Goal: Task Accomplishment & Management: Manage account settings

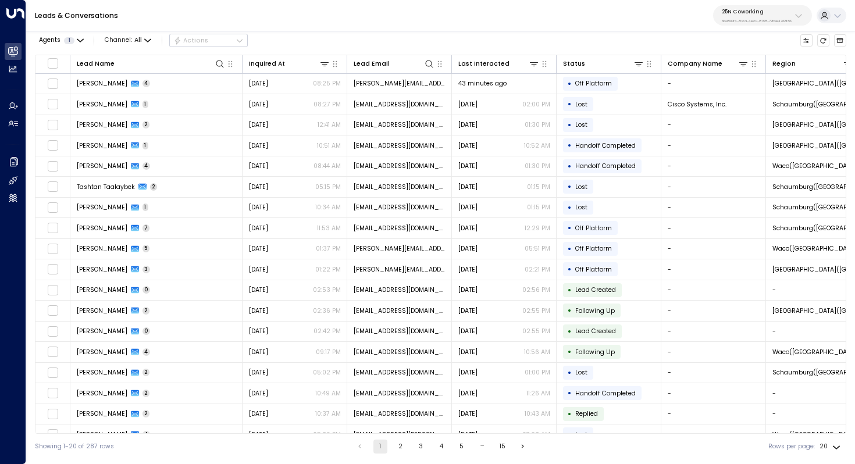
click at [761, 20] on p "3b9800f4-81ca-4ec0-8758-72fbe4763f36" at bounding box center [757, 21] width 70 height 5
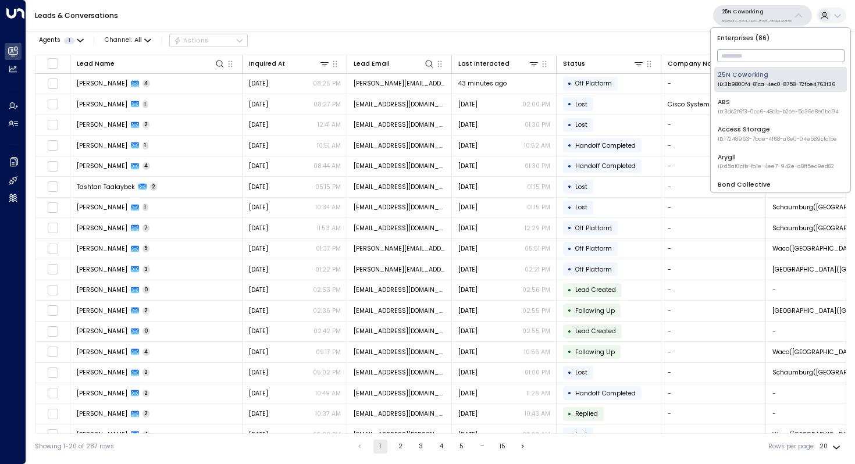
click at [735, 55] on input "text" at bounding box center [780, 56] width 127 height 19
type input "*"
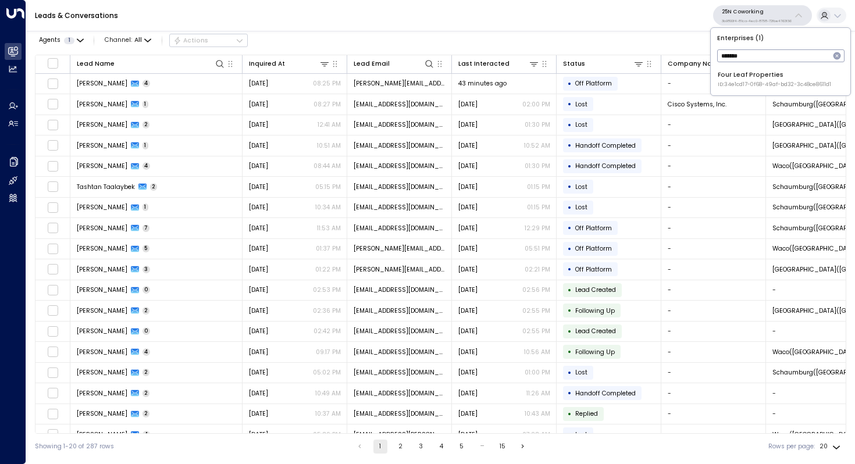
type input "*******"
click at [752, 75] on div "Four Leaf Properties ID: 34e1cd17-0f68-49af-bd32-3c48ce8611d1" at bounding box center [774, 79] width 113 height 18
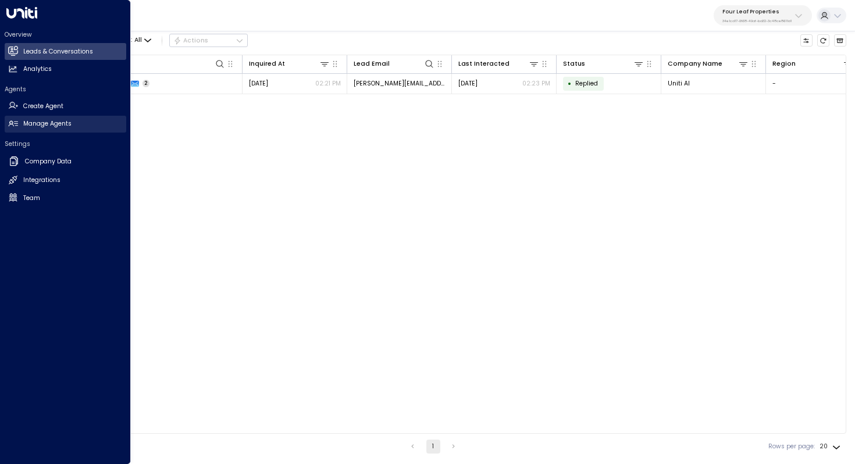
click at [71, 128] on h2 "Manage Agents" at bounding box center [47, 123] width 48 height 9
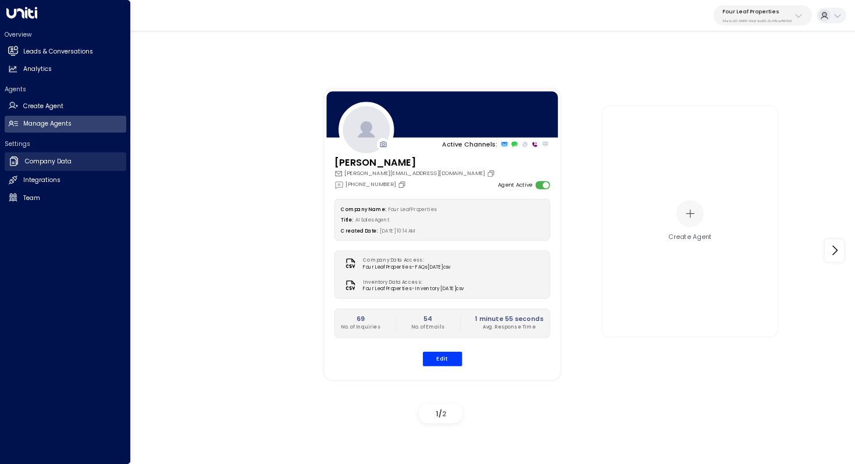
click at [91, 163] on link "Company Data Company Data" at bounding box center [66, 161] width 122 height 19
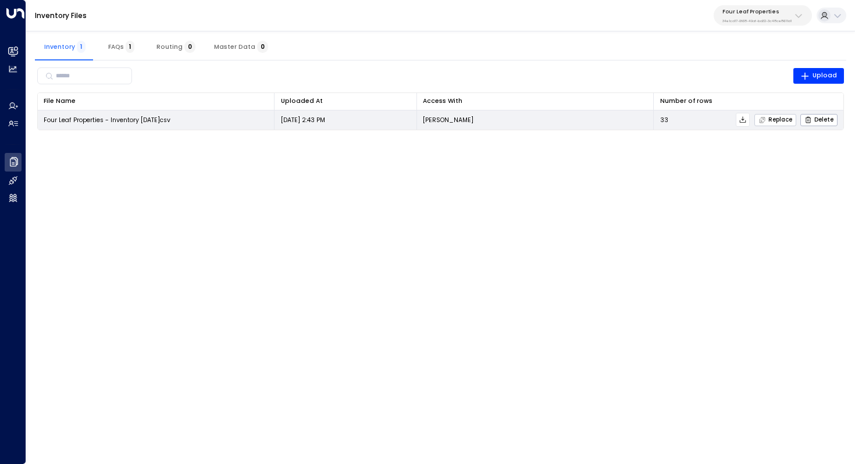
click at [780, 119] on span "Replace" at bounding box center [776, 120] width 34 height 8
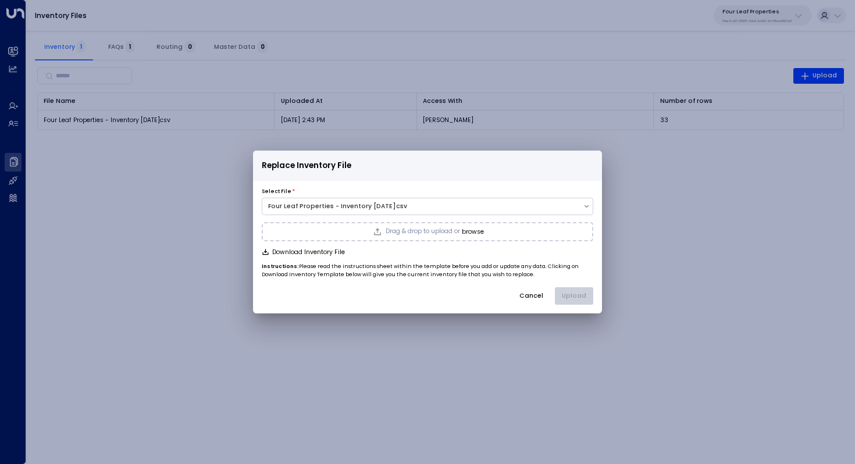
click at [484, 233] on button "browse" at bounding box center [473, 232] width 22 height 7
click at [573, 294] on button "Upload" at bounding box center [574, 295] width 38 height 17
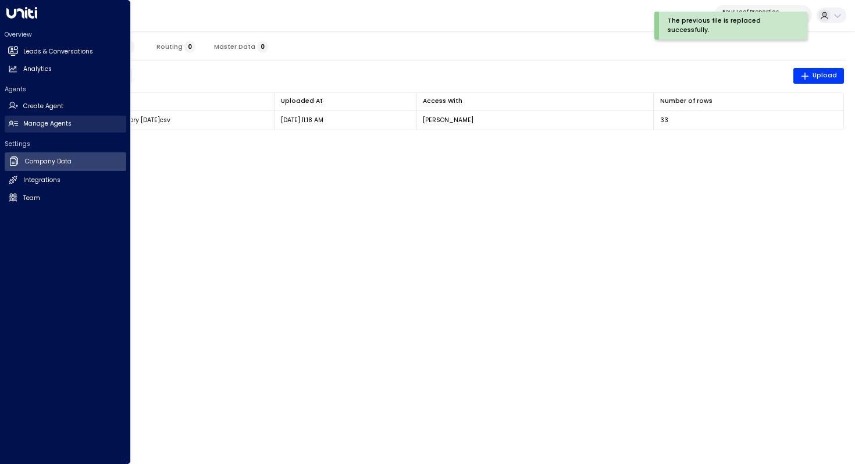
click at [54, 126] on h2 "Manage Agents" at bounding box center [47, 123] width 48 height 9
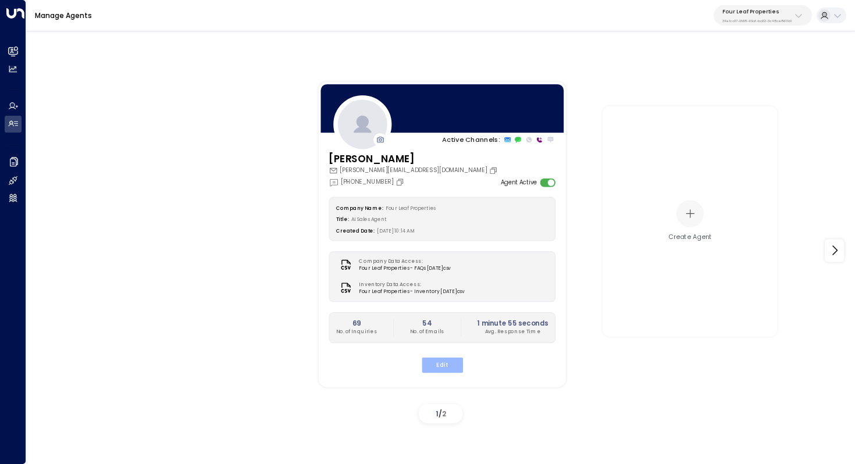
click at [446, 366] on button "Edit" at bounding box center [441, 364] width 41 height 15
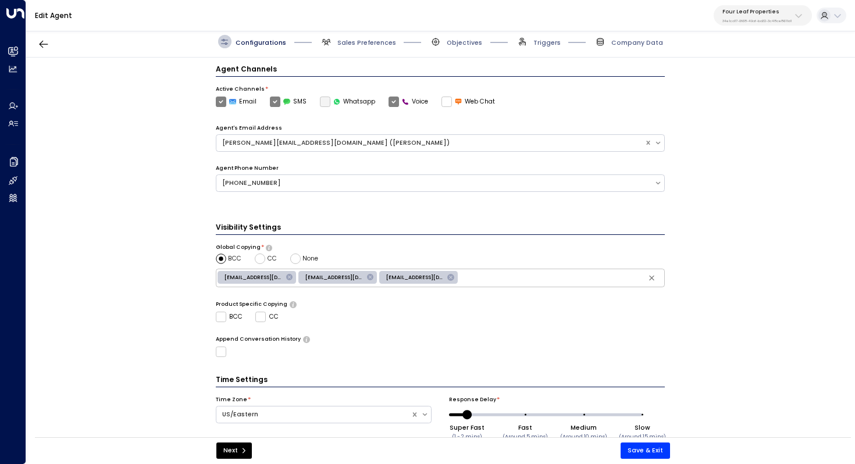
scroll to position [283, 0]
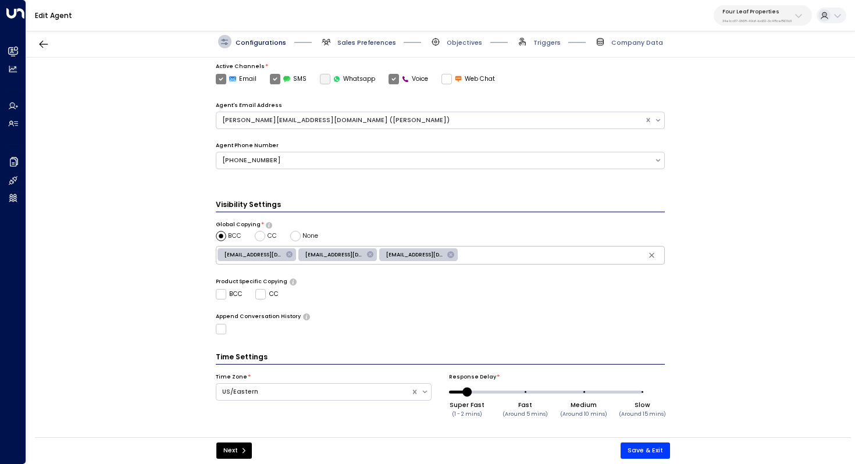
click at [356, 45] on span "Sales Preferences" at bounding box center [367, 42] width 59 height 9
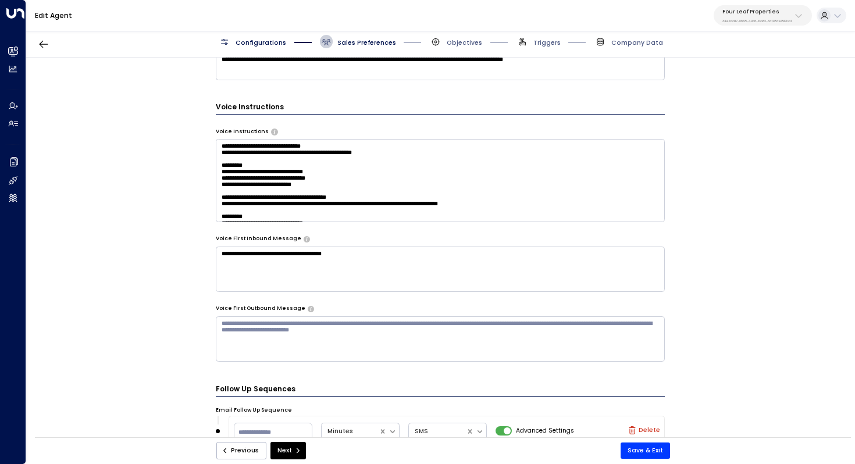
scroll to position [594, 0]
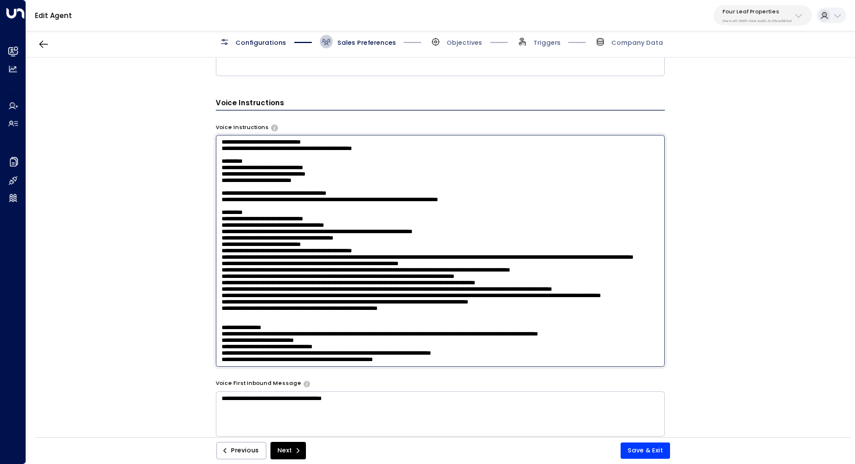
click at [411, 153] on textarea at bounding box center [441, 251] width 450 height 232
click at [343, 196] on textarea at bounding box center [441, 251] width 450 height 232
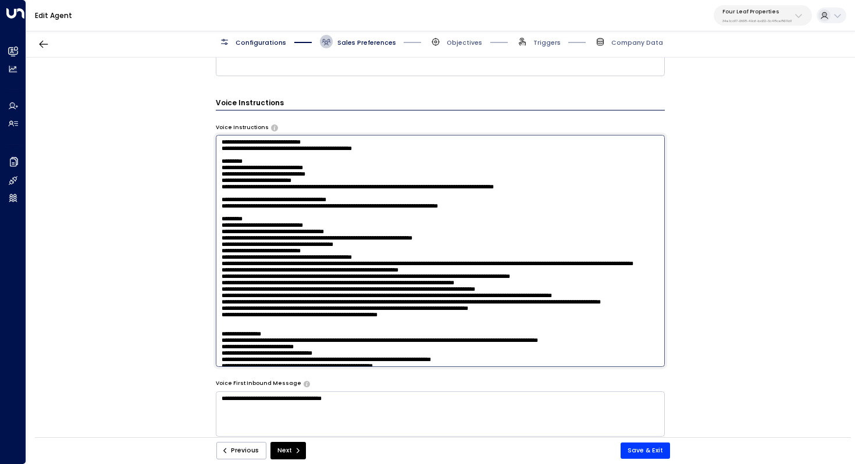
click at [361, 203] on textarea at bounding box center [441, 251] width 450 height 232
click at [619, 208] on textarea at bounding box center [441, 251] width 450 height 232
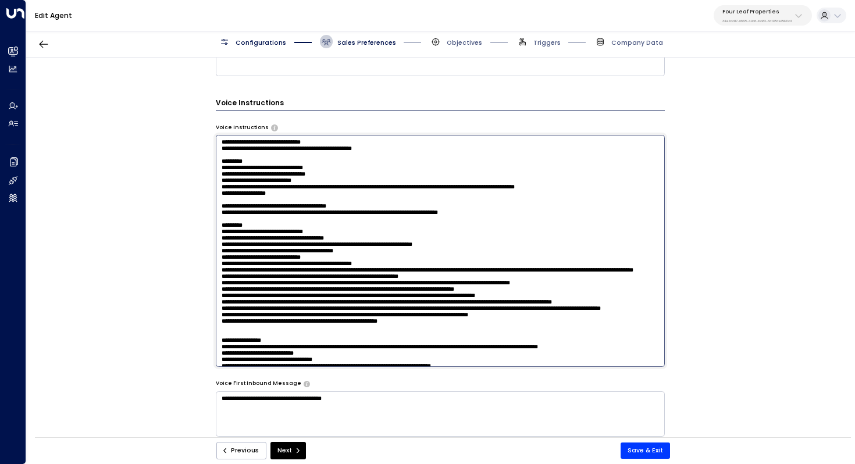
drag, startPoint x: 522, startPoint y: 207, endPoint x: 619, endPoint y: 207, distance: 96.6
click at [619, 207] on textarea at bounding box center [441, 251] width 450 height 232
click at [456, 226] on textarea at bounding box center [441, 251] width 450 height 232
click at [435, 222] on textarea at bounding box center [441, 251] width 450 height 232
click at [425, 216] on textarea at bounding box center [441, 251] width 450 height 232
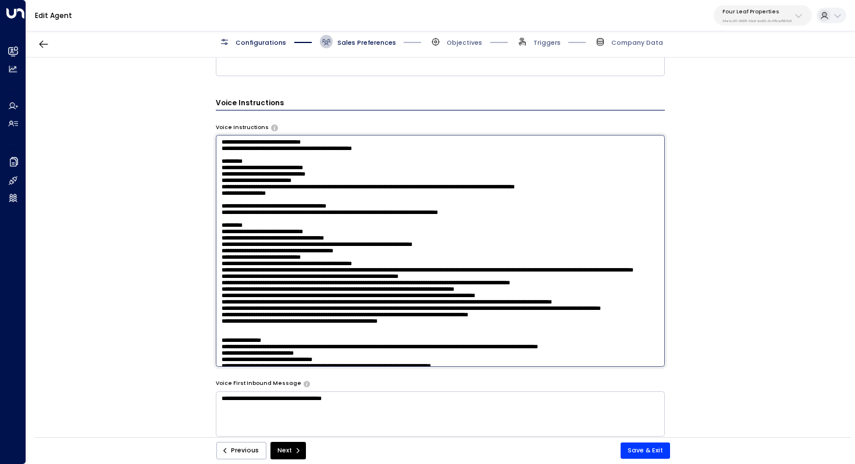
paste textarea "**********"
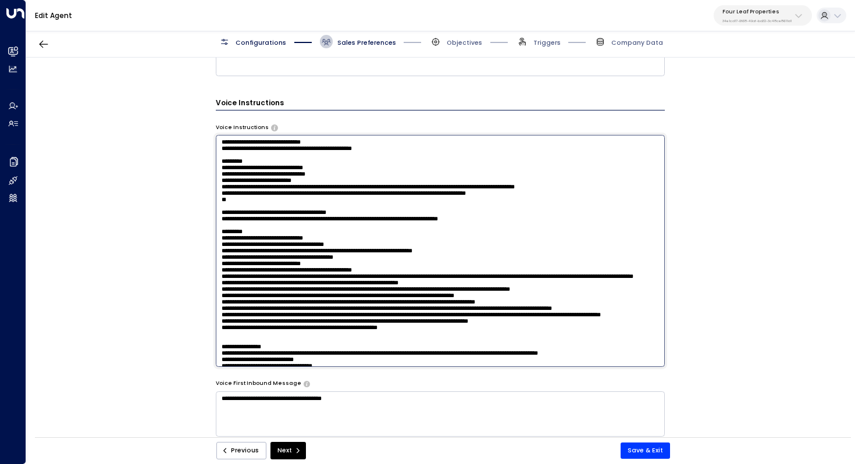
drag, startPoint x: 292, startPoint y: 207, endPoint x: 302, endPoint y: 207, distance: 10.5
click at [302, 207] on textarea at bounding box center [441, 251] width 450 height 232
click at [335, 200] on textarea at bounding box center [441, 251] width 450 height 232
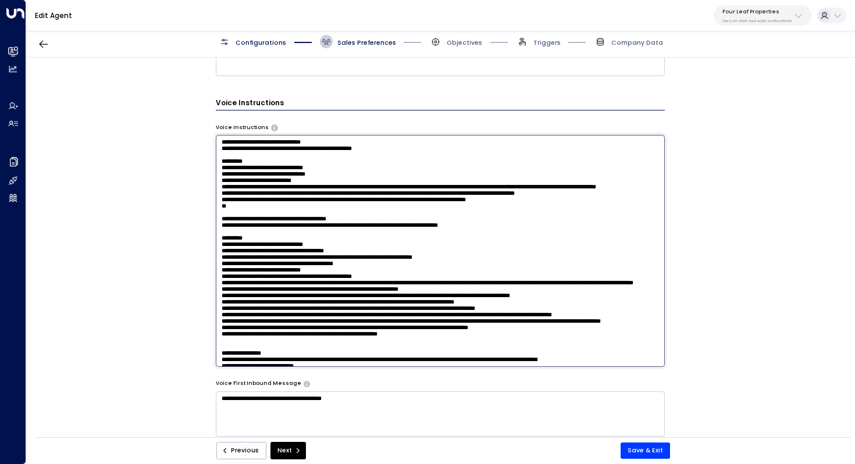
click at [362, 212] on textarea at bounding box center [441, 251] width 450 height 232
click at [364, 224] on textarea at bounding box center [441, 251] width 450 height 232
drag, startPoint x: 341, startPoint y: 226, endPoint x: 349, endPoint y: 226, distance: 7.6
click at [349, 226] on textarea at bounding box center [441, 251] width 450 height 232
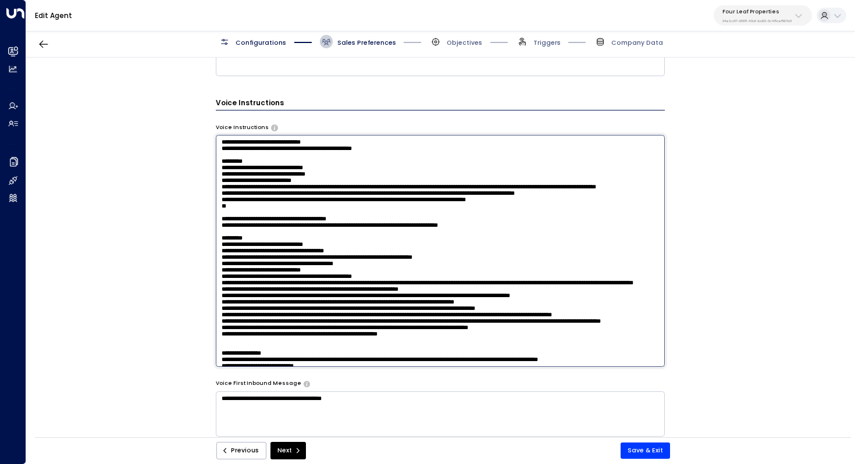
drag, startPoint x: 328, startPoint y: 235, endPoint x: 342, endPoint y: 235, distance: 14.0
click at [342, 235] on textarea at bounding box center [441, 251] width 450 height 232
click at [350, 239] on textarea at bounding box center [441, 251] width 450 height 232
click at [322, 221] on textarea at bounding box center [441, 251] width 450 height 232
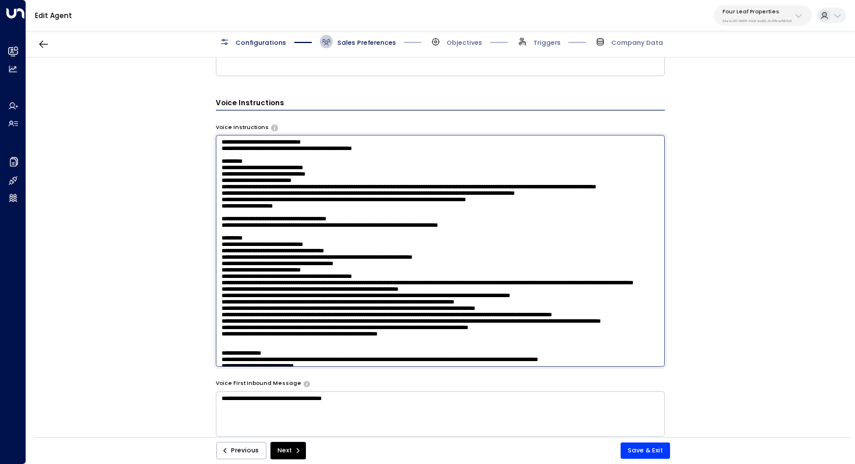
drag, startPoint x: 273, startPoint y: 207, endPoint x: 286, endPoint y: 207, distance: 12.8
click at [286, 207] on textarea at bounding box center [441, 251] width 450 height 232
click at [349, 214] on textarea at bounding box center [441, 251] width 450 height 232
drag, startPoint x: 494, startPoint y: 205, endPoint x: 577, endPoint y: 208, distance: 83.3
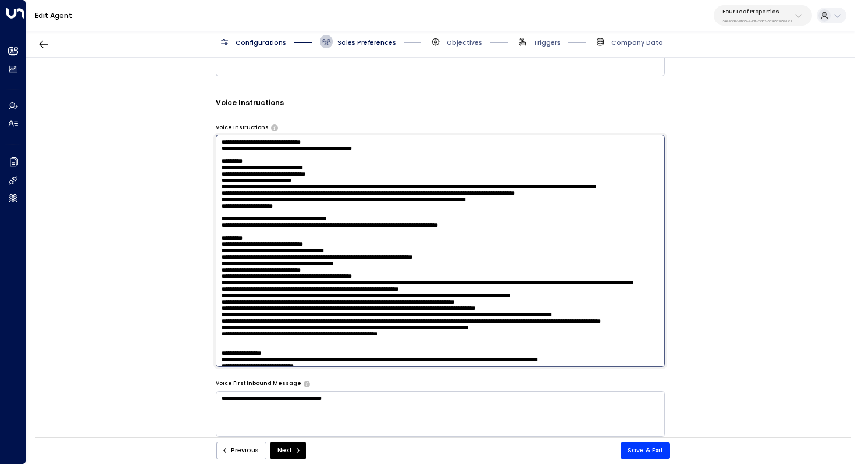
click at [577, 208] on textarea at bounding box center [441, 251] width 450 height 232
click at [414, 244] on textarea at bounding box center [441, 251] width 450 height 232
drag, startPoint x: 343, startPoint y: 209, endPoint x: 363, endPoint y: 209, distance: 19.8
click at [363, 209] on textarea at bounding box center [441, 251] width 450 height 232
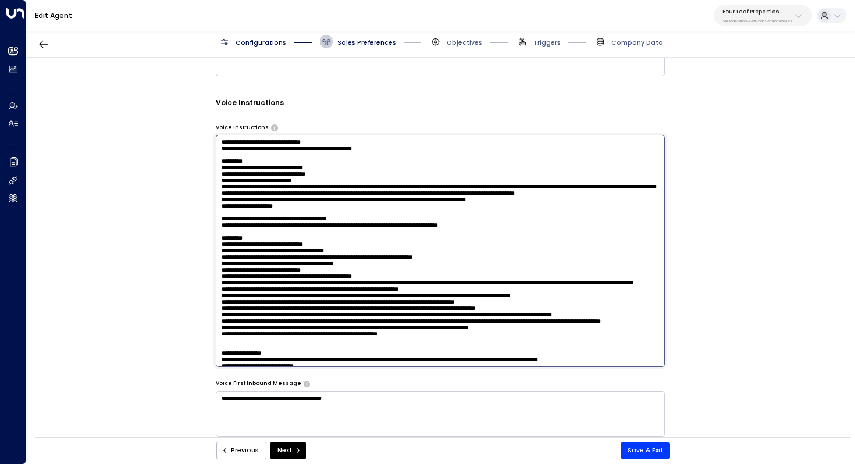
drag, startPoint x: 395, startPoint y: 204, endPoint x: 394, endPoint y: 212, distance: 8.2
click at [394, 212] on textarea at bounding box center [441, 251] width 450 height 232
drag, startPoint x: 340, startPoint y: 206, endPoint x: 360, endPoint y: 206, distance: 19.8
click at [358, 206] on textarea at bounding box center [441, 251] width 450 height 232
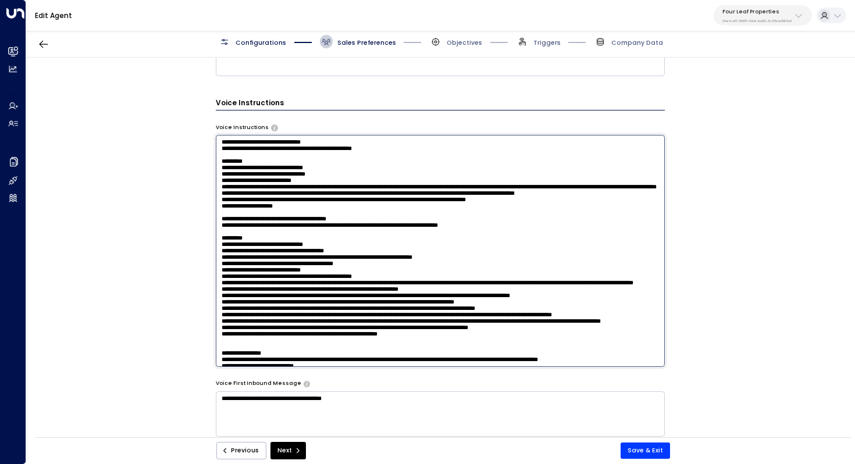
click at [360, 206] on textarea at bounding box center [441, 251] width 450 height 232
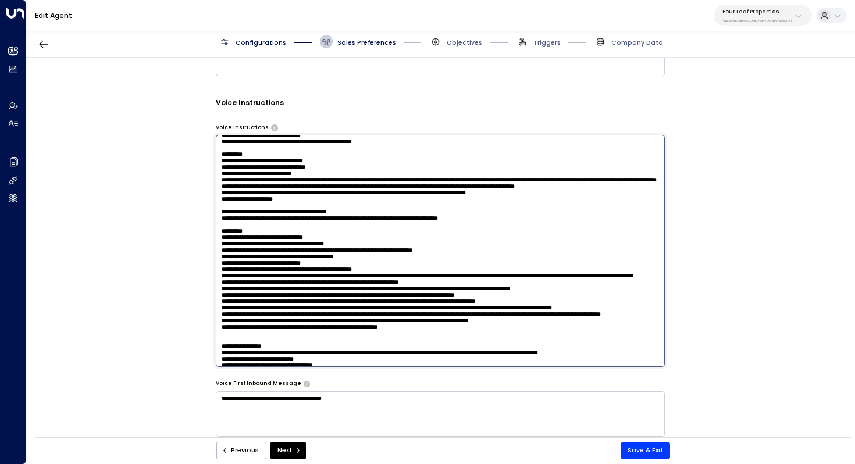
drag, startPoint x: 353, startPoint y: 200, endPoint x: 351, endPoint y: 208, distance: 8.8
click at [351, 208] on textarea at bounding box center [441, 251] width 450 height 232
drag, startPoint x: 296, startPoint y: 216, endPoint x: 310, endPoint y: 216, distance: 14.0
click at [310, 216] on textarea at bounding box center [441, 251] width 450 height 232
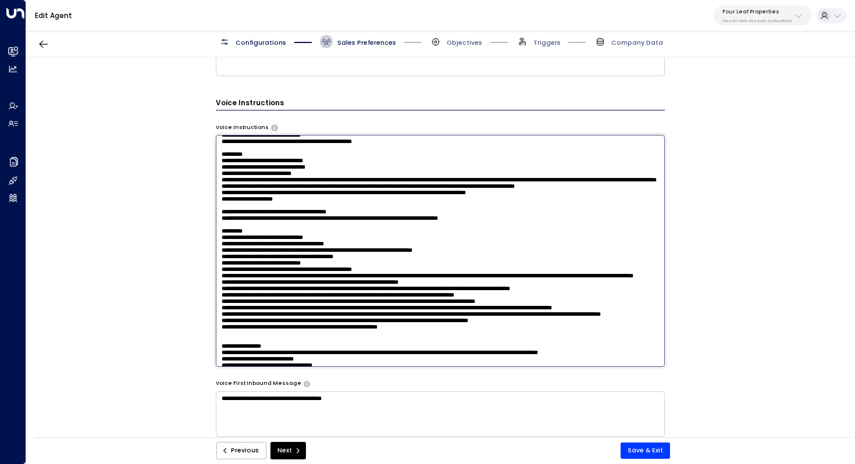
click at [310, 216] on textarea at bounding box center [441, 251] width 450 height 232
drag, startPoint x: 297, startPoint y: 217, endPoint x: 344, endPoint y: 217, distance: 47.1
click at [344, 217] on textarea at bounding box center [441, 251] width 450 height 232
drag, startPoint x: 429, startPoint y: 219, endPoint x: 408, endPoint y: 219, distance: 20.9
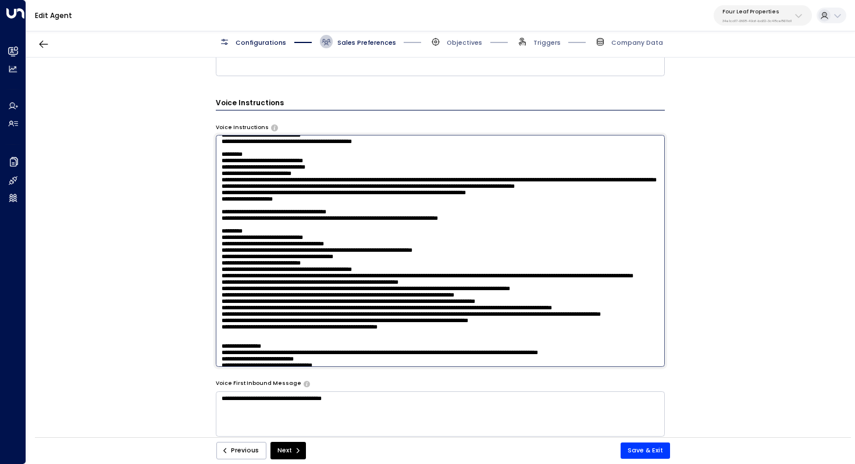
click at [408, 219] on textarea at bounding box center [441, 251] width 450 height 232
drag, startPoint x: 344, startPoint y: 216, endPoint x: 234, endPoint y: 219, distance: 110.0
click at [234, 219] on textarea at bounding box center [441, 251] width 450 height 232
click at [380, 211] on textarea at bounding box center [441, 251] width 450 height 232
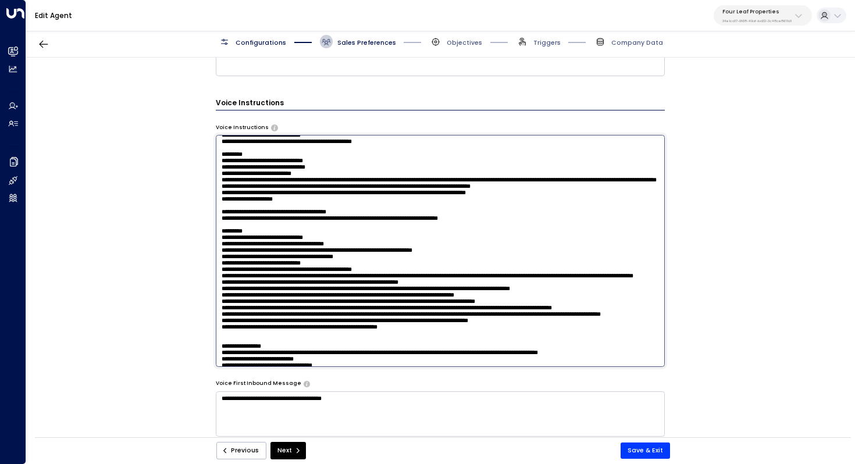
click at [449, 216] on textarea at bounding box center [441, 251] width 450 height 232
drag, startPoint x: 425, startPoint y: 216, endPoint x: 439, endPoint y: 216, distance: 14.5
click at [439, 216] on textarea at bounding box center [441, 251] width 450 height 232
click at [569, 219] on textarea at bounding box center [441, 251] width 450 height 232
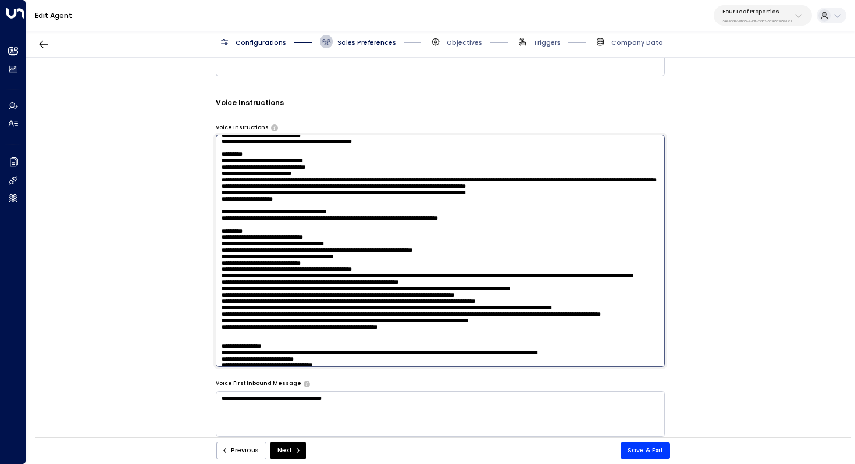
drag, startPoint x: 294, startPoint y: 227, endPoint x: 307, endPoint y: 227, distance: 12.8
click at [307, 227] on textarea at bounding box center [441, 251] width 450 height 232
click at [303, 230] on textarea at bounding box center [441, 251] width 450 height 232
type textarea "**********"
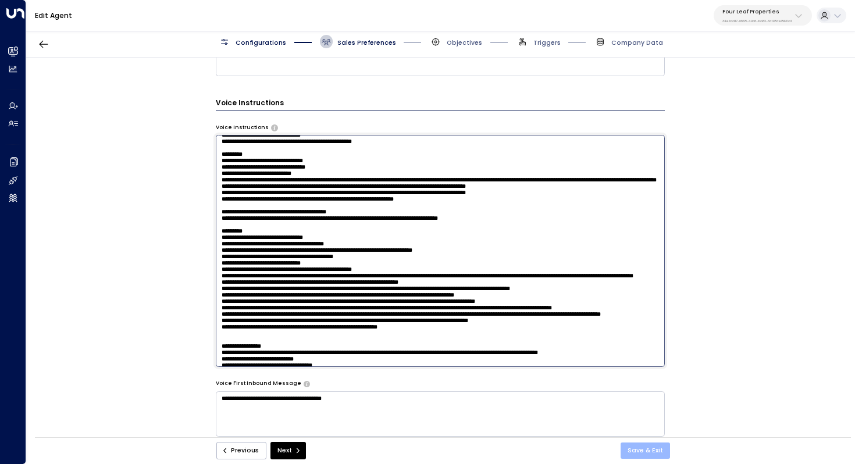
click at [649, 451] on button "Save & Exit" at bounding box center [645, 451] width 49 height 16
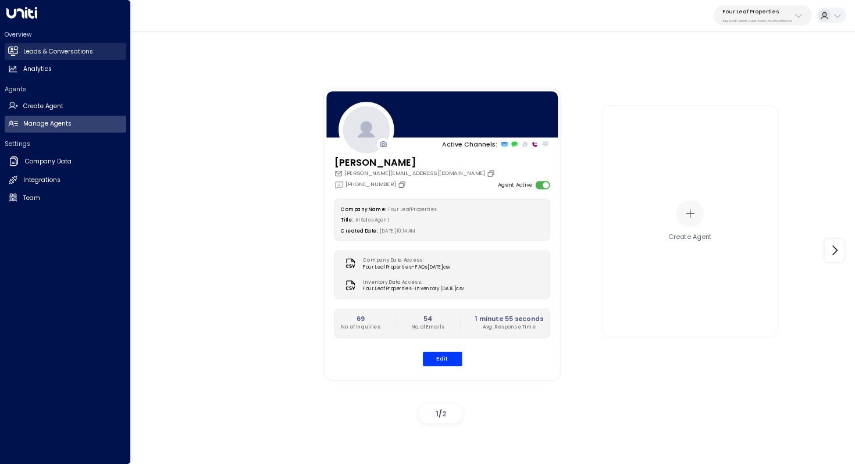
click at [61, 47] on h2 "Leads & Conversations" at bounding box center [58, 51] width 70 height 9
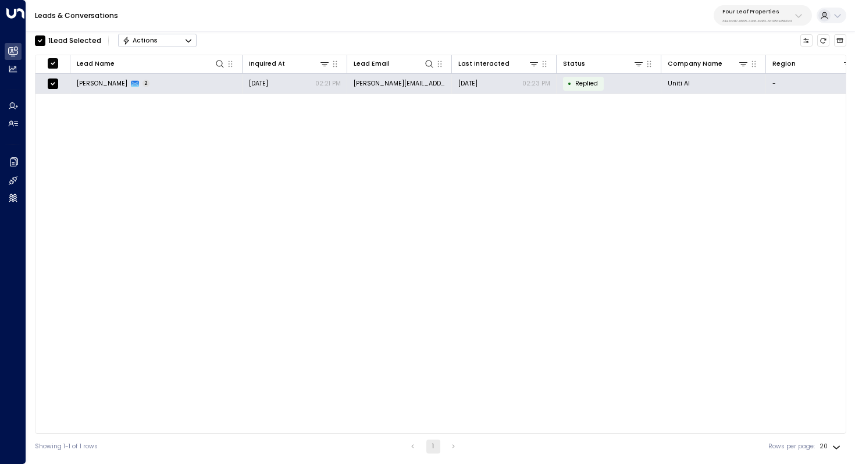
click at [183, 42] on button "Actions" at bounding box center [157, 41] width 79 height 14
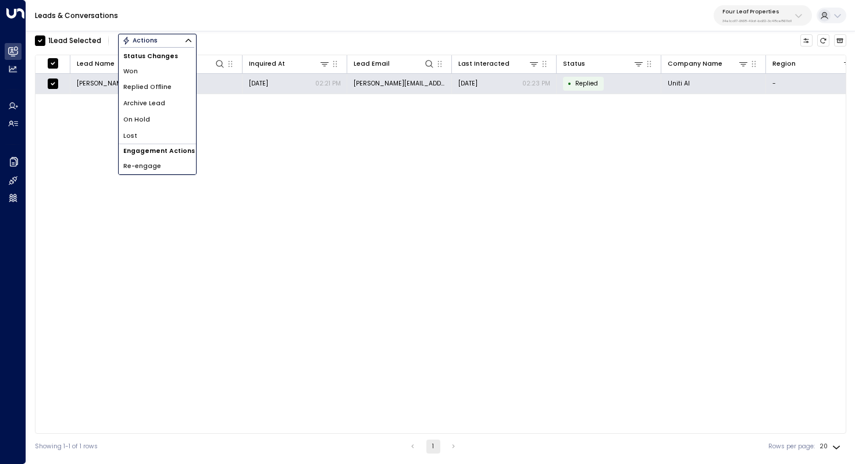
click at [241, 130] on div "Lead Name Inquired At Lead Email Last Interacted Status Company Name Region Pro…" at bounding box center [441, 244] width 812 height 379
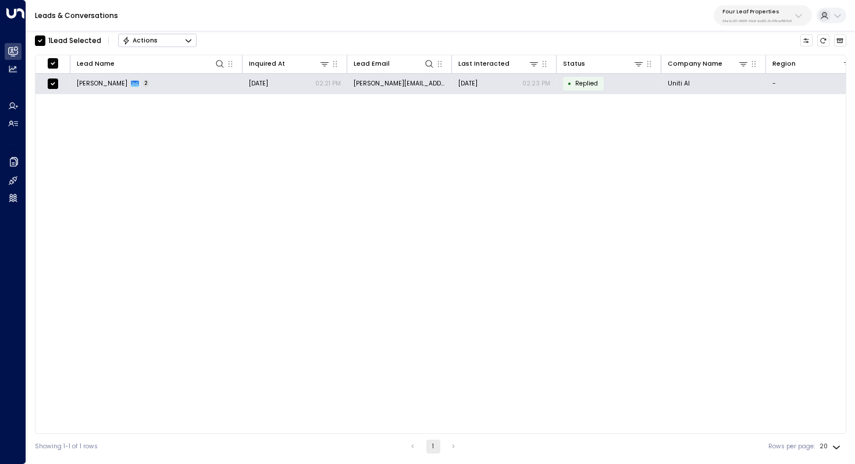
click at [191, 37] on icon "Button group with a nested menu" at bounding box center [188, 41] width 8 height 8
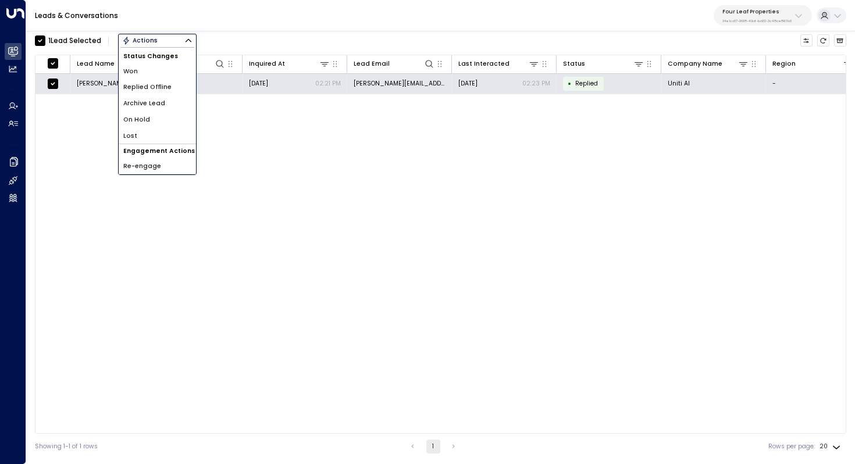
click at [174, 106] on li "Archive Lead" at bounding box center [157, 103] width 77 height 16
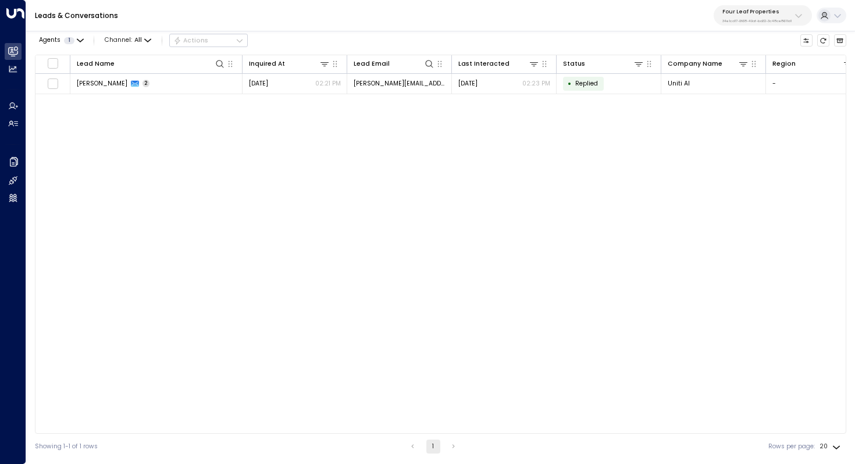
click at [183, 137] on div "Lead Name Inquired At Lead Email Last Interacted Status Company Name Region Pro…" at bounding box center [441, 244] width 812 height 379
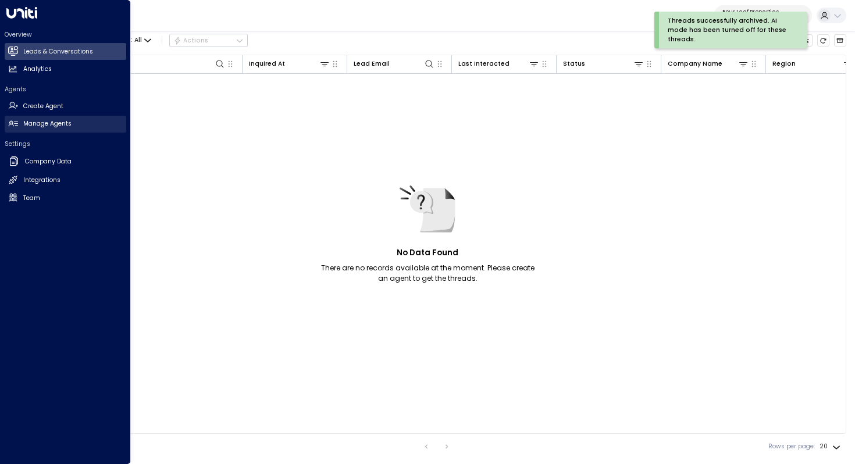
click at [39, 122] on h2 "Manage Agents" at bounding box center [47, 123] width 48 height 9
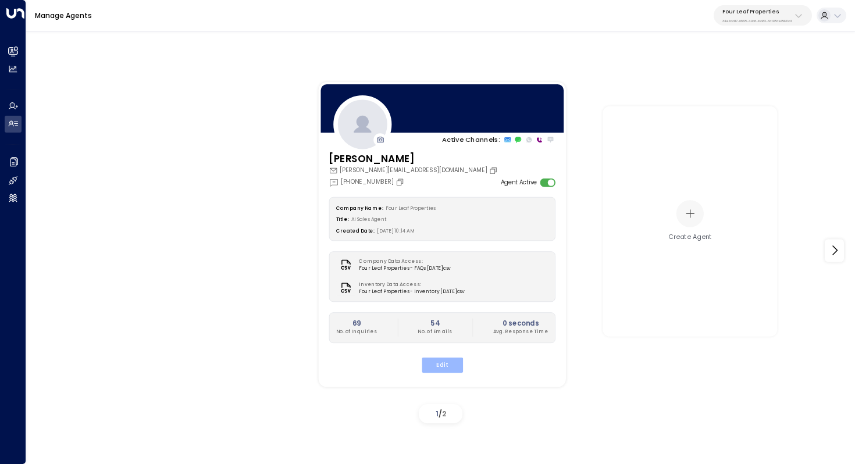
click at [451, 363] on button "Edit" at bounding box center [441, 364] width 41 height 15
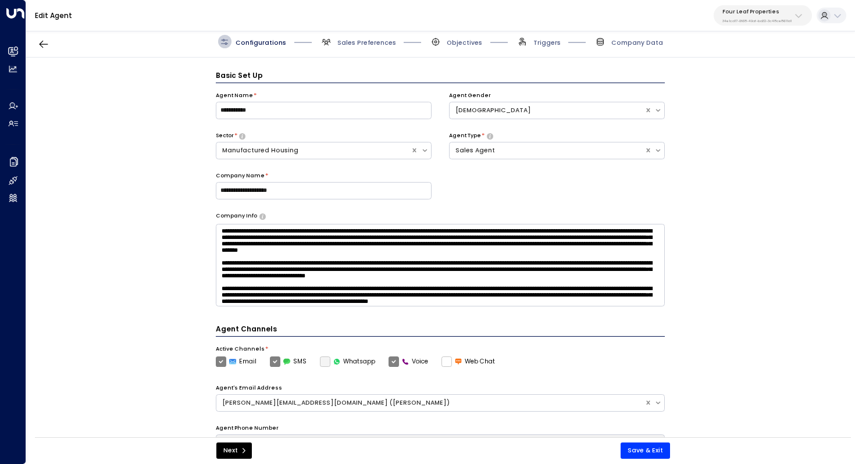
scroll to position [13, 0]
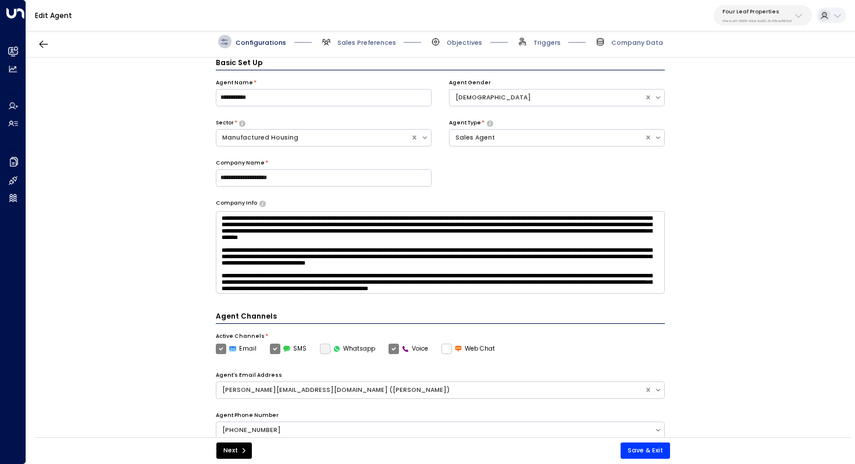
click at [786, 12] on p "Four Leaf Properties" at bounding box center [757, 11] width 69 height 7
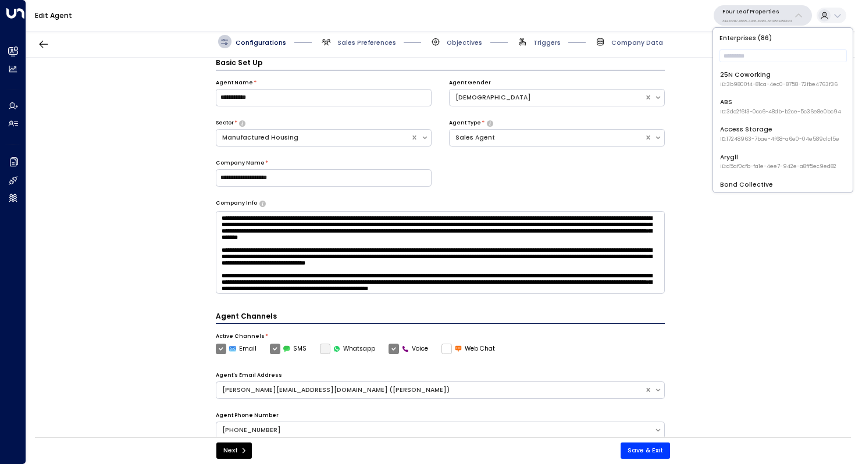
click at [734, 210] on div "**********" at bounding box center [440, 251] width 829 height 386
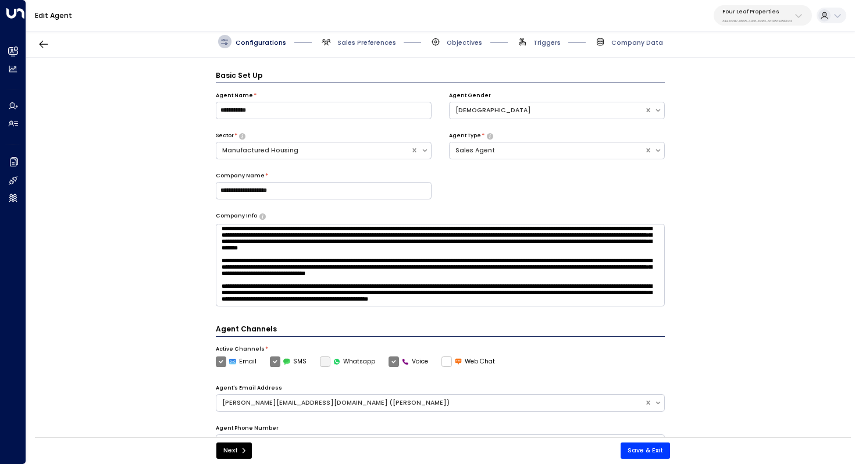
scroll to position [0, 0]
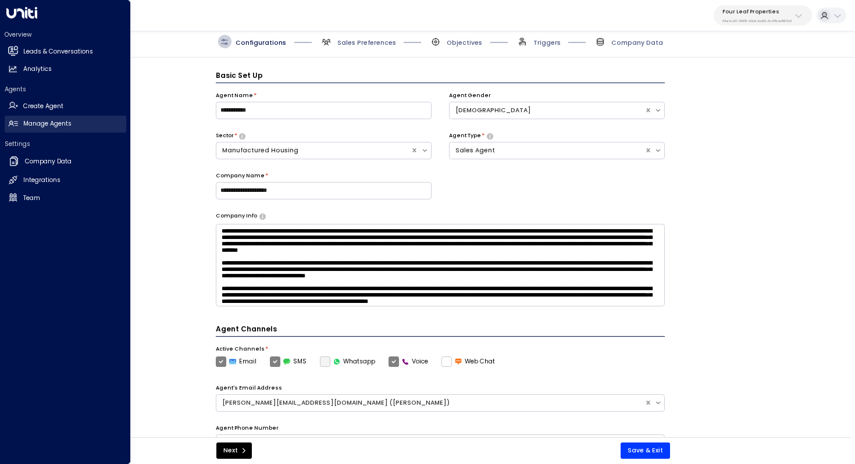
click at [35, 125] on h2 "Manage Agents" at bounding box center [47, 123] width 48 height 9
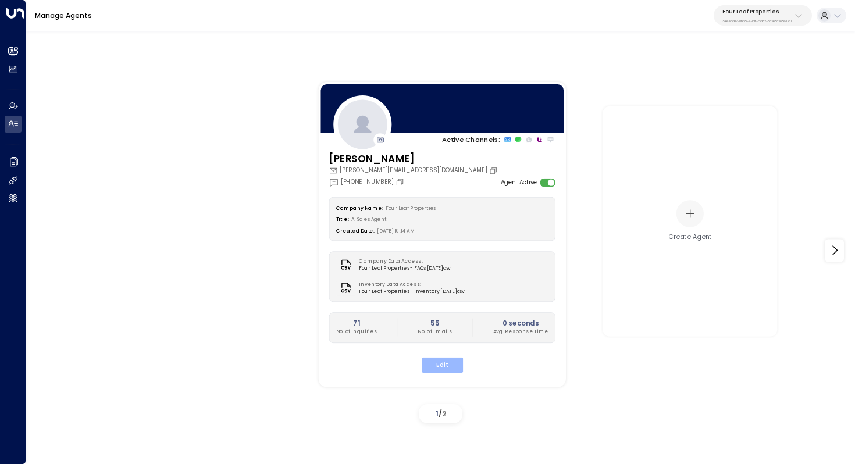
click at [446, 370] on button "Edit" at bounding box center [441, 364] width 41 height 15
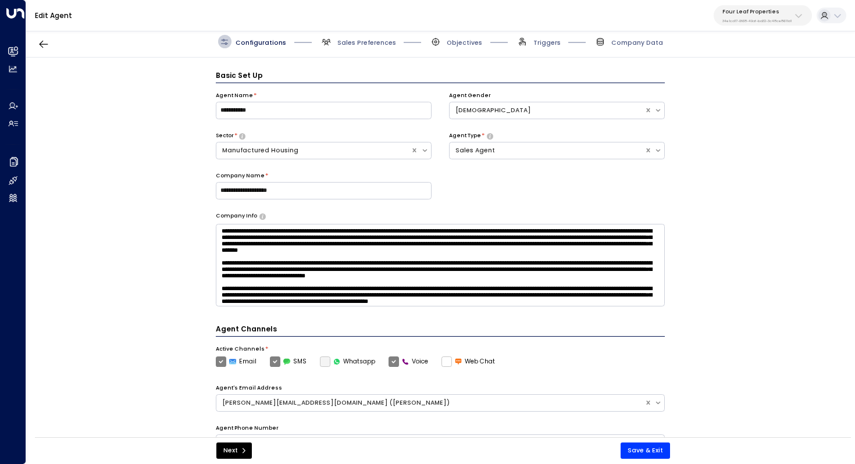
scroll to position [13, 0]
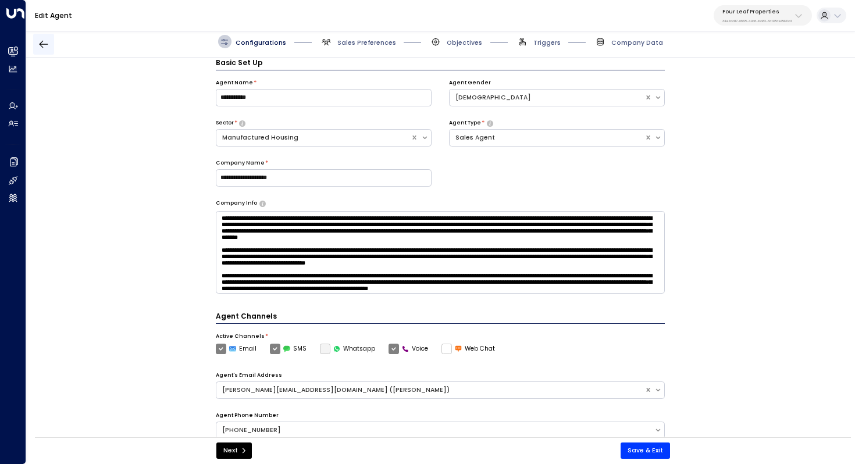
click at [35, 46] on button "button" at bounding box center [43, 44] width 21 height 21
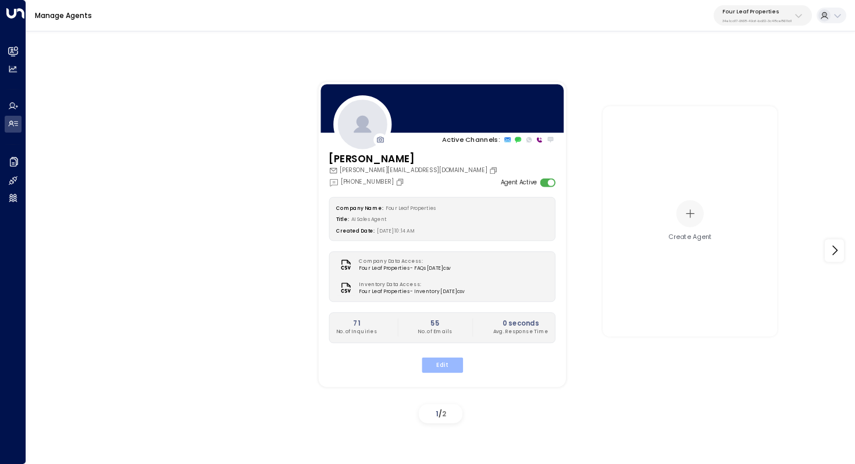
click at [449, 368] on button "Edit" at bounding box center [441, 364] width 41 height 15
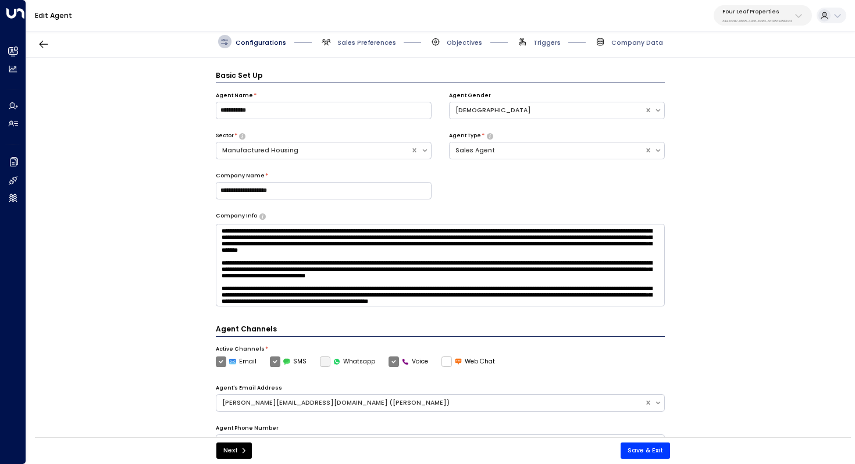
click at [376, 47] on span "Sales Preferences" at bounding box center [358, 41] width 76 height 13
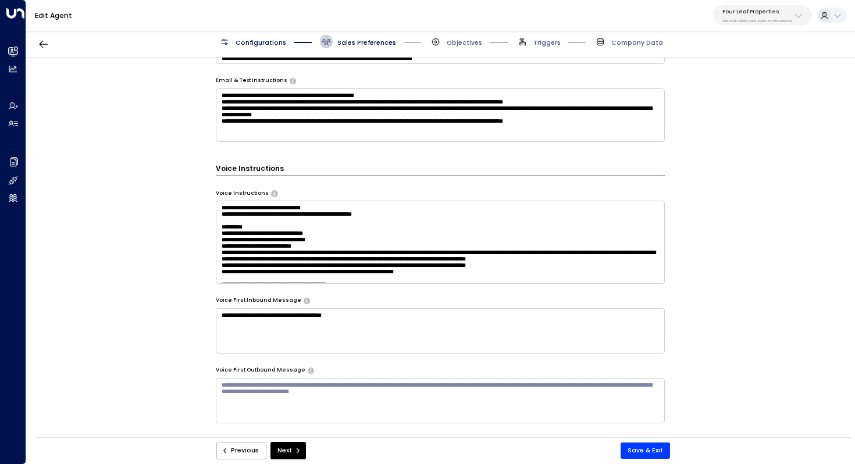
scroll to position [48, 0]
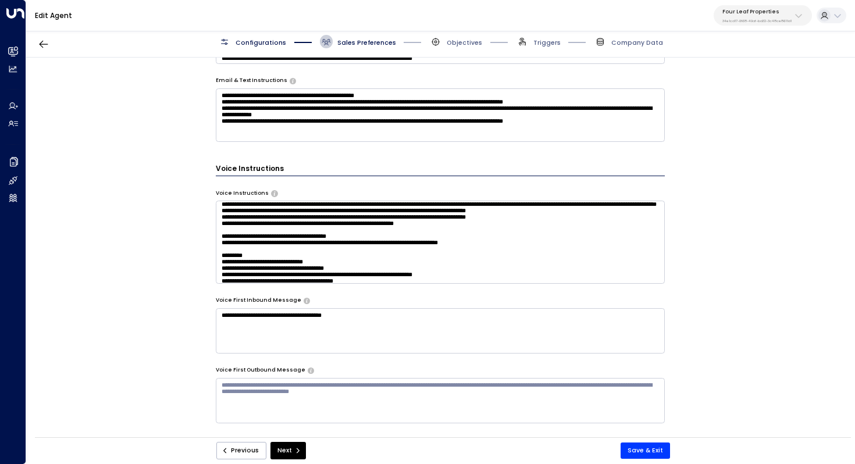
click at [475, 253] on textarea at bounding box center [441, 242] width 450 height 83
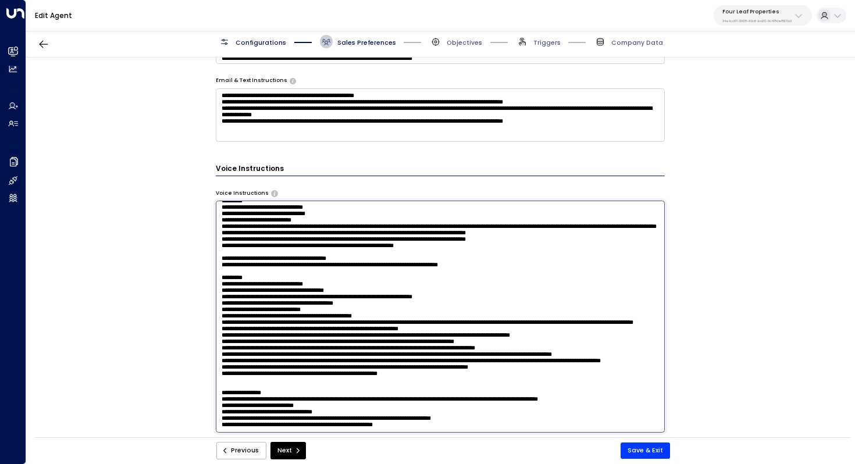
click at [466, 262] on textarea at bounding box center [441, 317] width 450 height 232
click at [455, 250] on textarea at bounding box center [441, 317] width 450 height 232
drag, startPoint x: 413, startPoint y: 250, endPoint x: 420, endPoint y: 250, distance: 7.0
click at [420, 250] on textarea at bounding box center [441, 317] width 450 height 232
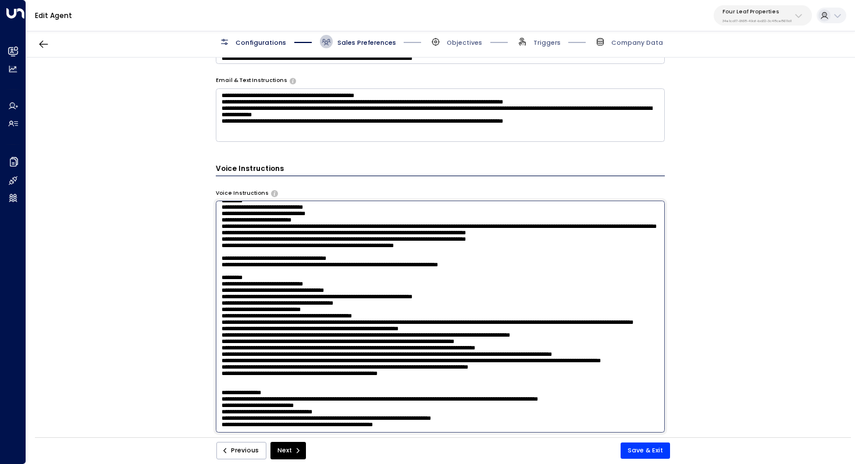
drag, startPoint x: 323, startPoint y: 248, endPoint x: 334, endPoint y: 248, distance: 11.1
click at [333, 248] on textarea at bounding box center [441, 317] width 450 height 232
click at [334, 248] on textarea at bounding box center [441, 317] width 450 height 232
drag, startPoint x: 338, startPoint y: 246, endPoint x: 354, endPoint y: 246, distance: 16.9
click at [354, 246] on textarea at bounding box center [441, 317] width 450 height 232
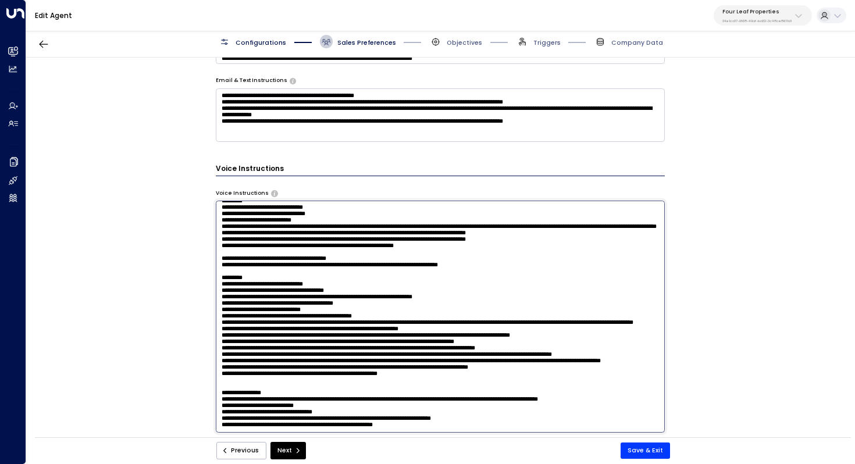
click at [354, 246] on textarea at bounding box center [441, 317] width 450 height 232
drag, startPoint x: 400, startPoint y: 244, endPoint x: 413, endPoint y: 244, distance: 12.2
click at [412, 244] on textarea at bounding box center [441, 317] width 450 height 232
click at [413, 244] on textarea at bounding box center [441, 317] width 450 height 232
click at [566, 242] on textarea at bounding box center [441, 317] width 450 height 232
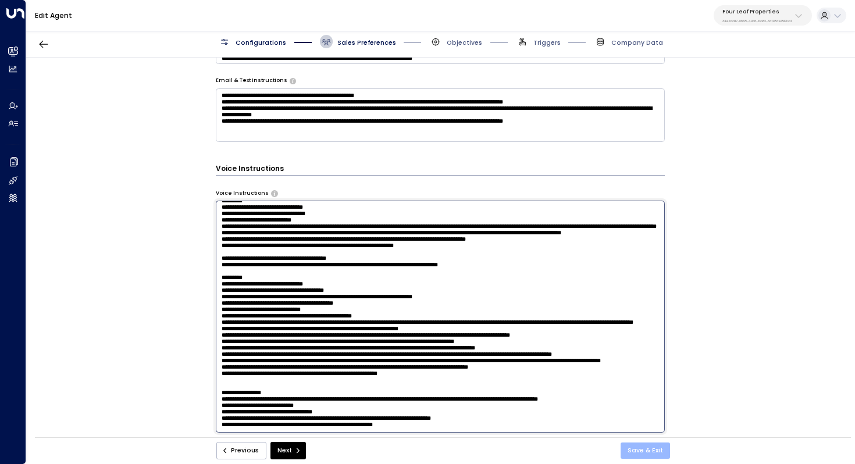
type textarea "**********"
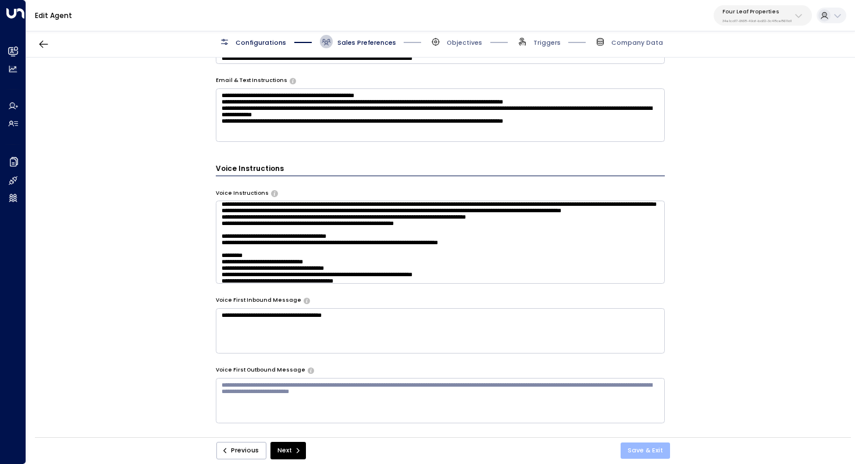
click at [651, 450] on button "Save & Exit" at bounding box center [645, 451] width 49 height 16
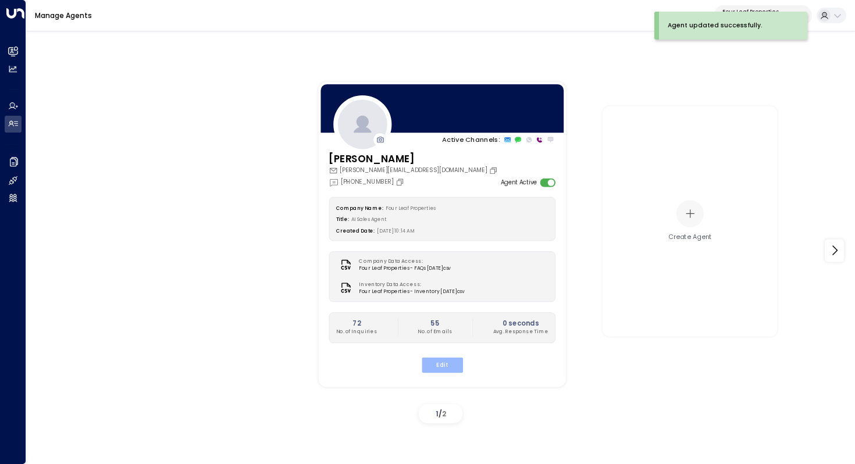
click at [446, 364] on button "Edit" at bounding box center [441, 364] width 41 height 15
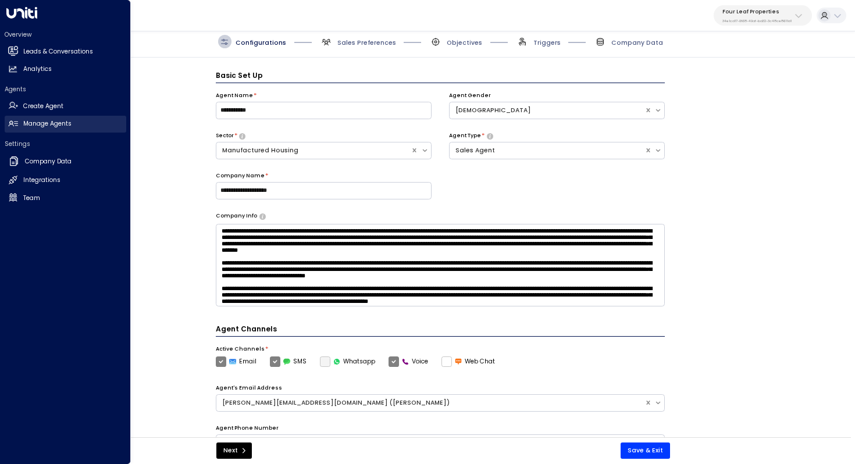
click at [43, 123] on h2 "Manage Agents" at bounding box center [47, 123] width 48 height 9
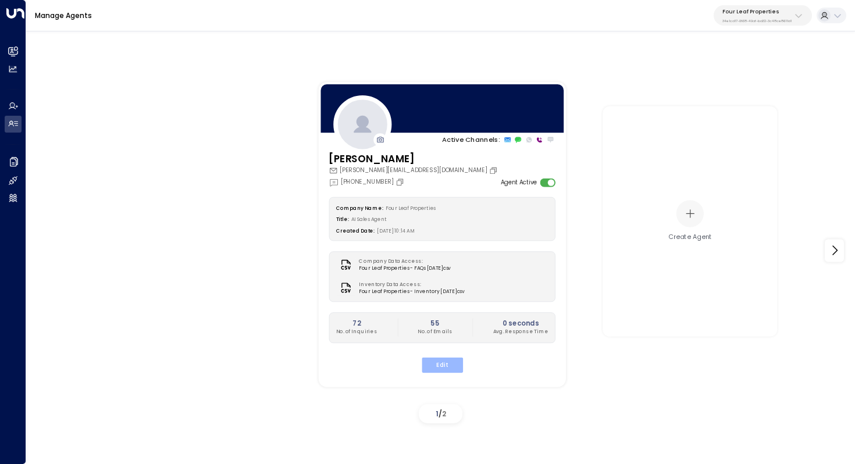
click at [432, 364] on button "Edit" at bounding box center [441, 364] width 41 height 15
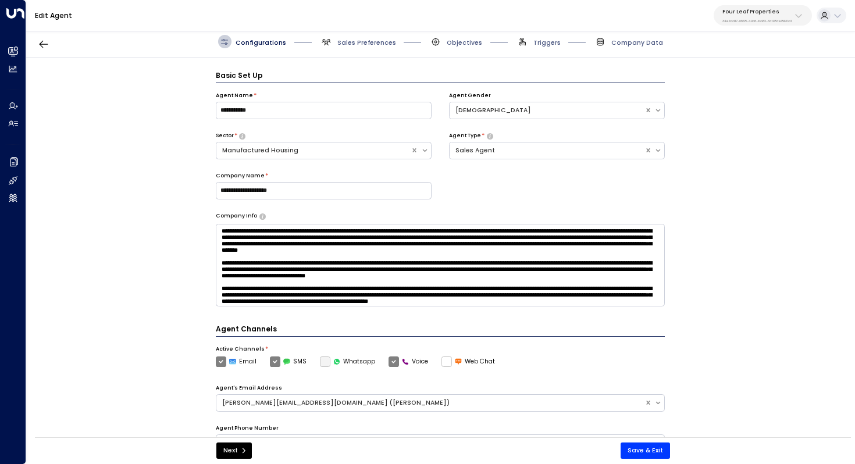
scroll to position [13, 0]
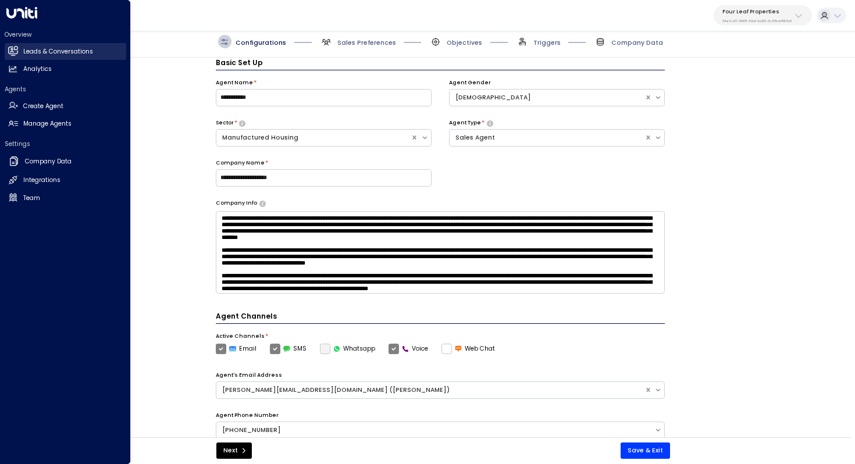
click at [66, 52] on h2 "Leads & Conversations" at bounding box center [58, 51] width 70 height 9
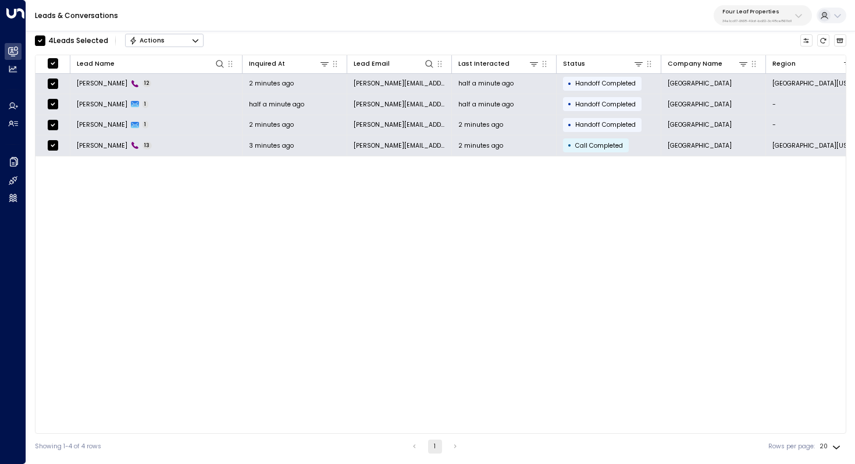
click at [193, 38] on icon "Button group with a nested menu" at bounding box center [195, 41] width 8 height 8
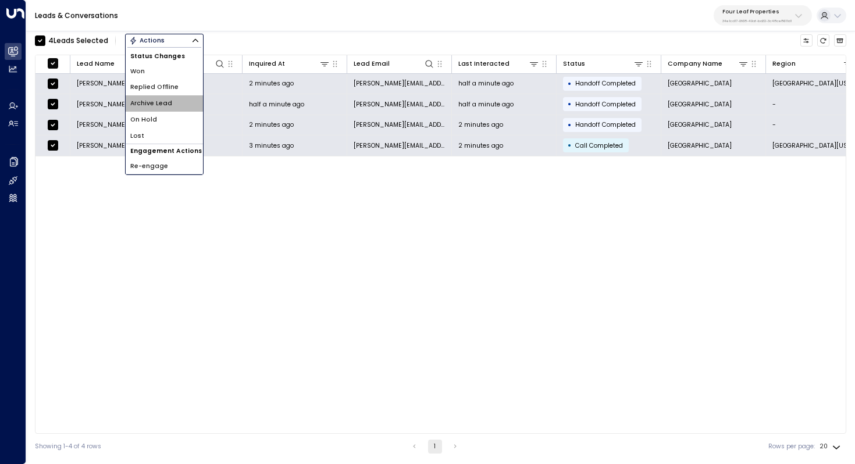
click at [175, 108] on li "Archive Lead" at bounding box center [164, 103] width 77 height 16
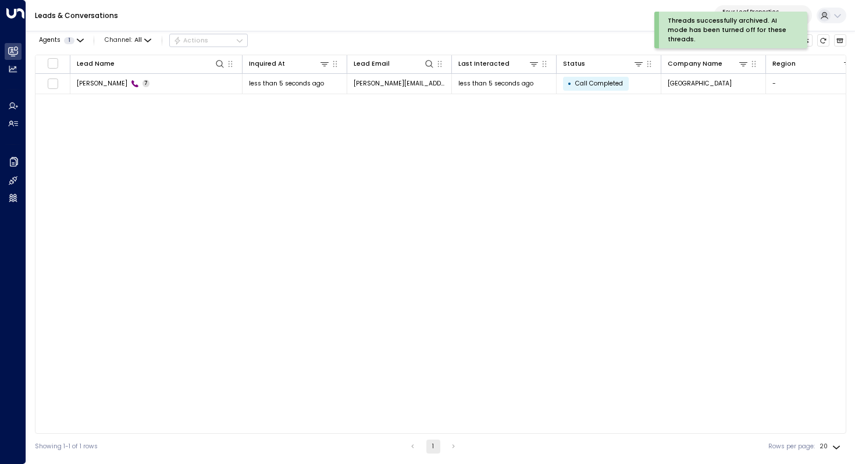
click at [239, 189] on div "Lead Name Inquired At Lead Email Last Interacted Status Company Name Region Pro…" at bounding box center [441, 244] width 812 height 379
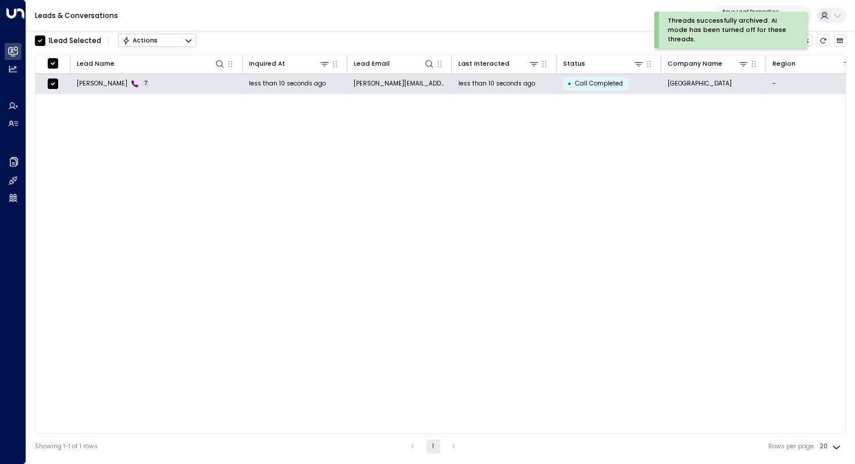
click at [189, 39] on icon "Button group with a nested menu" at bounding box center [188, 41] width 8 height 8
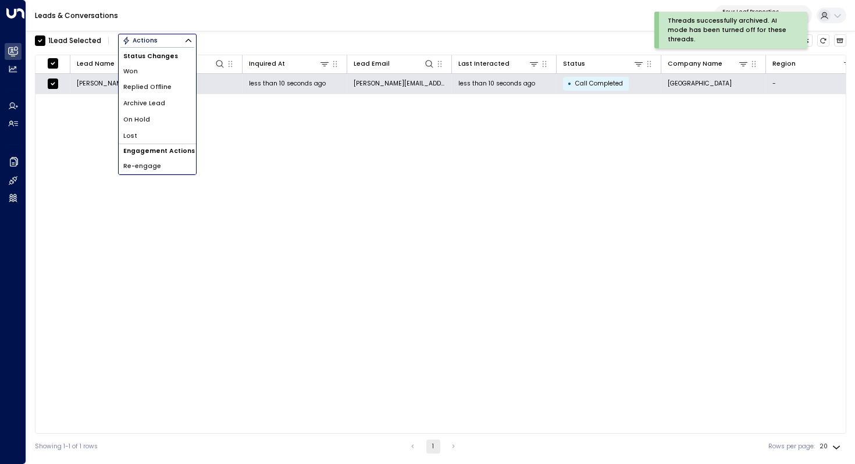
click at [165, 102] on li "Archive Lead" at bounding box center [157, 103] width 77 height 16
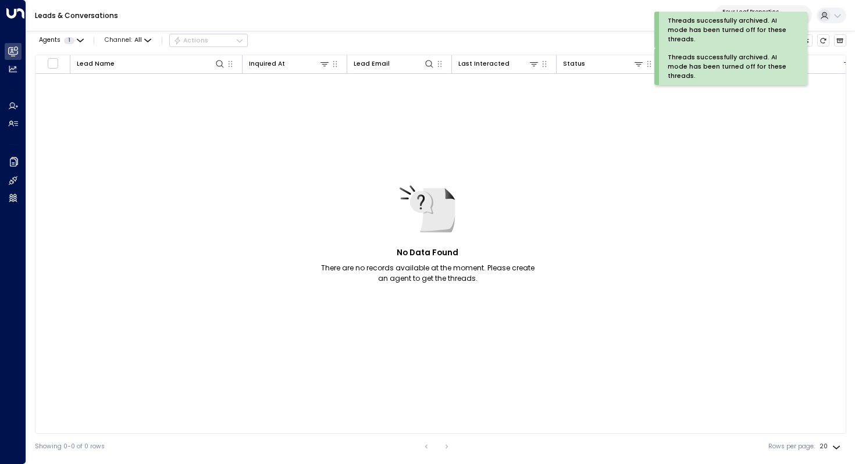
click at [200, 136] on div "No Data Found There are no records available at the moment. Please create an ag…" at bounding box center [816, 245] width 1563 height 342
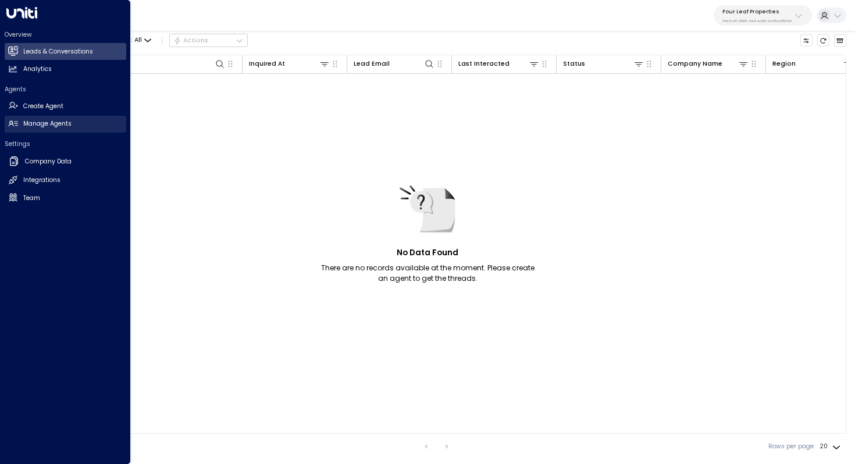
click at [43, 128] on h2 "Manage Agents" at bounding box center [47, 123] width 48 height 9
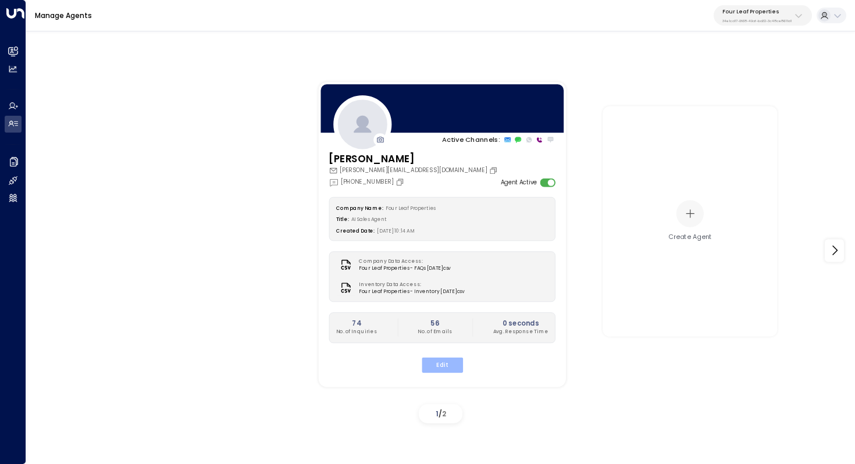
click at [455, 365] on button "Edit" at bounding box center [441, 364] width 41 height 15
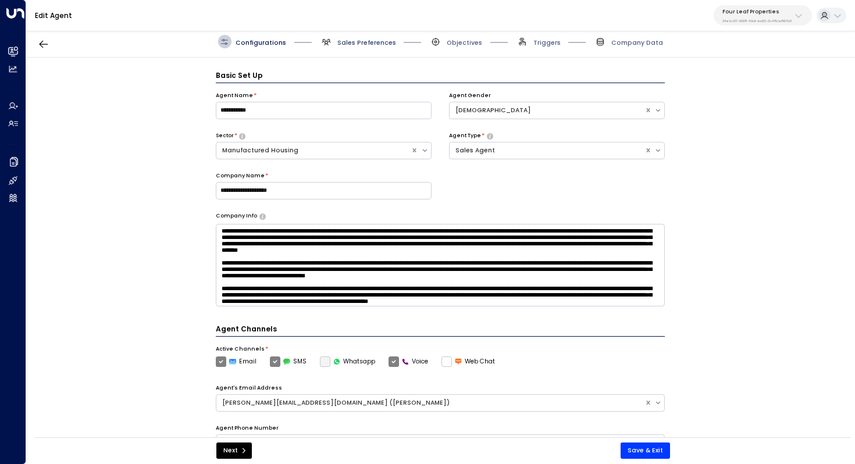
click at [358, 45] on span "Sales Preferences" at bounding box center [367, 42] width 59 height 9
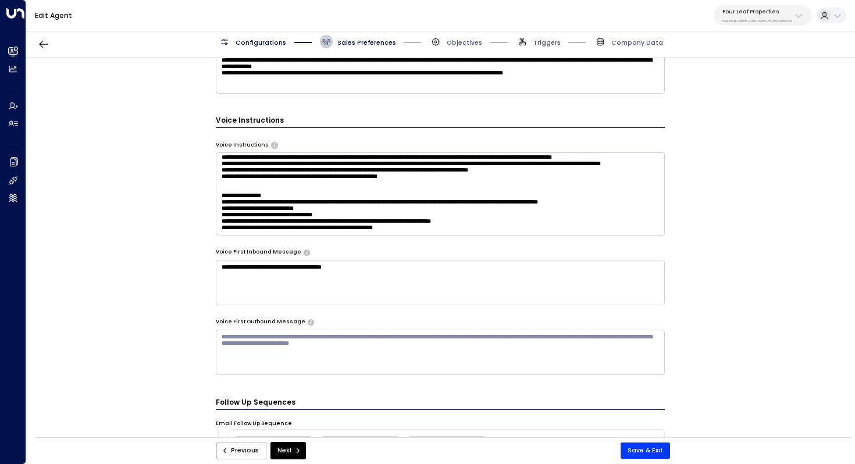
scroll to position [203, 0]
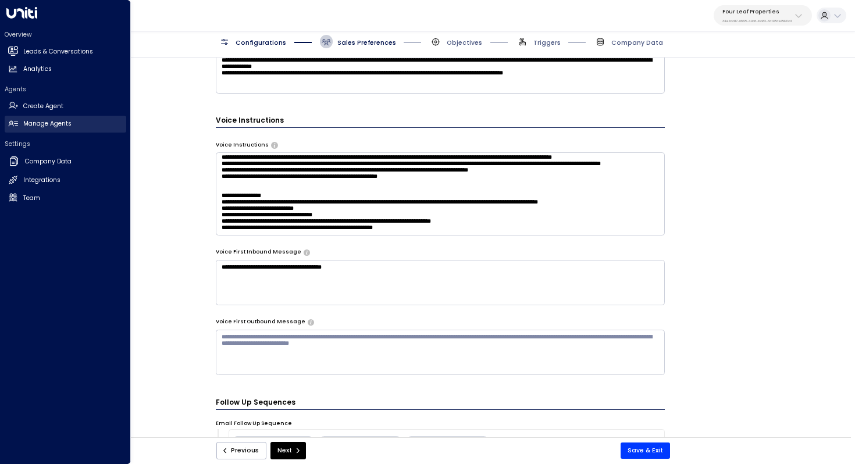
click at [56, 126] on h2 "Manage Agents" at bounding box center [47, 123] width 48 height 9
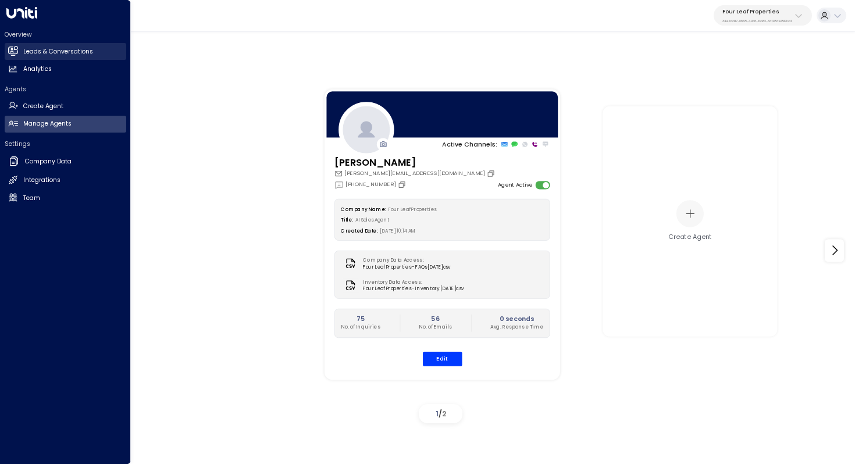
click at [67, 49] on h2 "Leads & Conversations" at bounding box center [58, 51] width 70 height 9
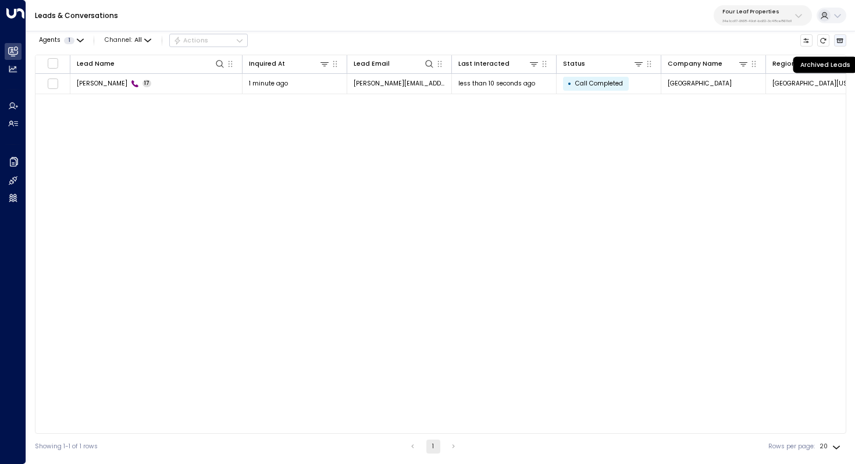
click at [841, 40] on icon "Archived Leads" at bounding box center [840, 40] width 7 height 7
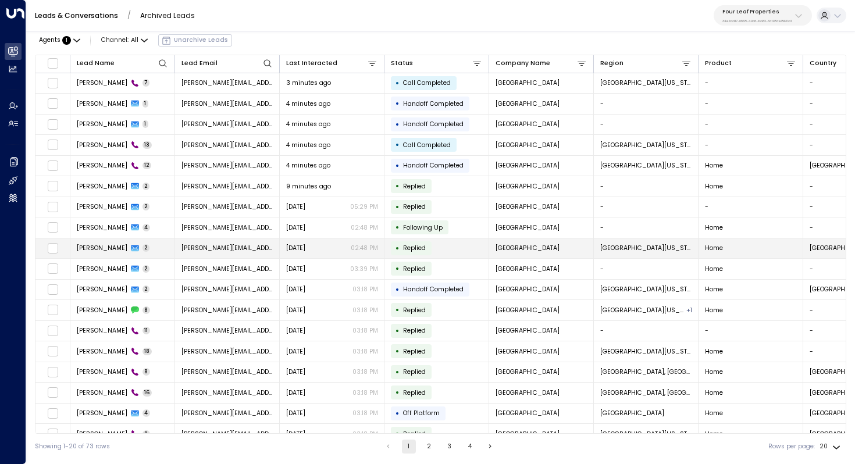
scroll to position [55, 0]
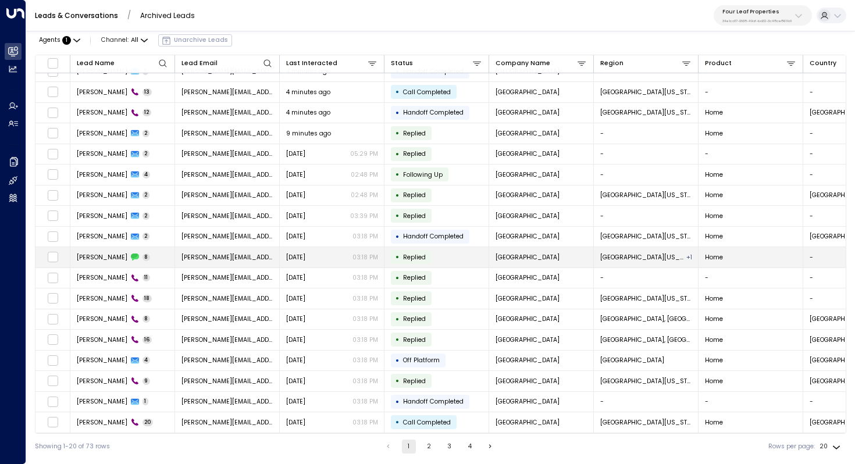
click at [104, 256] on span "John Testing" at bounding box center [102, 257] width 51 height 9
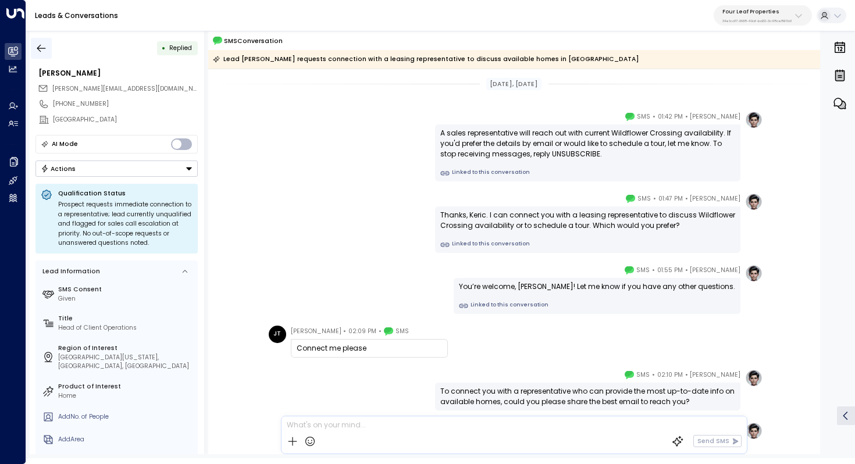
click at [42, 50] on icon "button" at bounding box center [41, 48] width 12 height 12
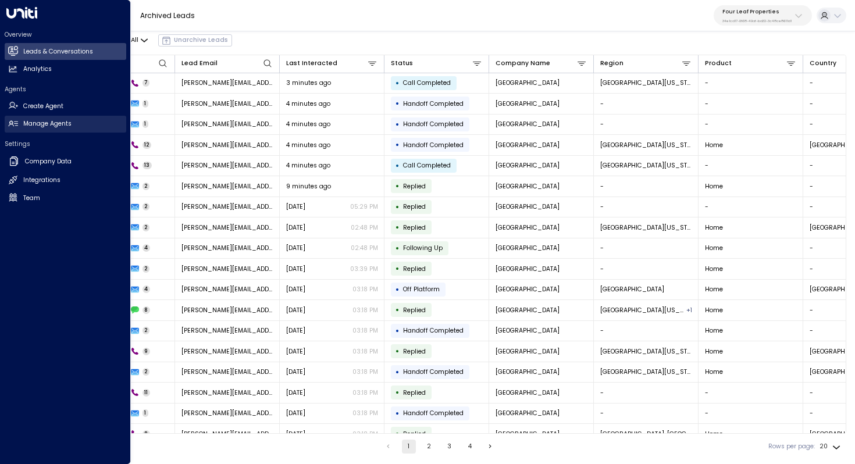
click at [47, 123] on h2 "Manage Agents" at bounding box center [47, 123] width 48 height 9
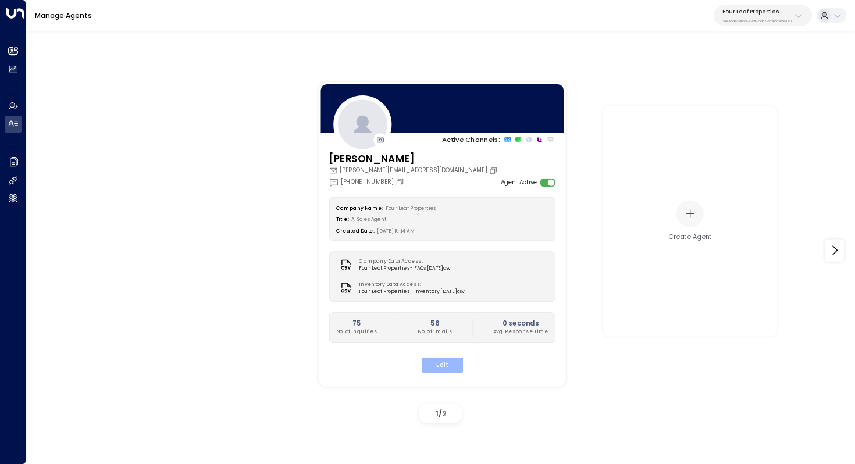
click at [447, 369] on button "Edit" at bounding box center [441, 364] width 41 height 15
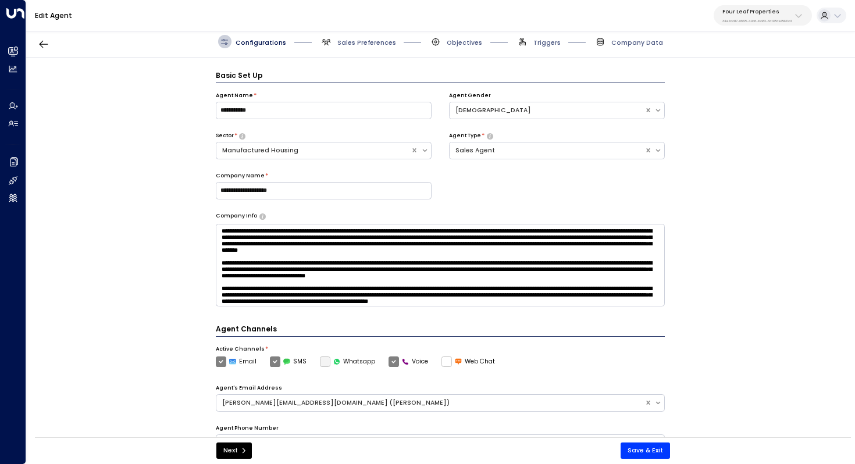
scroll to position [13, 0]
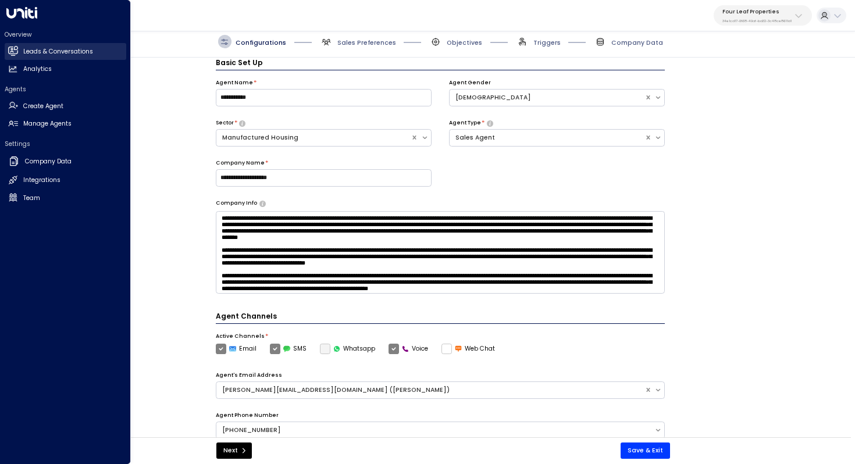
click at [41, 54] on h2 "Leads & Conversations" at bounding box center [58, 51] width 70 height 9
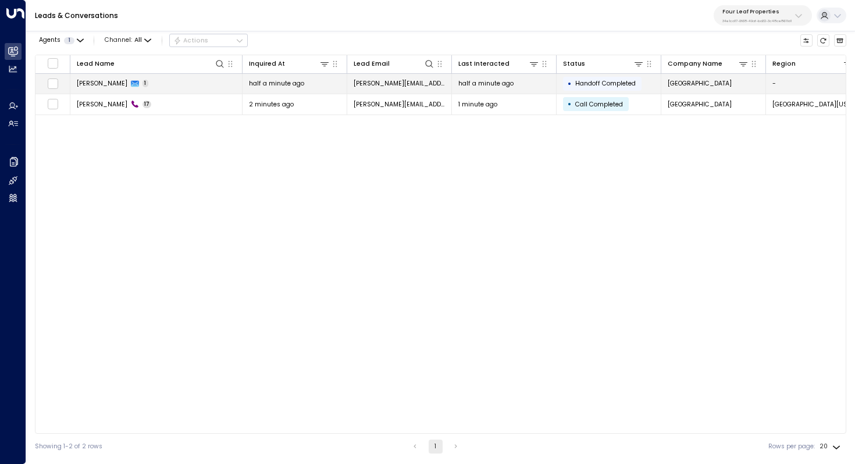
click at [148, 83] on td "John Testing 1" at bounding box center [156, 84] width 172 height 20
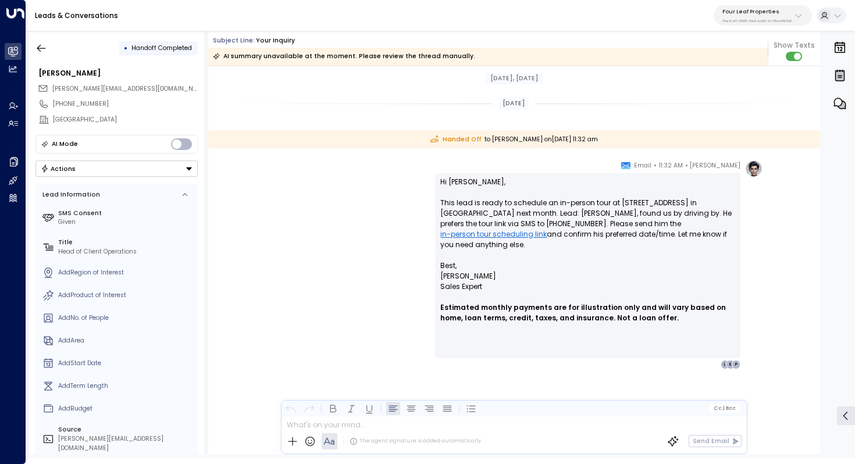
scroll to position [580, 0]
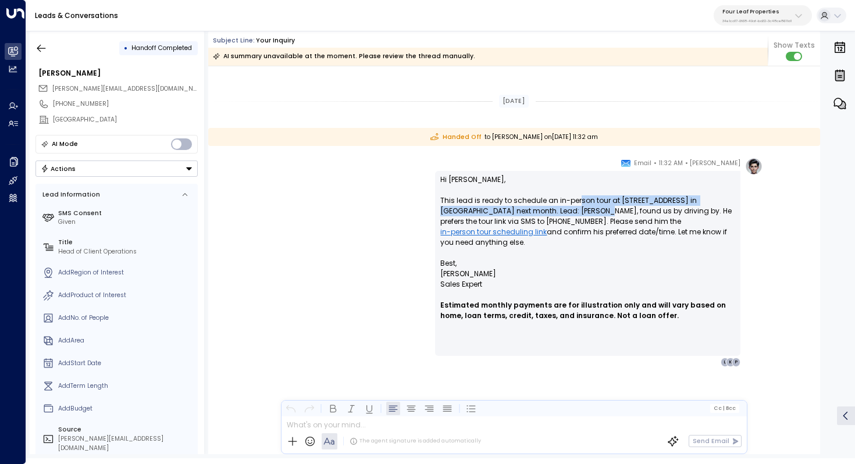
drag, startPoint x: 578, startPoint y: 202, endPoint x: 578, endPoint y: 208, distance: 6.4
click at [578, 208] on p "Hi Paige, This lead is ready to schedule an in-person tour at 1562 Meadowview D…" at bounding box center [588, 217] width 295 height 84
click at [588, 210] on p "Hi Paige, This lead is ready to schedule an in-person tour at 1562 Meadowview D…" at bounding box center [588, 217] width 295 height 84
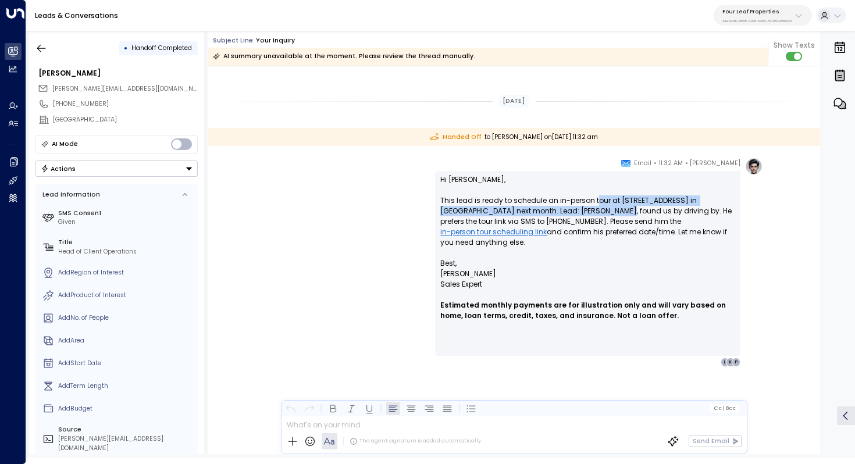
click at [593, 208] on p "Hi Paige, This lead is ready to schedule an in-person tour at 1562 Meadowview D…" at bounding box center [588, 217] width 295 height 84
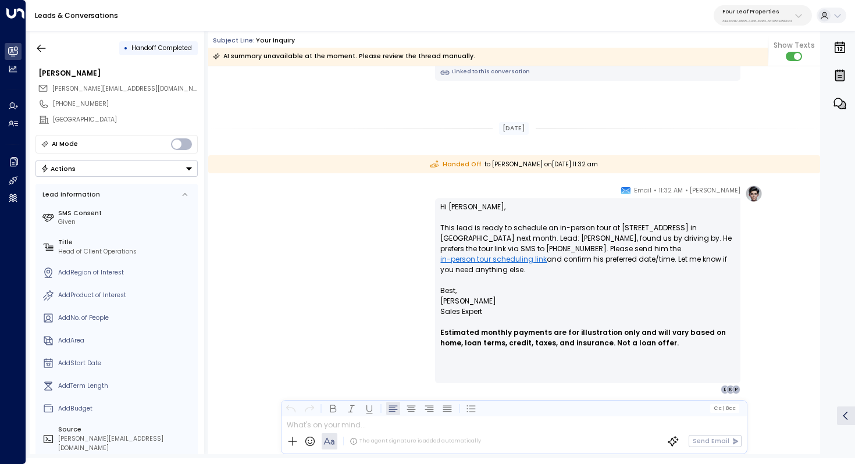
scroll to position [482, 0]
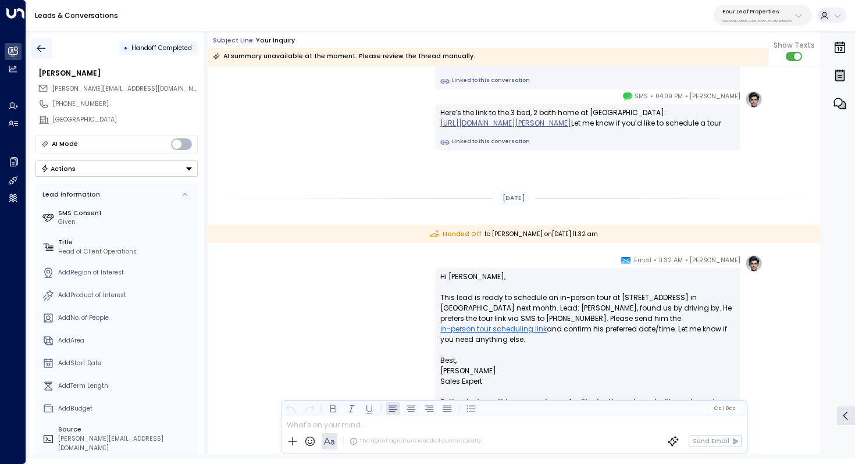
click at [40, 46] on icon "button" at bounding box center [41, 48] width 12 height 12
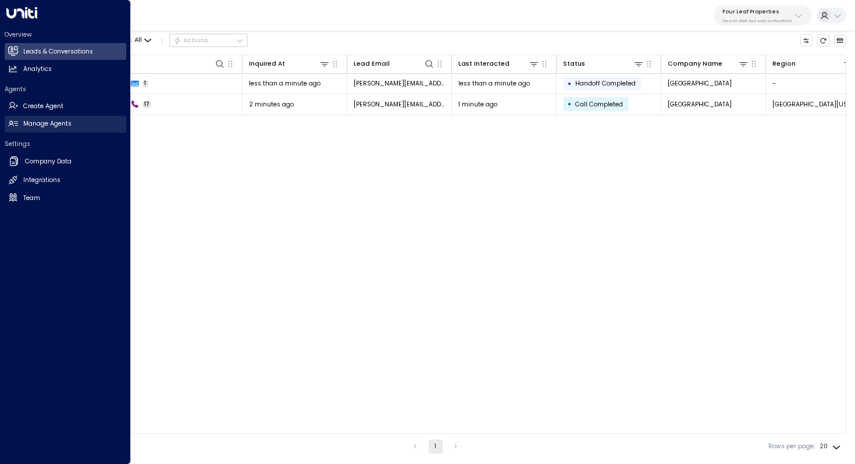
click at [60, 127] on h2 "Manage Agents" at bounding box center [47, 123] width 48 height 9
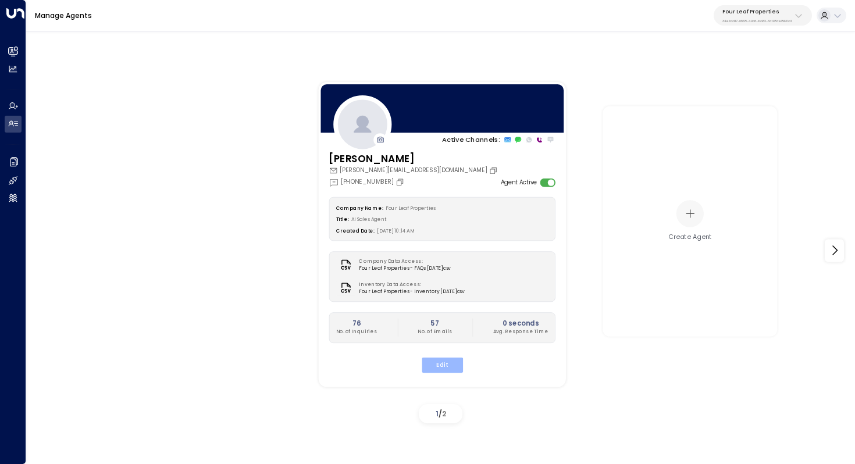
click at [450, 365] on button "Edit" at bounding box center [441, 364] width 41 height 15
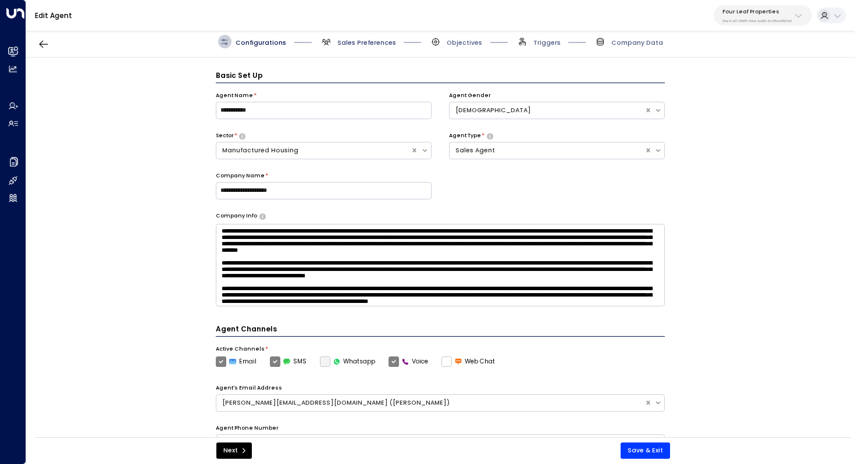
click at [367, 41] on span "Sales Preferences" at bounding box center [367, 42] width 59 height 9
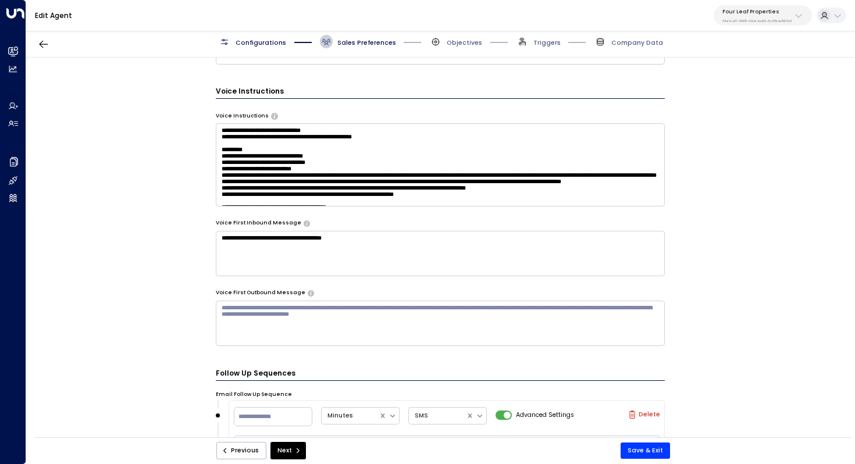
scroll to position [599, 0]
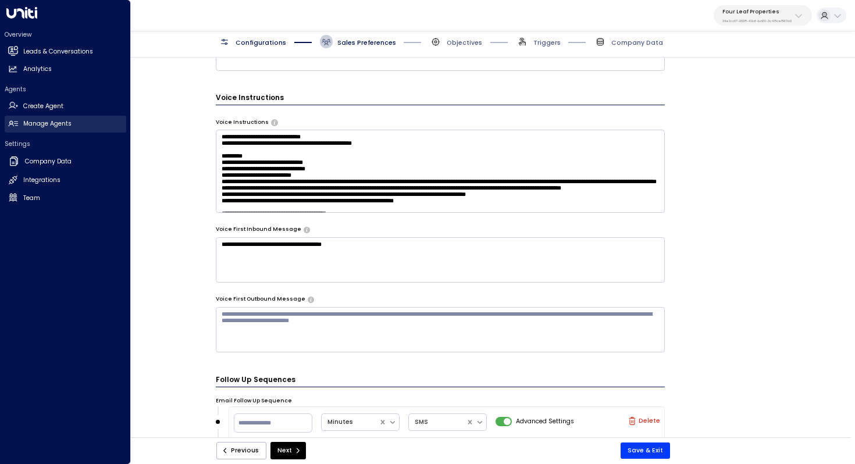
click at [60, 127] on h2 "Manage Agents" at bounding box center [47, 123] width 48 height 9
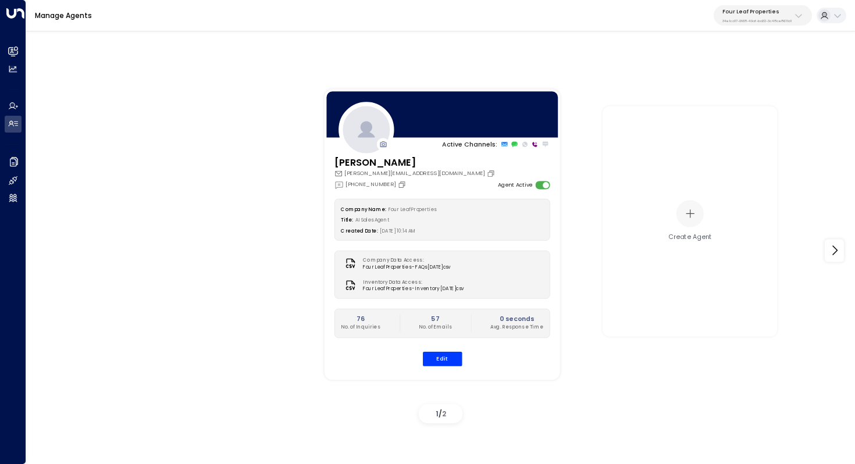
click at [217, 173] on div "Active Channels: Katie Olson kolson@fourleafprop.com +1 (903) 568-8450 Agent Ac…" at bounding box center [441, 251] width 786 height 356
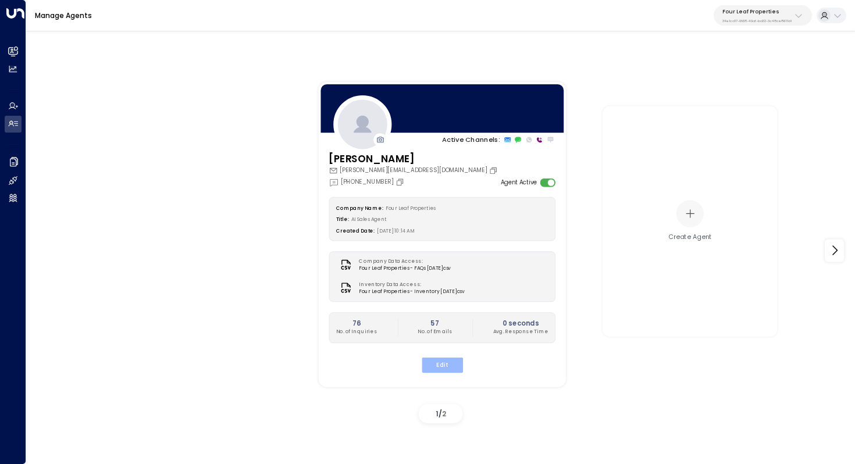
click at [439, 364] on button "Edit" at bounding box center [441, 364] width 41 height 15
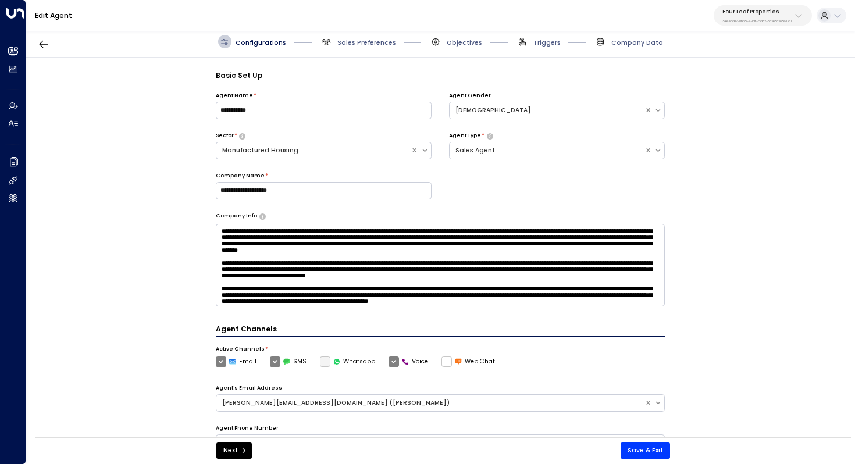
scroll to position [13, 0]
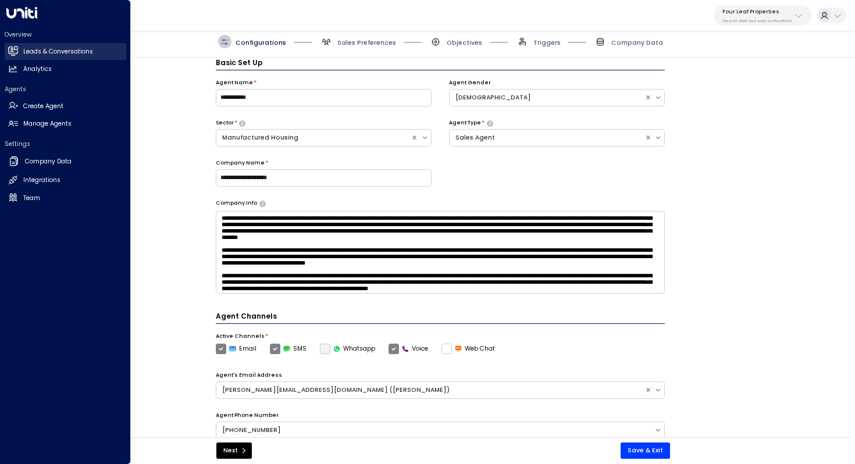
click at [93, 51] on link "Leads & Conversations Leads & Conversations" at bounding box center [66, 51] width 122 height 17
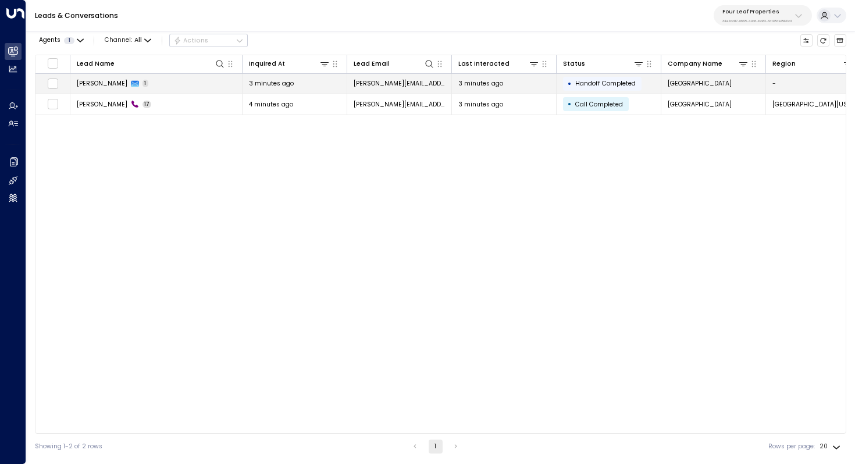
click at [92, 79] on span "John Testing" at bounding box center [102, 83] width 51 height 9
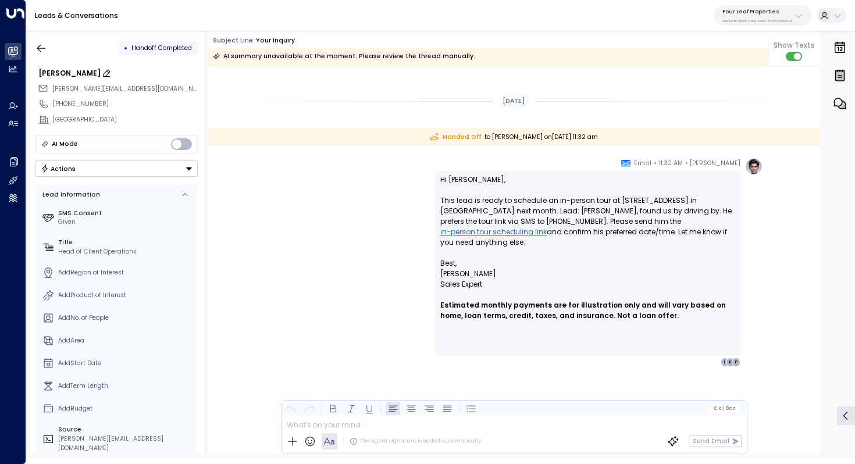
scroll to position [580, 0]
click at [42, 48] on icon "button" at bounding box center [41, 48] width 12 height 12
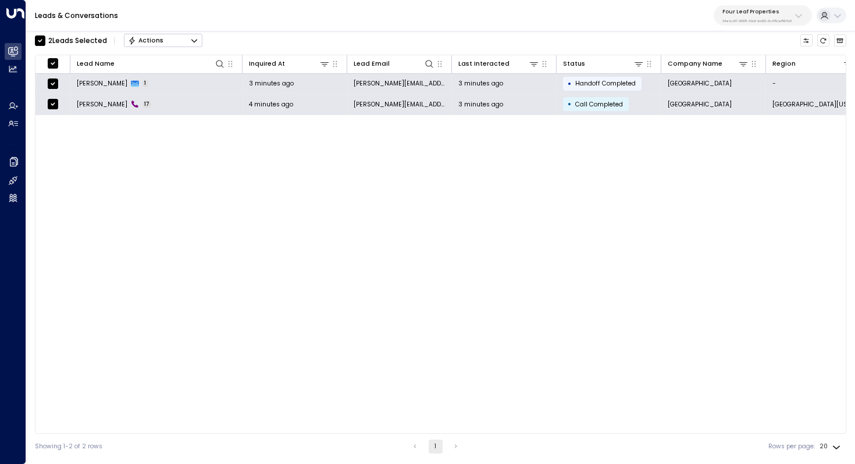
click at [196, 42] on icon "Button group with a nested menu" at bounding box center [194, 41] width 8 height 8
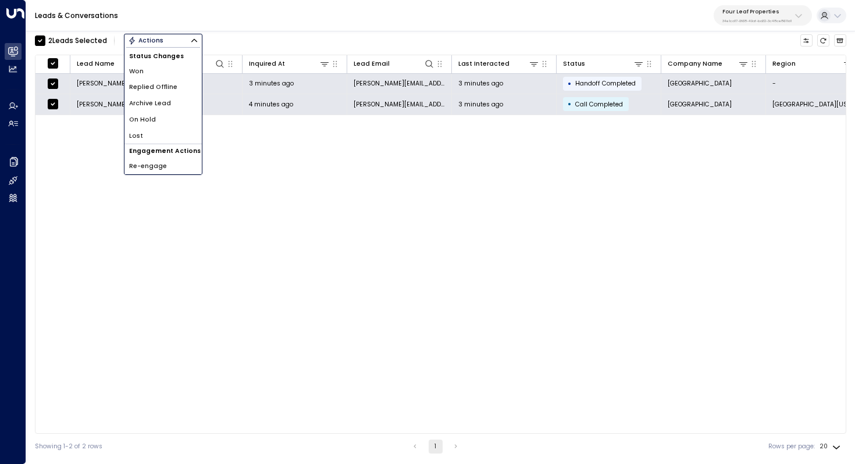
click at [323, 163] on div "Lead Name Inquired At Lead Email Last Interacted Status Company Name Region Pro…" at bounding box center [441, 244] width 812 height 379
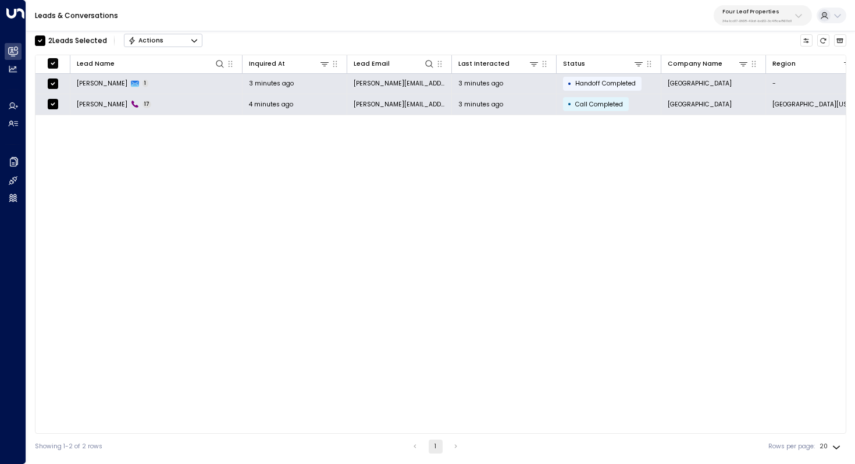
click at [323, 163] on div "Lead Name Inquired At Lead Email Last Interacted Status Company Name Region Pro…" at bounding box center [441, 244] width 812 height 379
click at [175, 125] on div "Lead Name Inquired At Lead Email Last Interacted Status Company Name Region Pro…" at bounding box center [441, 244] width 812 height 379
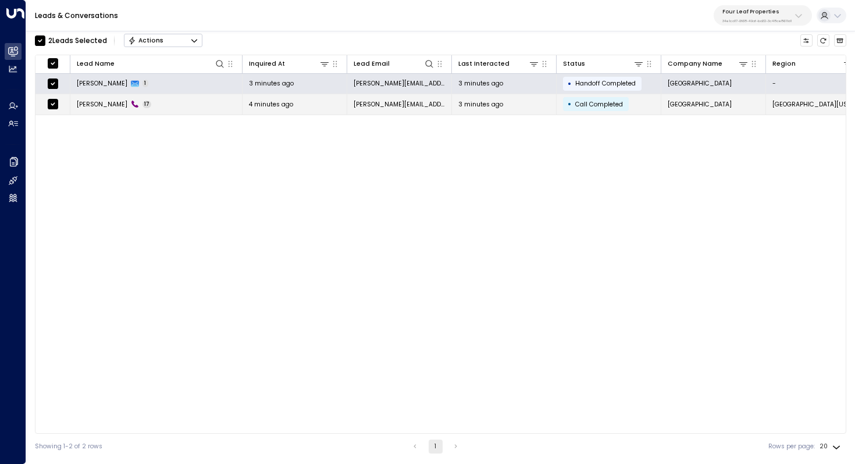
click at [102, 102] on span "John Testing" at bounding box center [102, 104] width 51 height 9
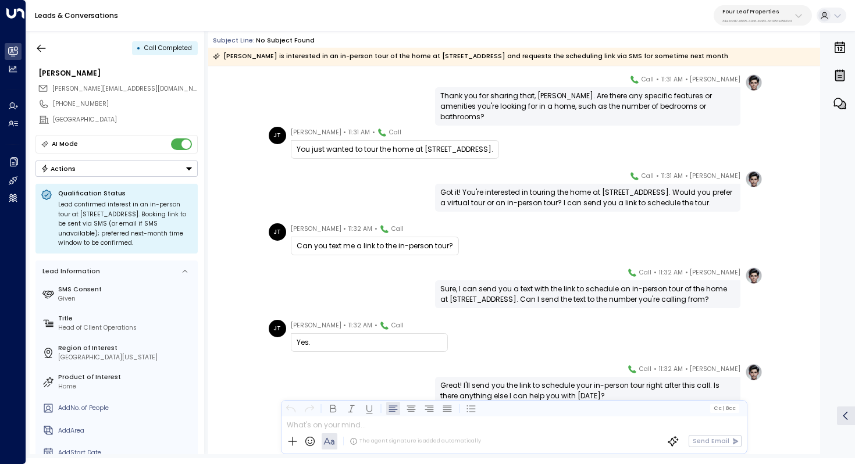
scroll to position [566, 0]
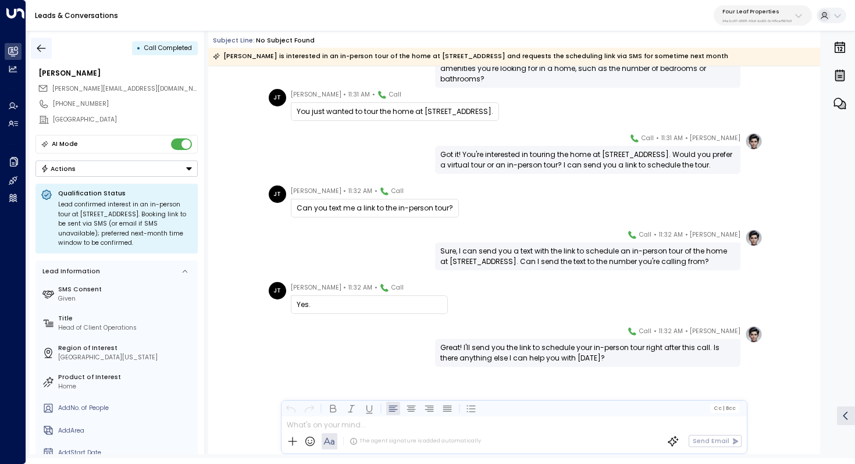
click at [40, 49] on icon "button" at bounding box center [41, 48] width 12 height 12
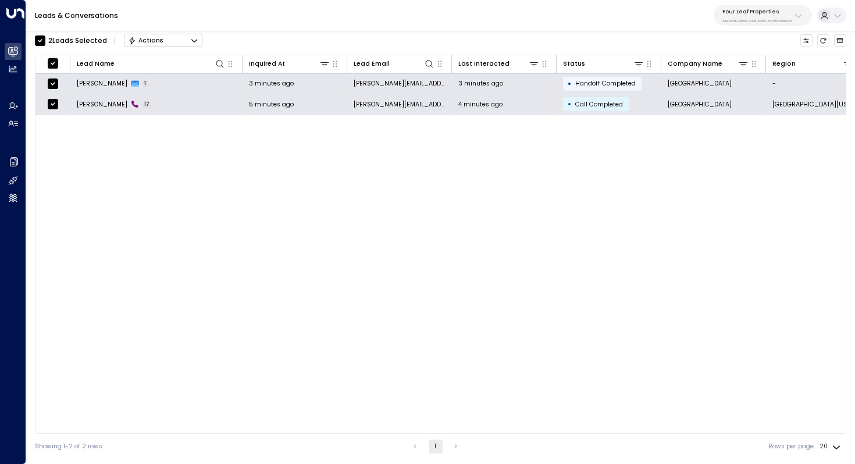
click at [193, 40] on icon "Button group with a nested menu" at bounding box center [194, 40] width 6 height 3
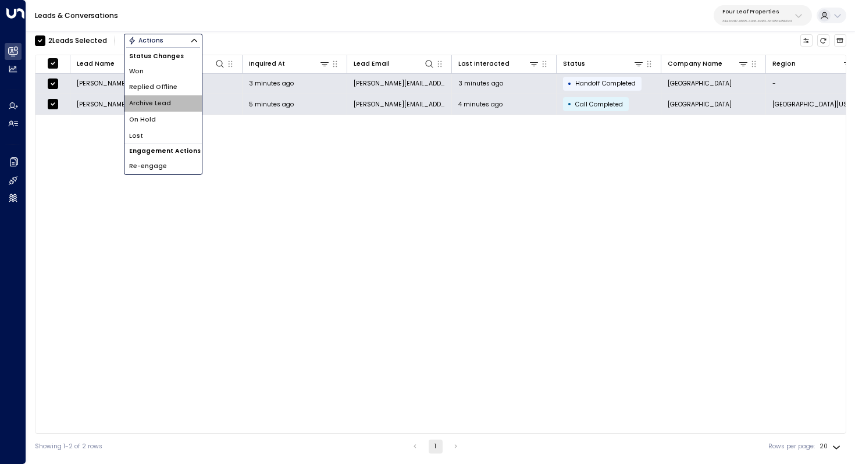
click at [185, 106] on li "Archive Lead" at bounding box center [163, 103] width 77 height 16
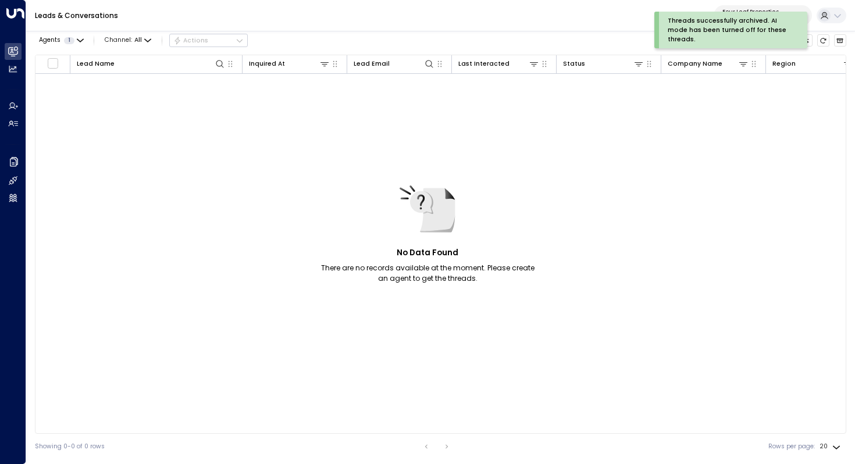
click at [266, 177] on div "No Data Found There are no records available at the moment. Please create an ag…" at bounding box center [816, 245] width 1563 height 342
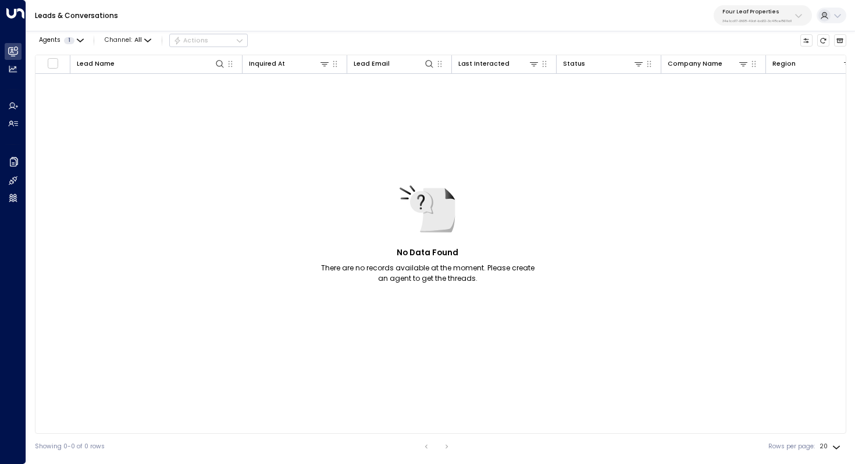
click at [251, 141] on div "No Data Found There are no records available at the moment. Please create an ag…" at bounding box center [816, 245] width 1563 height 342
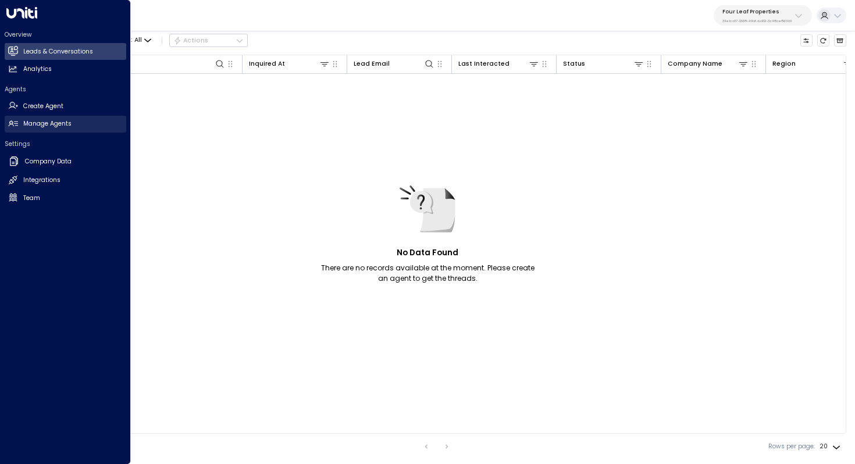
click at [37, 122] on h2 "Manage Agents" at bounding box center [47, 123] width 48 height 9
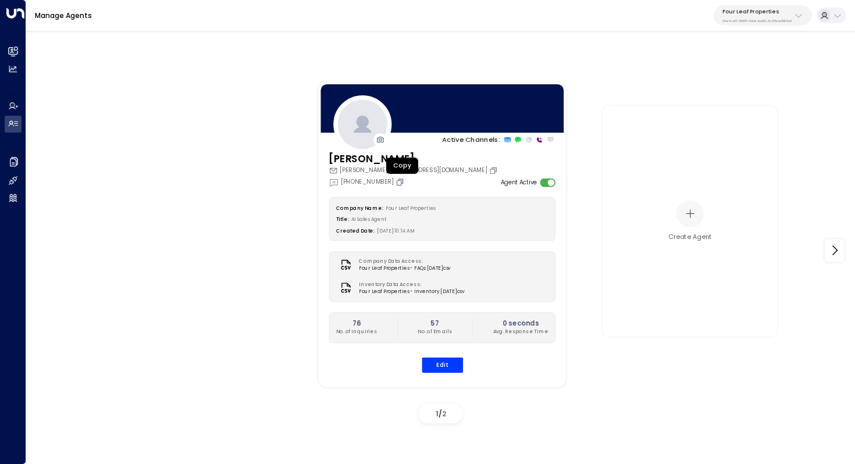
click at [400, 183] on icon "Copy" at bounding box center [400, 181] width 9 height 9
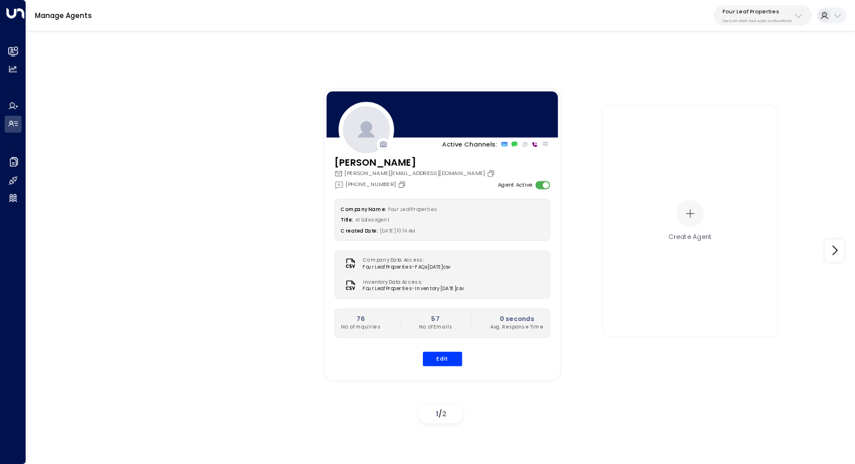
click at [147, 194] on div "Active Channels: Katie Olson kolson@fourleafprop.com +1 (903) 568-8450 Agent Ac…" at bounding box center [441, 251] width 786 height 356
click at [183, 154] on div "Active Channels: Katie Olson kolson@fourleafprop.com +1 (903) 568-8450 Agent Ac…" at bounding box center [441, 251] width 786 height 356
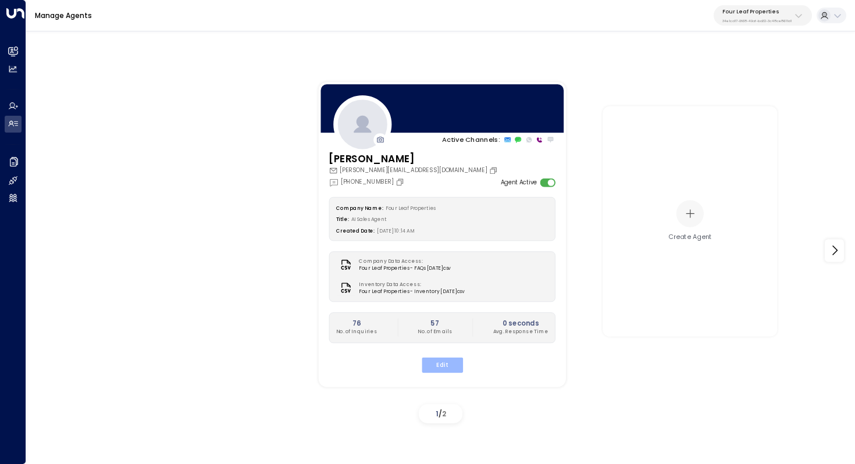
click at [445, 363] on button "Edit" at bounding box center [441, 364] width 41 height 15
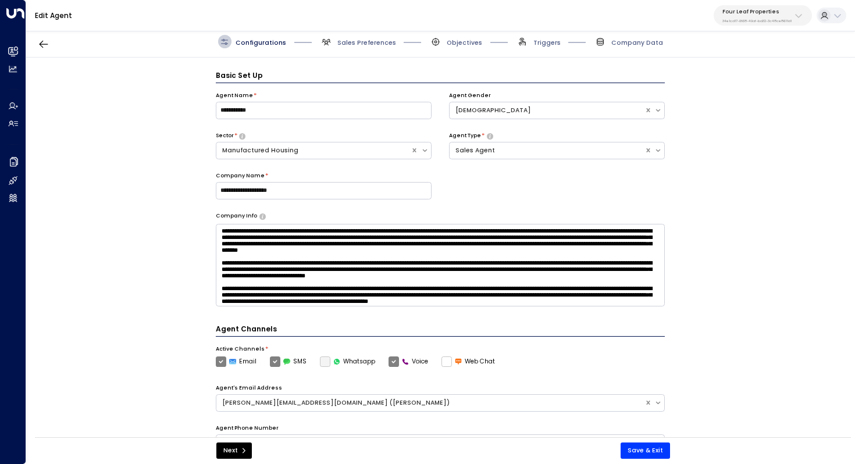
scroll to position [13, 0]
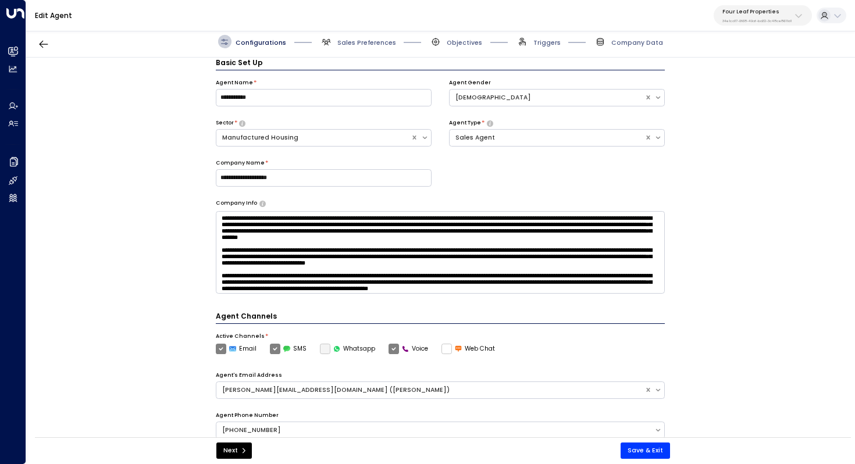
click at [797, 23] on button "Four Leaf Properties 34e1cd17-0f68-49af-bd32-3c48ce8611d1" at bounding box center [763, 15] width 98 height 20
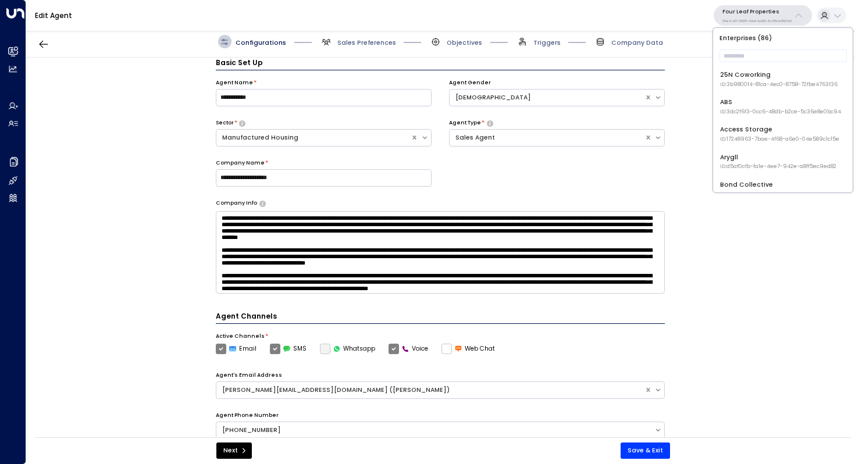
click at [795, 287] on div "**********" at bounding box center [440, 251] width 829 height 386
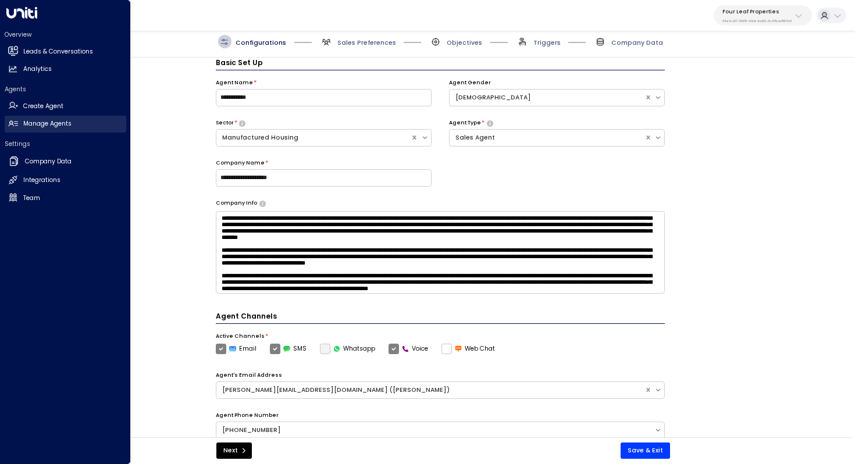
click at [36, 126] on h2 "Manage Agents" at bounding box center [47, 123] width 48 height 9
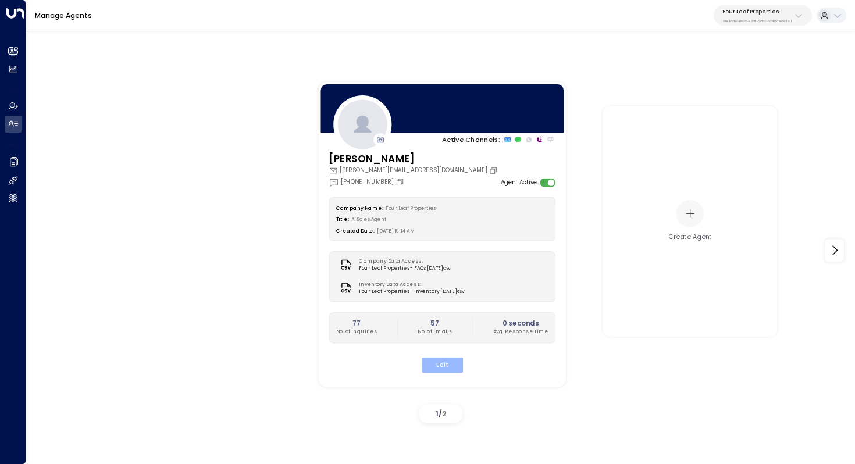
click at [447, 370] on button "Edit" at bounding box center [441, 364] width 41 height 15
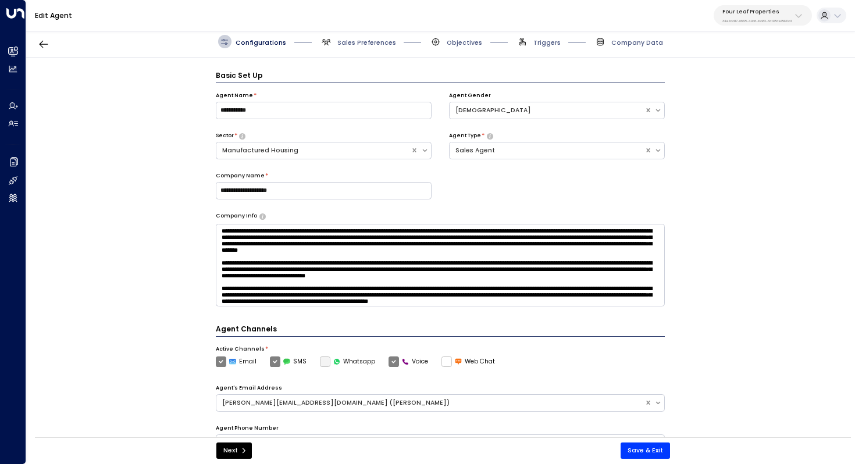
scroll to position [13, 0]
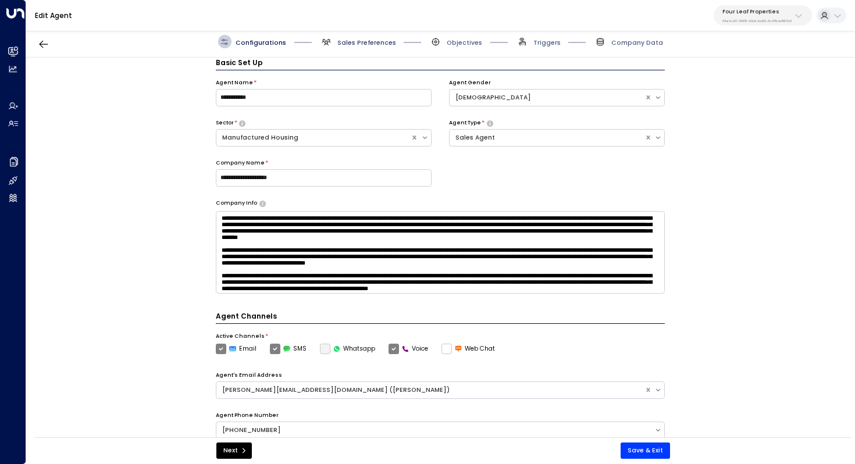
click at [363, 44] on span "Sales Preferences" at bounding box center [367, 42] width 59 height 9
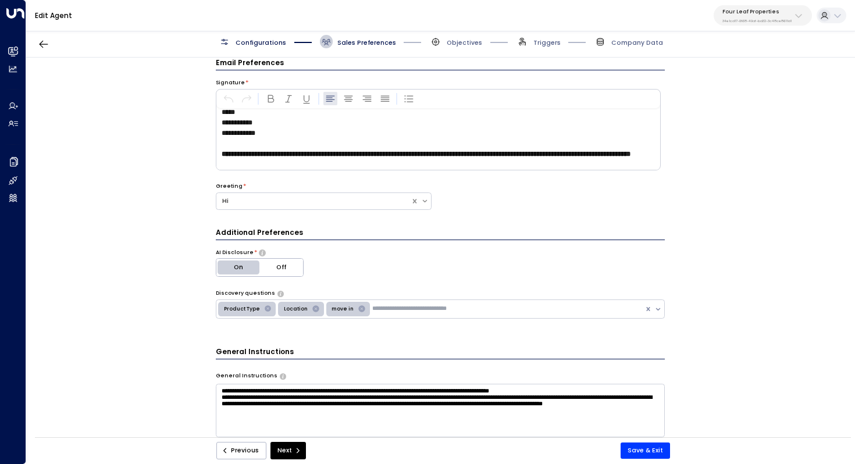
scroll to position [0, 0]
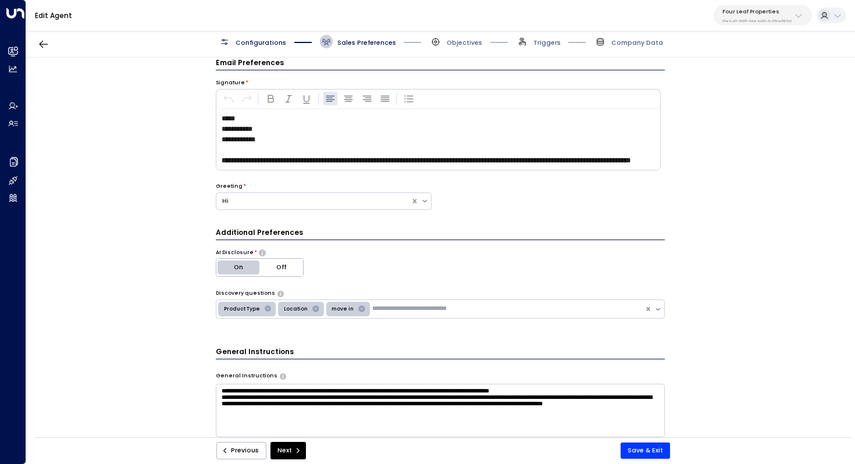
click at [405, 138] on p "**********" at bounding box center [441, 139] width 438 height 10
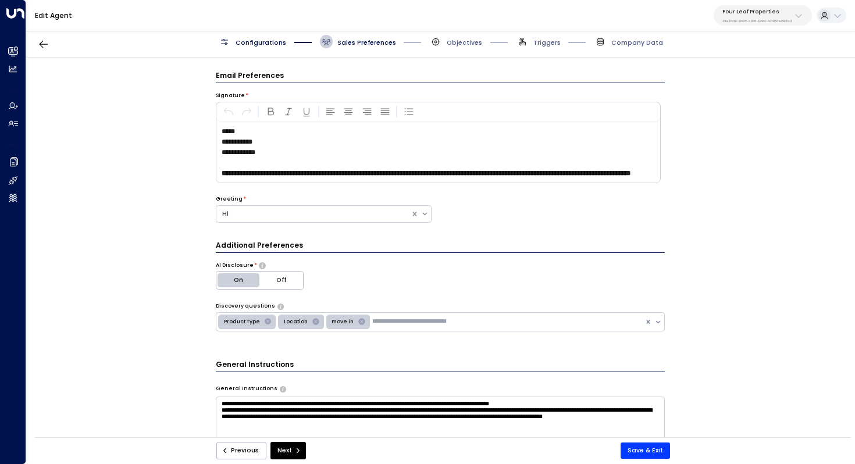
click at [239, 162] on p at bounding box center [441, 163] width 438 height 10
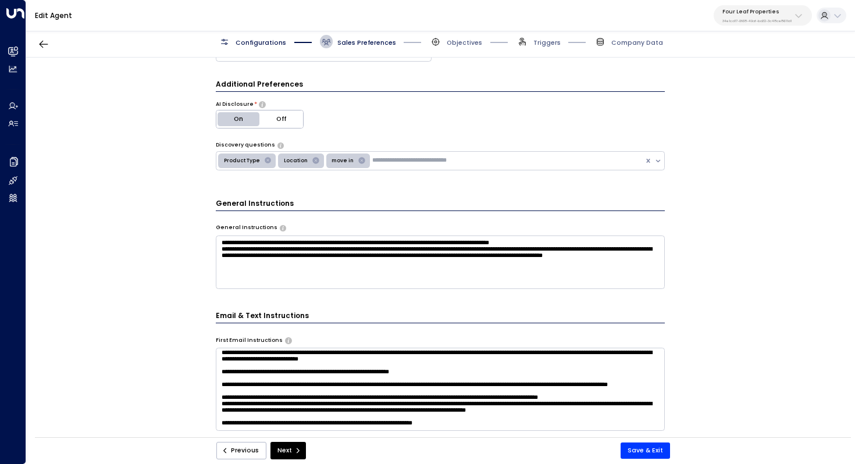
scroll to position [186, 0]
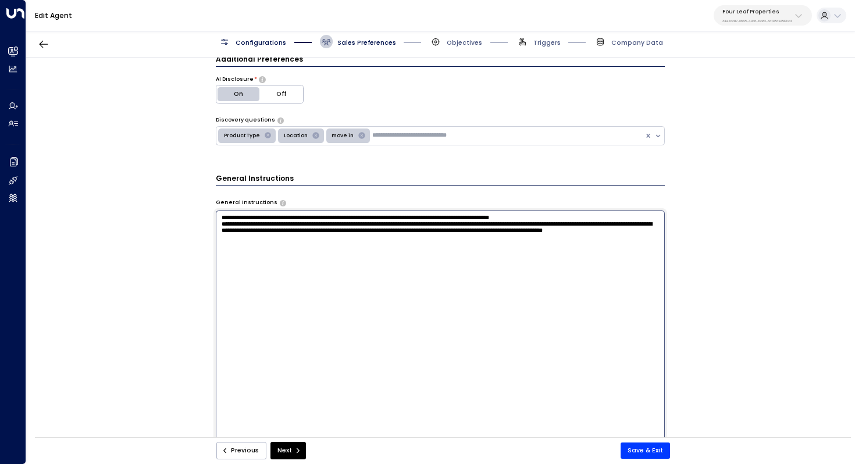
drag, startPoint x: 265, startPoint y: 218, endPoint x: 282, endPoint y: 218, distance: 16.9
click at [282, 218] on textarea "**********" at bounding box center [441, 327] width 450 height 232
click at [377, 257] on textarea "**********" at bounding box center [441, 327] width 450 height 232
click at [324, 279] on textarea "**********" at bounding box center [441, 327] width 450 height 232
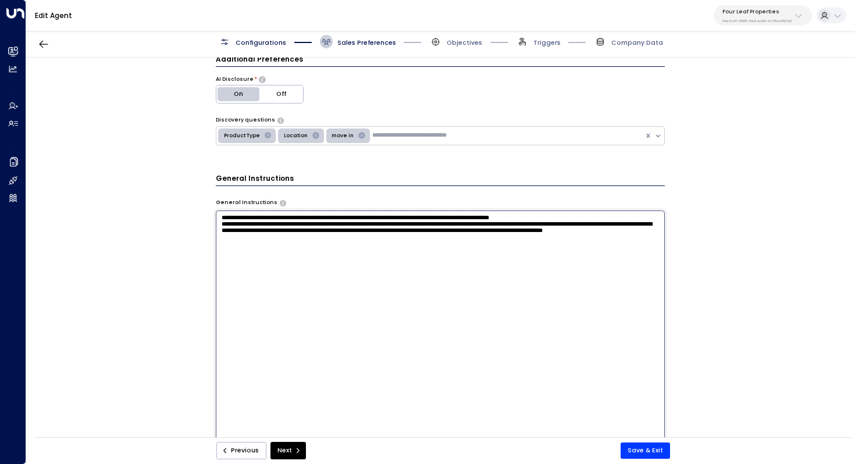
click at [310, 327] on textarea "**********" at bounding box center [441, 327] width 450 height 232
click at [428, 322] on textarea "**********" at bounding box center [441, 327] width 450 height 232
type textarea "**********"
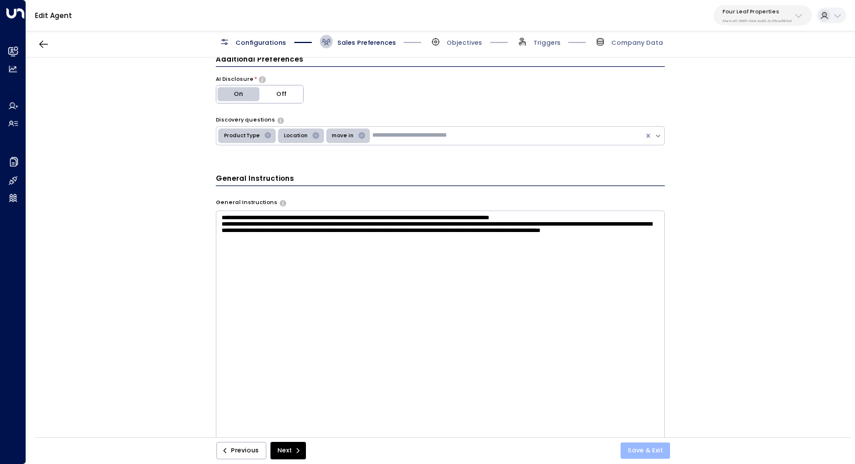
click at [651, 449] on button "Save & Exit" at bounding box center [645, 451] width 49 height 16
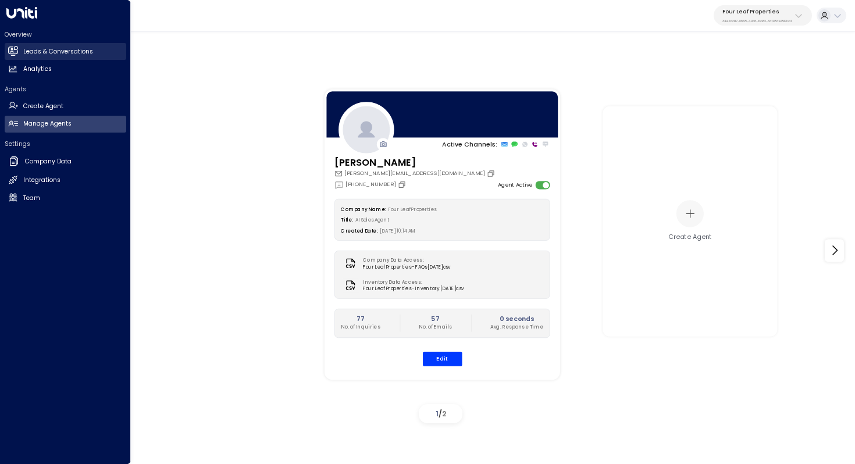
click at [77, 44] on link "Leads & Conversations Leads & Conversations" at bounding box center [66, 51] width 122 height 17
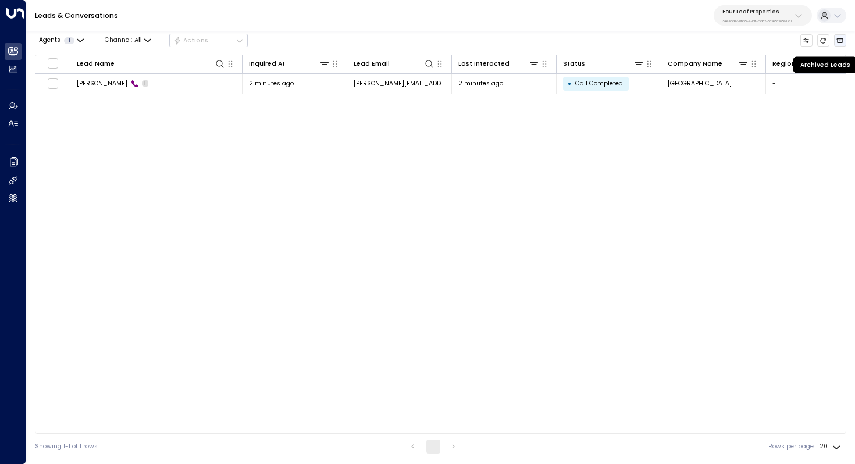
click at [840, 41] on icon "Archived Leads" at bounding box center [840, 40] width 7 height 7
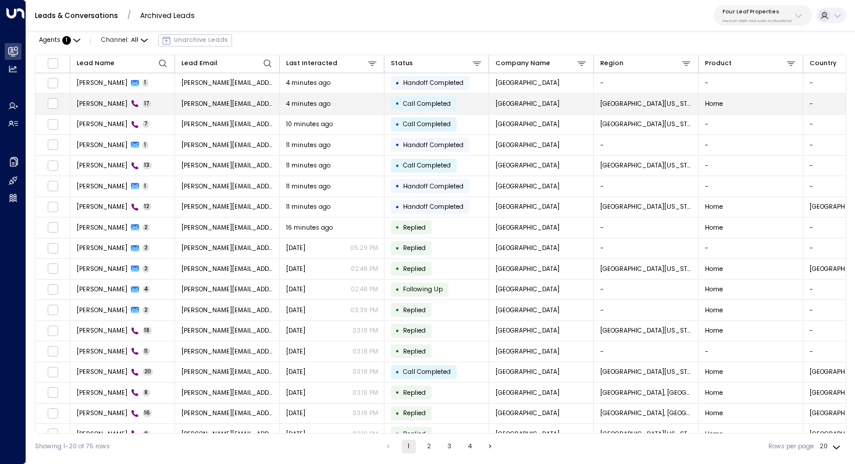
click at [151, 106] on td "John Testing 17" at bounding box center [122, 104] width 105 height 20
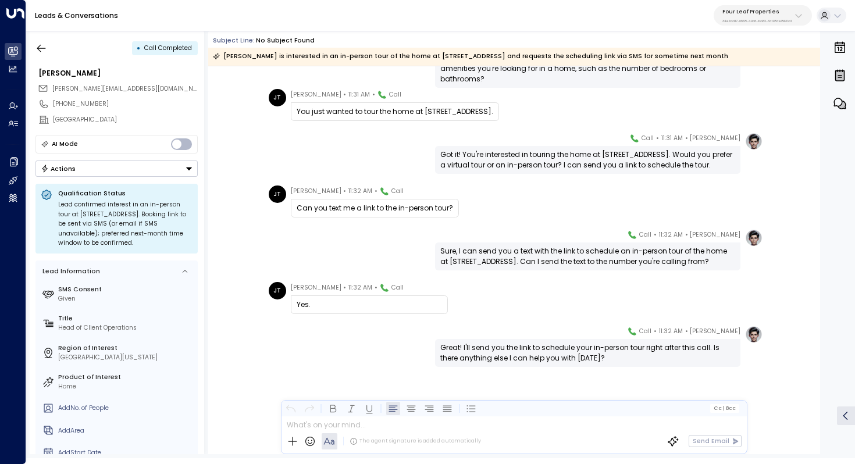
scroll to position [566, 0]
drag, startPoint x: 505, startPoint y: 251, endPoint x: 505, endPoint y: 271, distance: 19.2
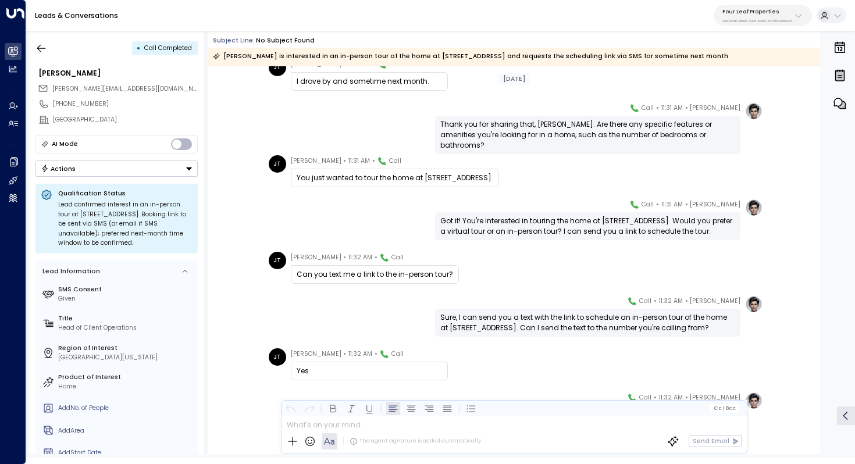
scroll to position [483, 0]
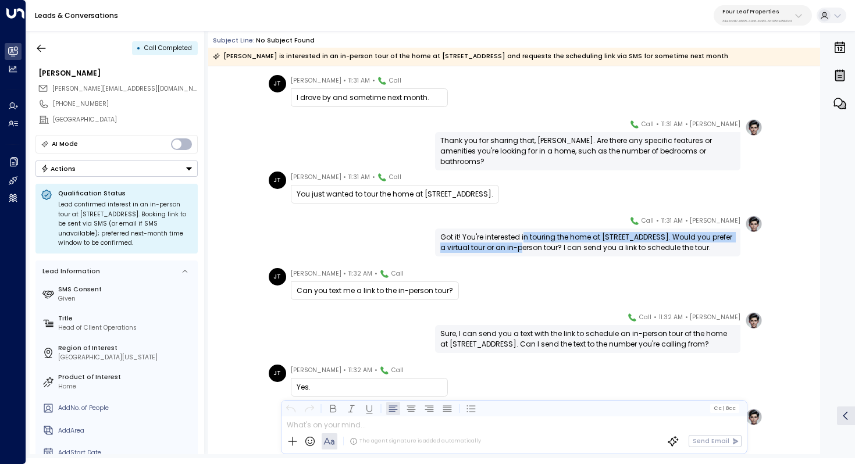
drag, startPoint x: 524, startPoint y: 239, endPoint x: 524, endPoint y: 247, distance: 8.2
click at [524, 247] on div "Got it! You're interested in touring the home at 1562 Meadowview Drive. Would y…" at bounding box center [588, 242] width 295 height 21
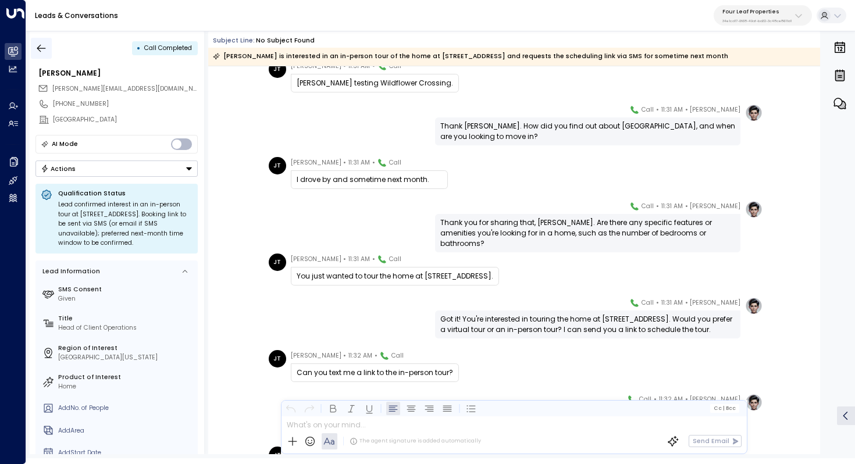
click at [40, 47] on icon "button" at bounding box center [41, 48] width 12 height 12
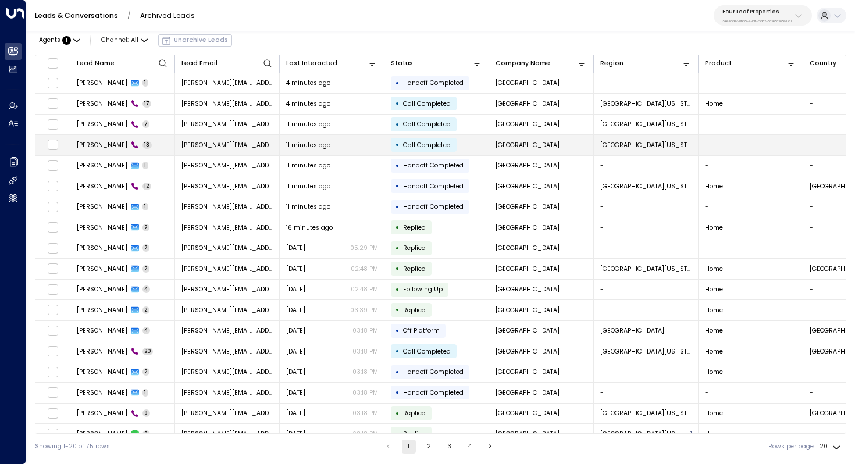
click at [93, 141] on span "John Testing" at bounding box center [102, 145] width 51 height 9
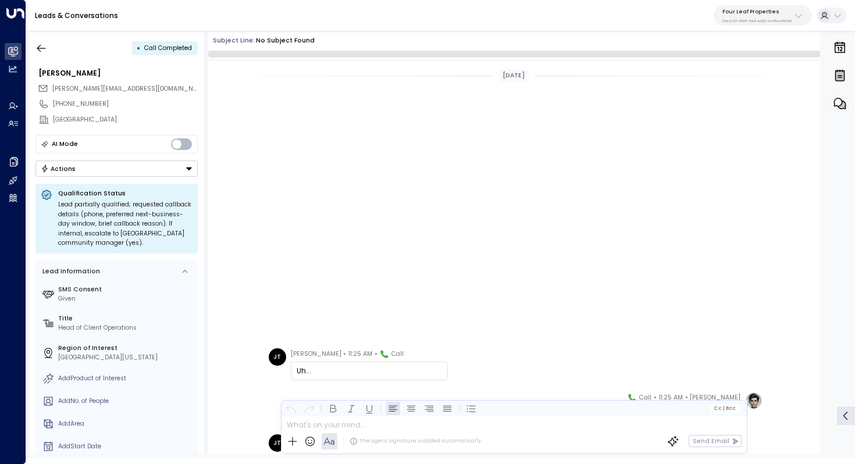
scroll to position [356, 0]
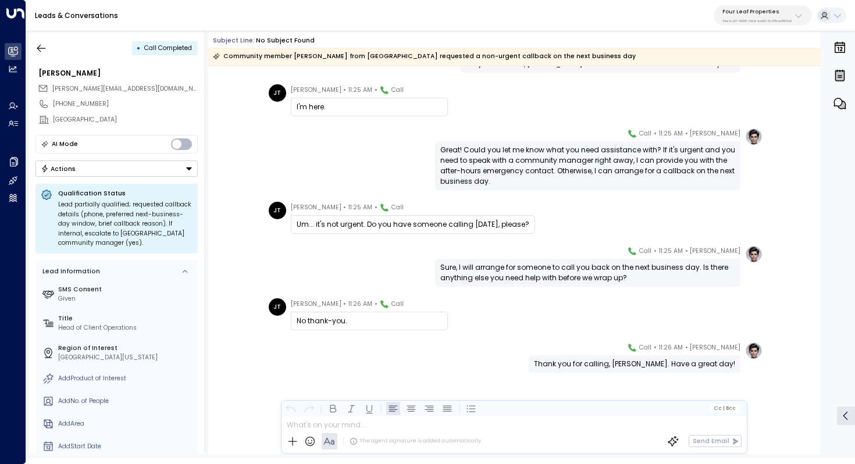
click at [48, 35] on div "• Call Completed John Testing kerric@getuniti.com +12532612671 Summerhill Villa…" at bounding box center [117, 243] width 175 height 424
click at [42, 51] on icon "button" at bounding box center [41, 48] width 12 height 12
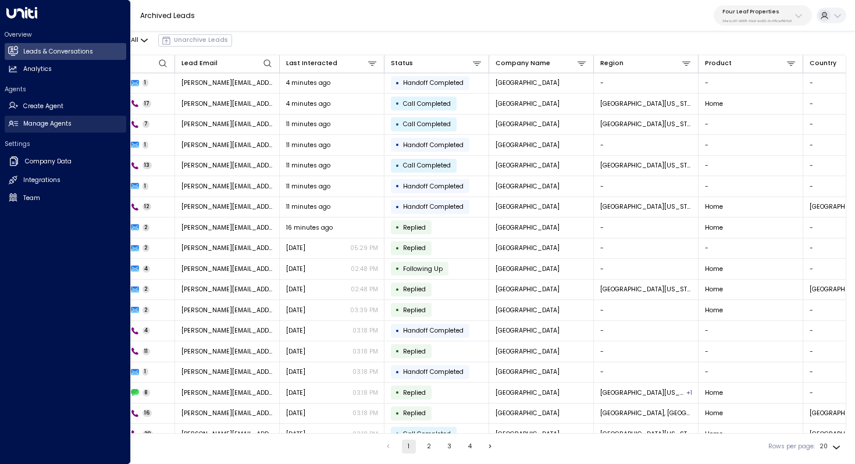
click at [37, 132] on link "Manage Agents Manage Agents" at bounding box center [66, 124] width 122 height 17
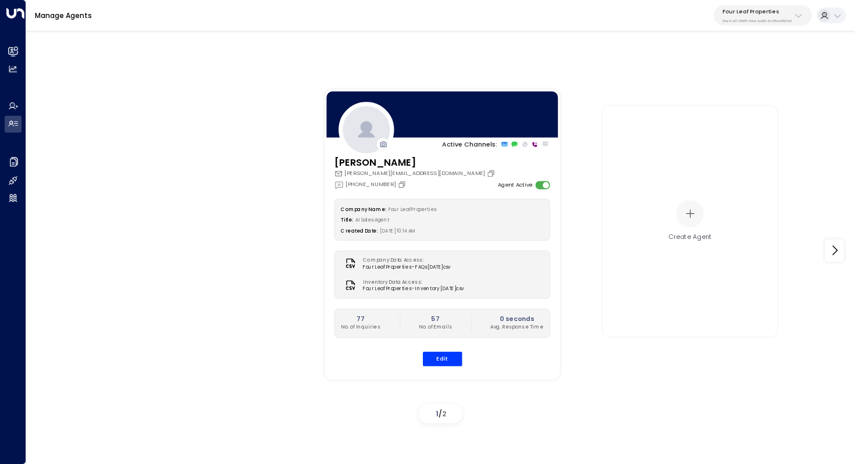
click at [270, 239] on div "Active Channels: Katie Olson kolson@fourleafprop.com +1 (903) 568-8450 Agent Ac…" at bounding box center [441, 251] width 786 height 356
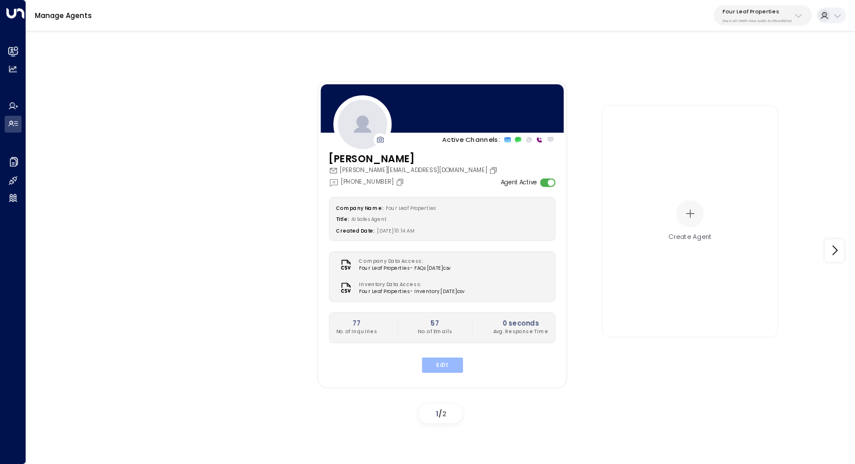
click at [446, 365] on button "Edit" at bounding box center [441, 364] width 41 height 15
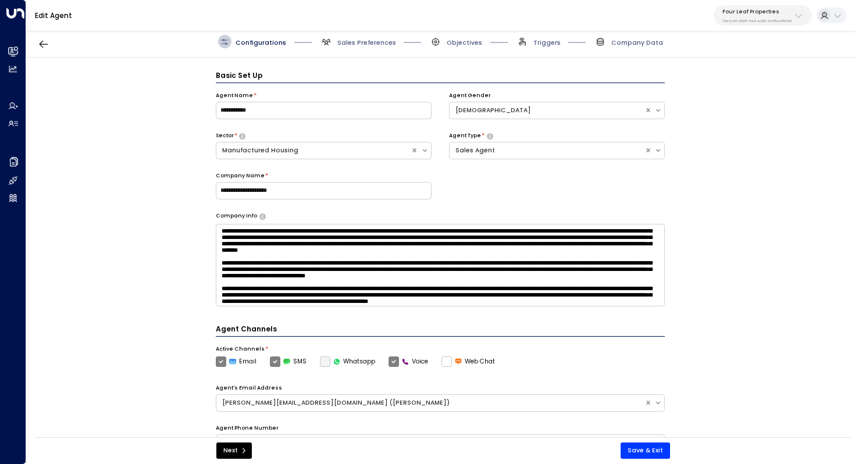
scroll to position [13, 0]
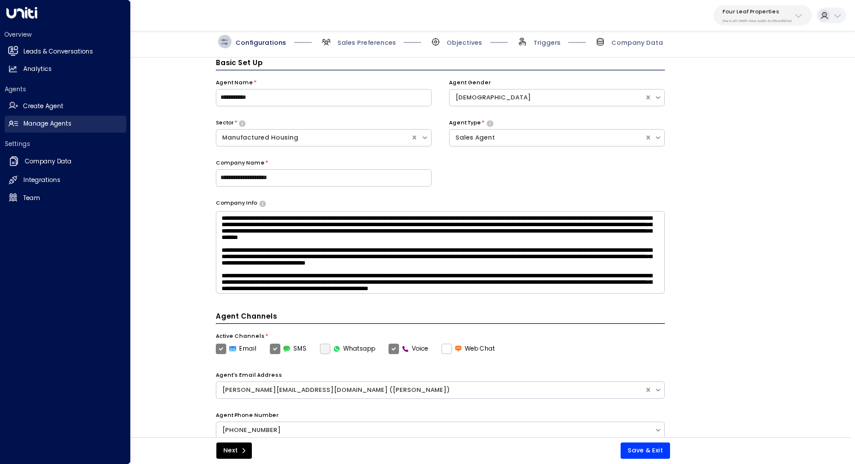
click at [50, 119] on h2 "Manage Agents" at bounding box center [47, 123] width 48 height 9
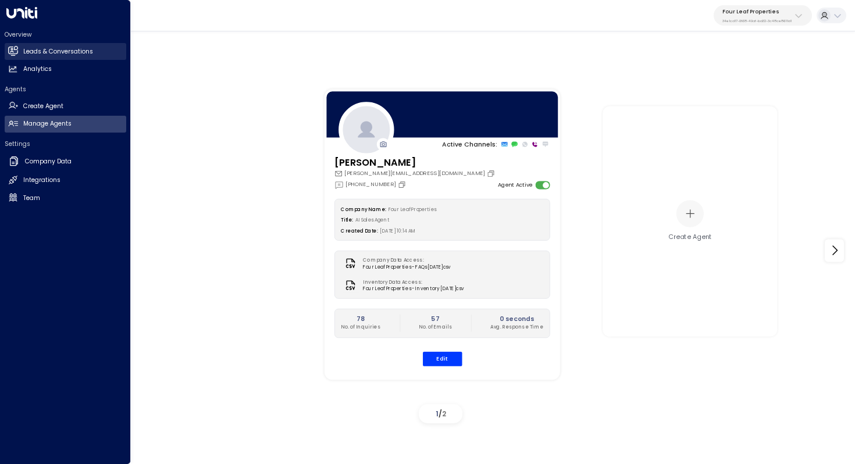
click at [54, 54] on h2 "Leads & Conversations" at bounding box center [58, 51] width 70 height 9
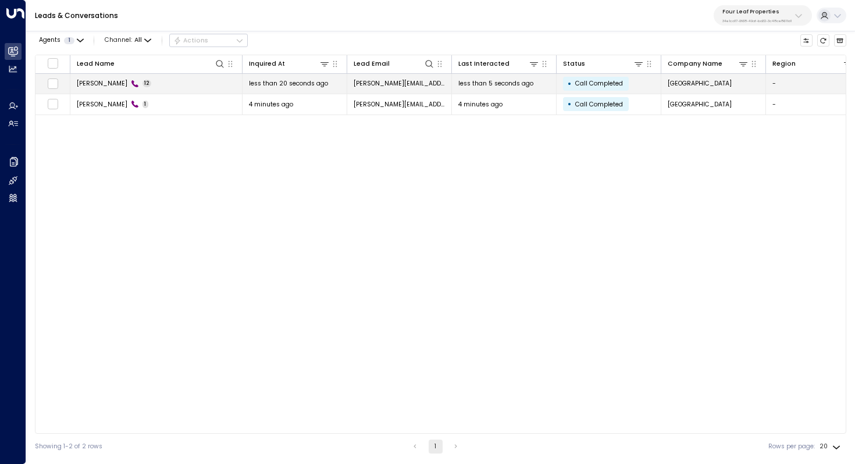
click at [95, 88] on td "Kara Knolls 12" at bounding box center [156, 84] width 172 height 20
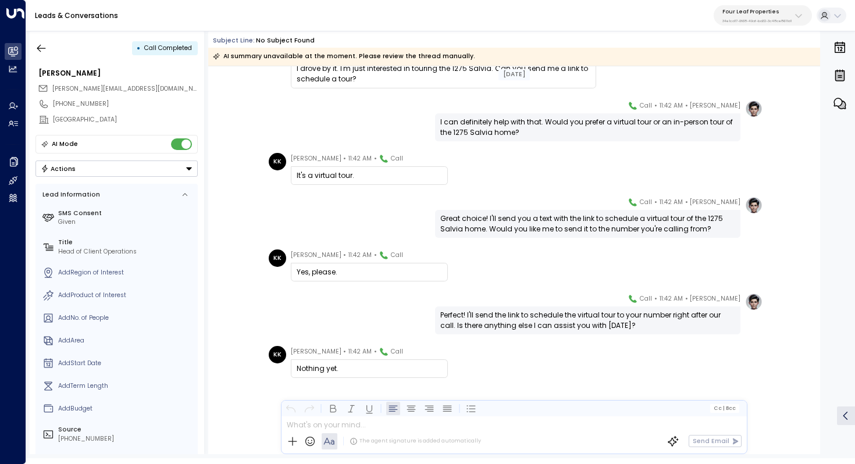
scroll to position [299, 0]
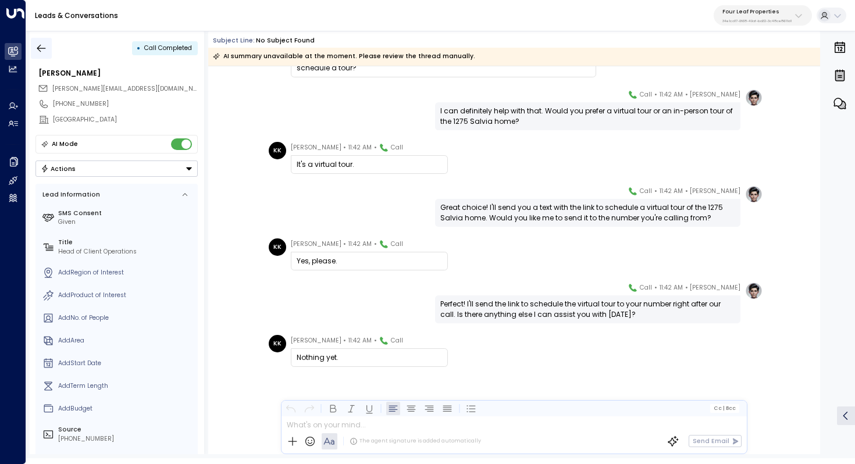
click at [40, 50] on icon "button" at bounding box center [41, 48] width 9 height 8
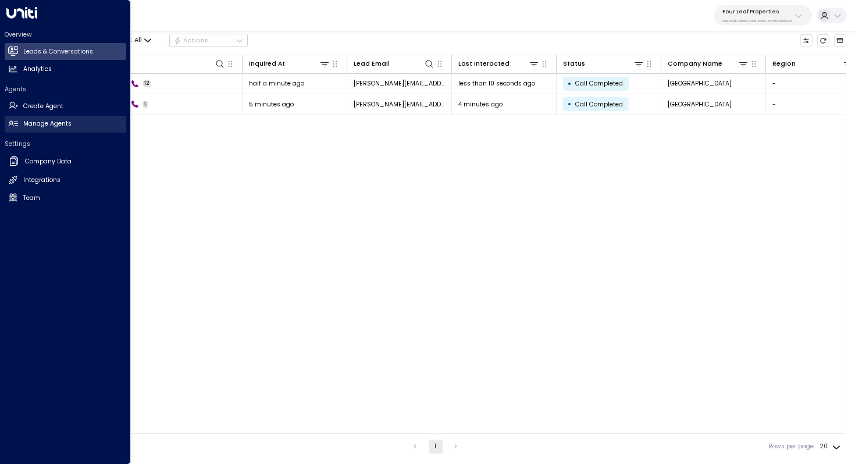
click at [49, 127] on h2 "Manage Agents" at bounding box center [47, 123] width 48 height 9
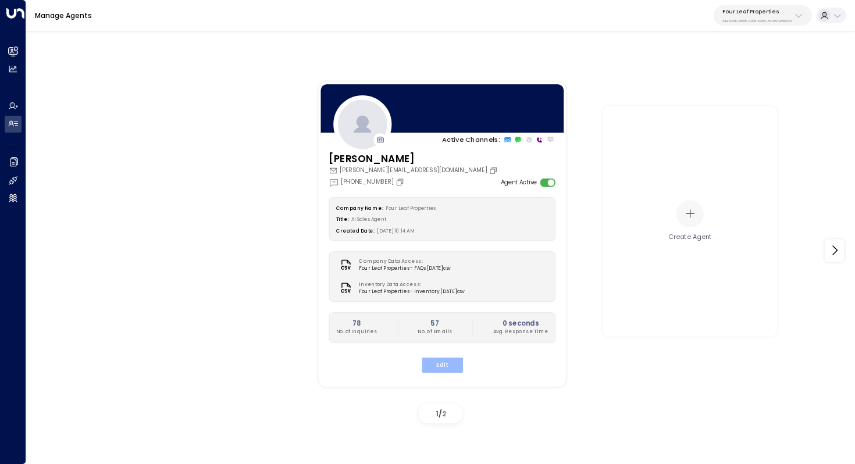
click at [434, 365] on button "Edit" at bounding box center [441, 364] width 41 height 15
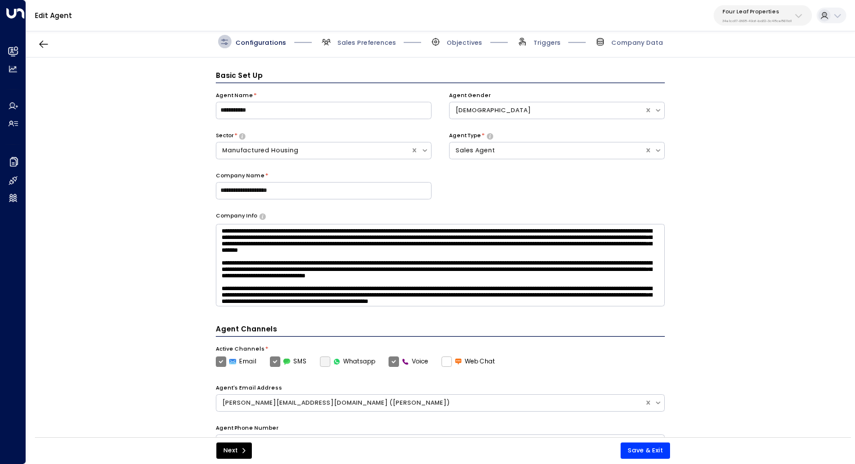
scroll to position [13, 0]
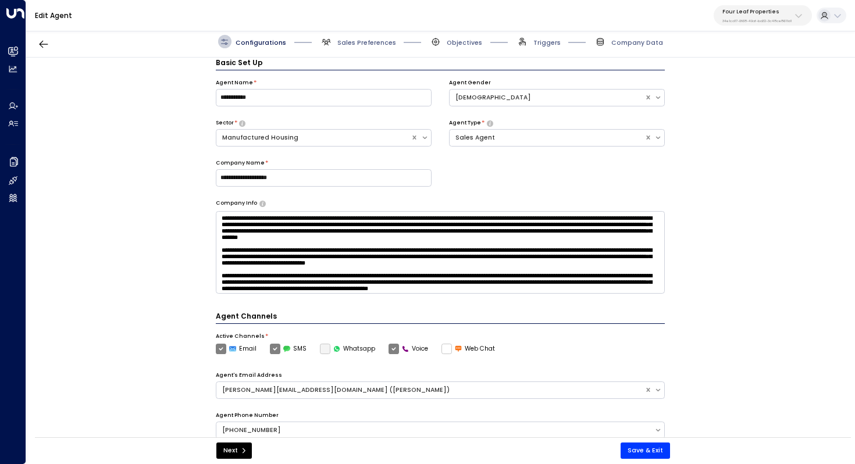
click at [761, 72] on div "**********" at bounding box center [440, 251] width 829 height 386
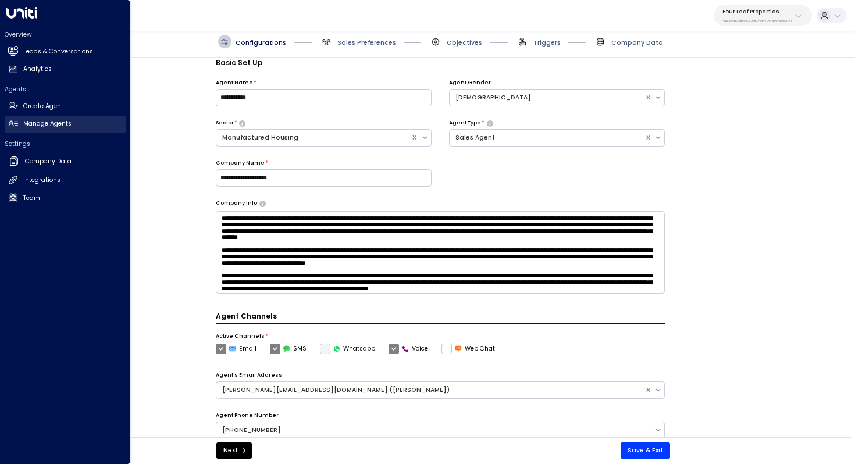
click at [34, 118] on link "Manage Agents Manage Agents" at bounding box center [66, 124] width 122 height 17
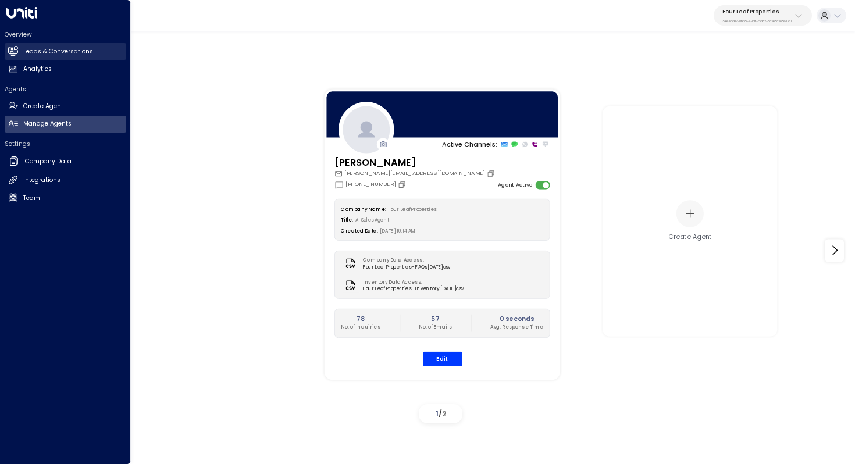
click at [56, 49] on h2 "Leads & Conversations" at bounding box center [58, 51] width 70 height 9
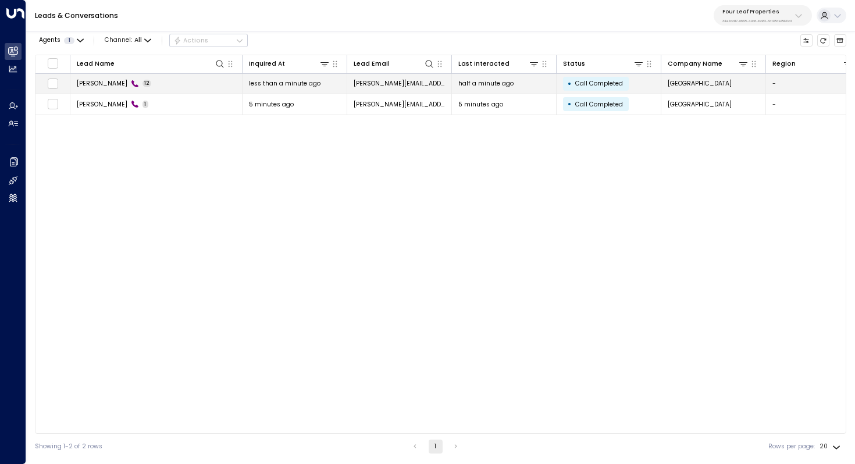
click at [90, 83] on span "Kara Knolls" at bounding box center [102, 83] width 51 height 9
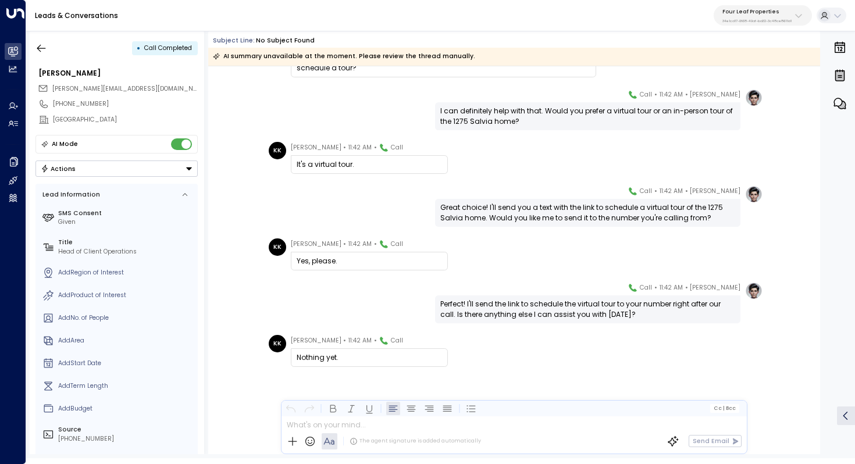
scroll to position [299, 0]
click at [47, 57] on button "button" at bounding box center [41, 48] width 21 height 21
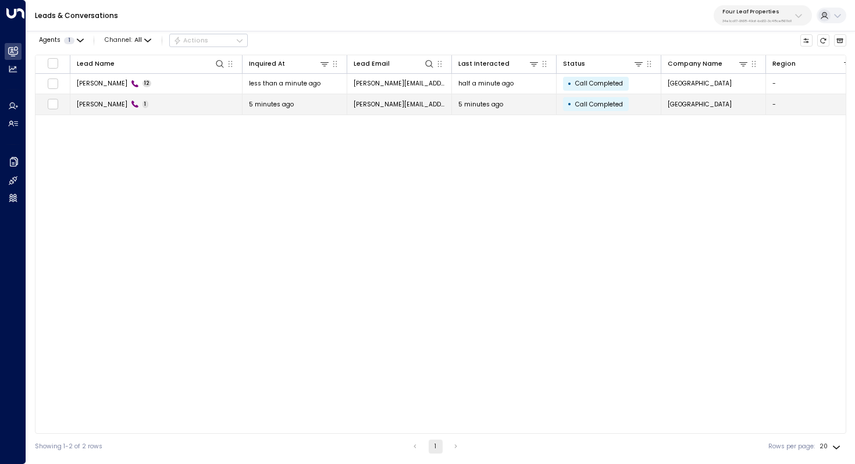
click at [91, 98] on td "Kara Knolls 1" at bounding box center [156, 104] width 172 height 20
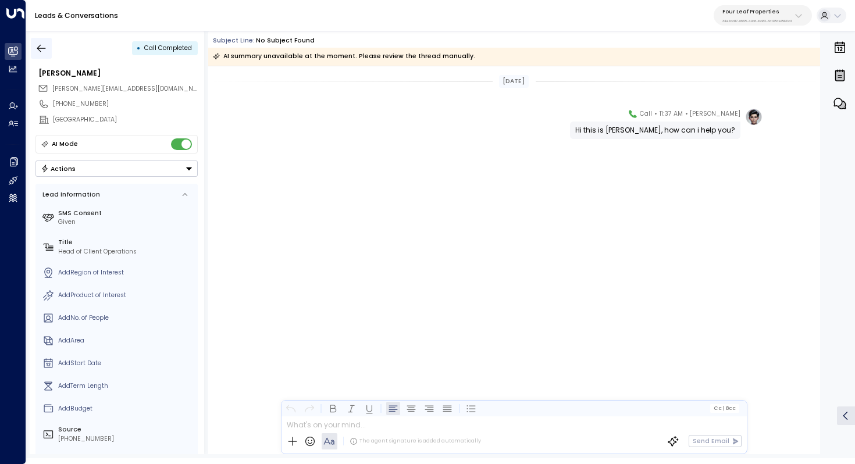
click at [41, 45] on icon "button" at bounding box center [41, 48] width 12 height 12
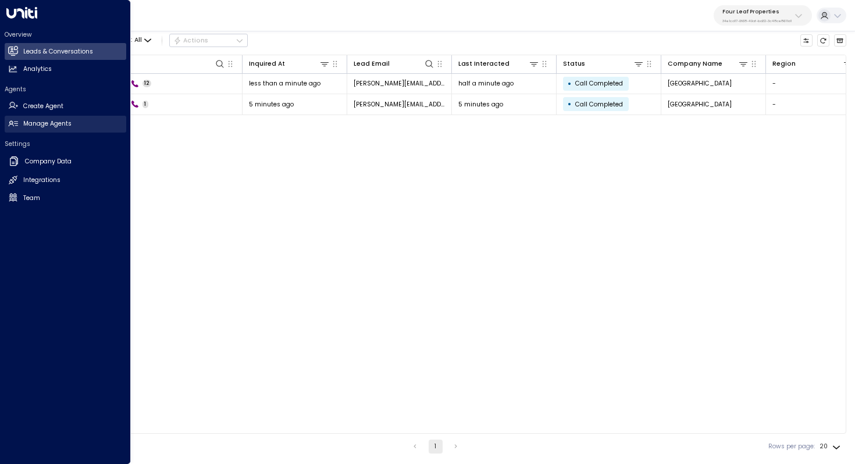
click at [43, 125] on h2 "Manage Agents" at bounding box center [47, 123] width 48 height 9
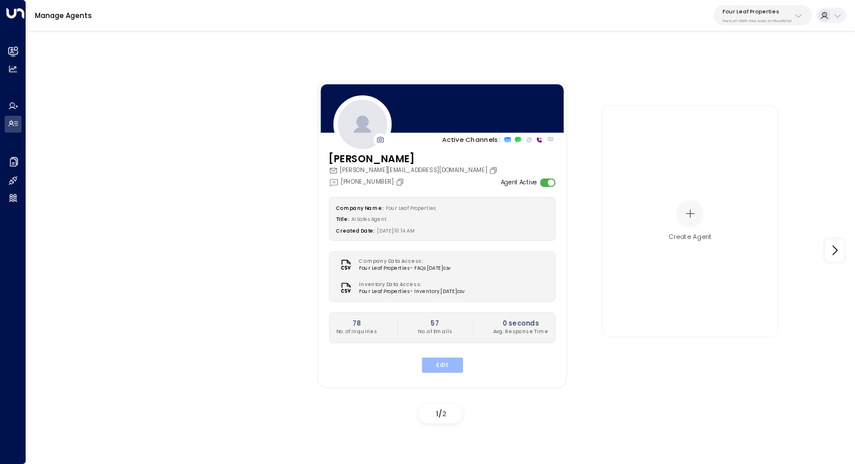
click at [454, 368] on button "Edit" at bounding box center [441, 364] width 41 height 15
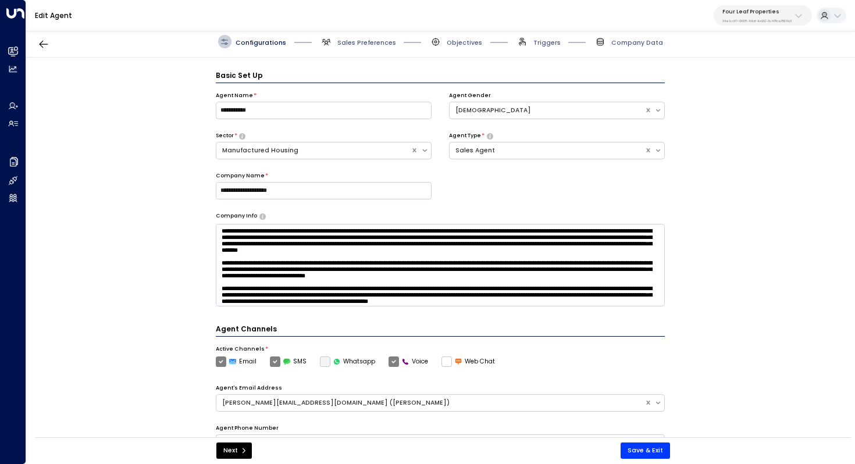
scroll to position [13, 0]
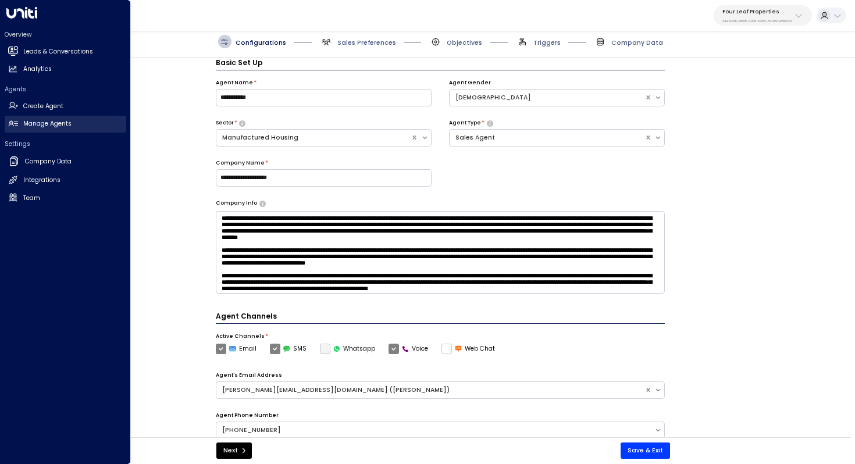
click at [48, 132] on link "Manage Agents Manage Agents" at bounding box center [66, 124] width 122 height 17
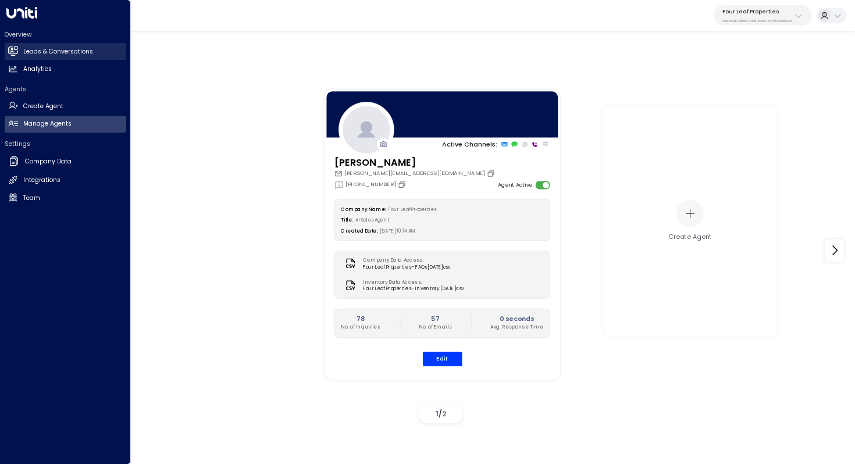
click at [58, 50] on h2 "Leads & Conversations" at bounding box center [58, 51] width 70 height 9
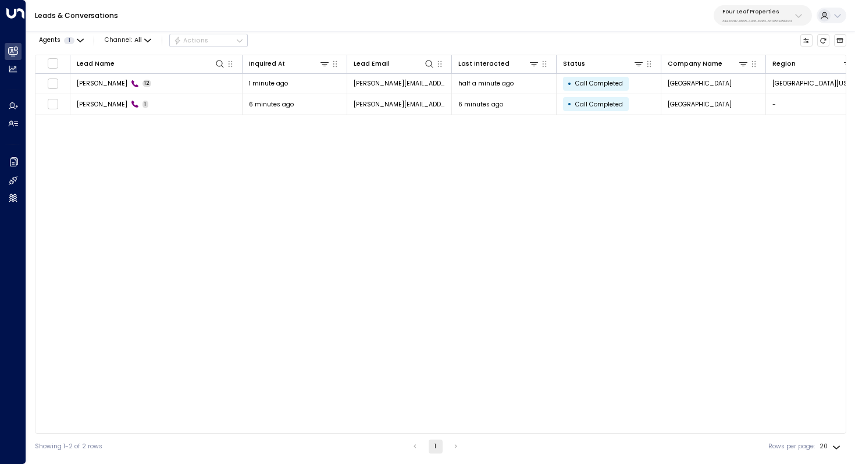
click at [333, 230] on div "Lead Name Inquired At Lead Email Last Interacted Status Company Name Region Pro…" at bounding box center [441, 244] width 812 height 379
click at [801, 16] on icon at bounding box center [798, 15] width 9 height 9
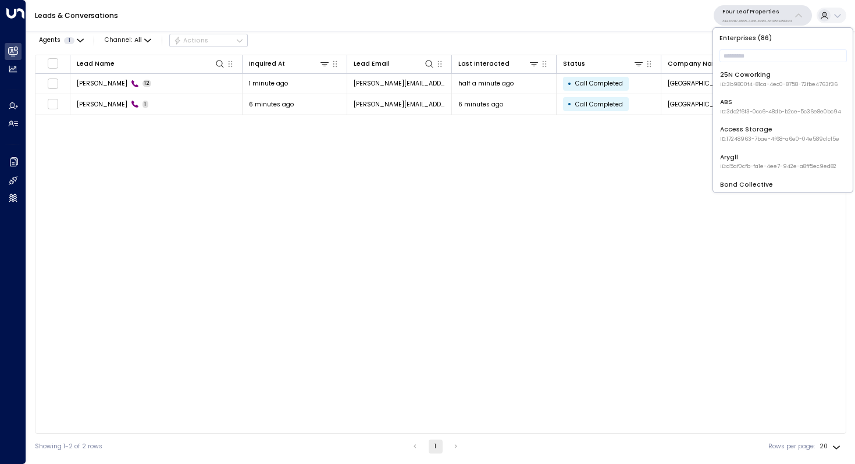
click at [790, 17] on div "Four Leaf Properties 34e1cd17-0f68-49af-bd32-3c48ce8611d1" at bounding box center [757, 15] width 69 height 15
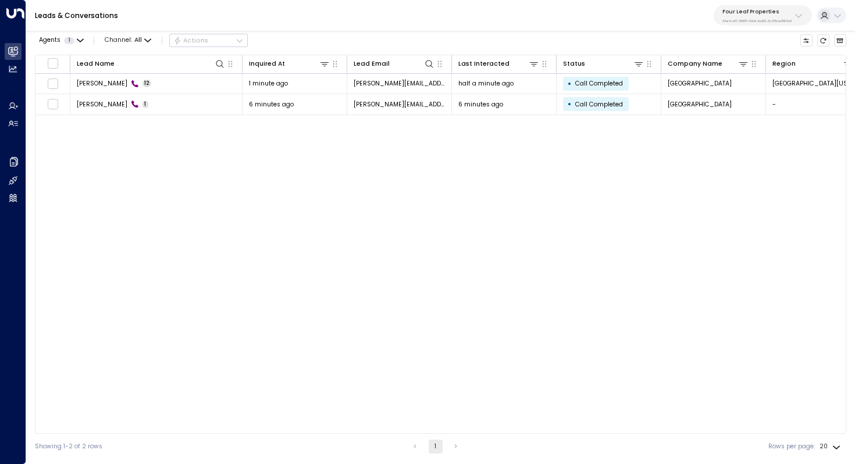
click at [694, 189] on div "Lead Name Inquired At Lead Email Last Interacted Status Company Name Region Pro…" at bounding box center [441, 244] width 812 height 379
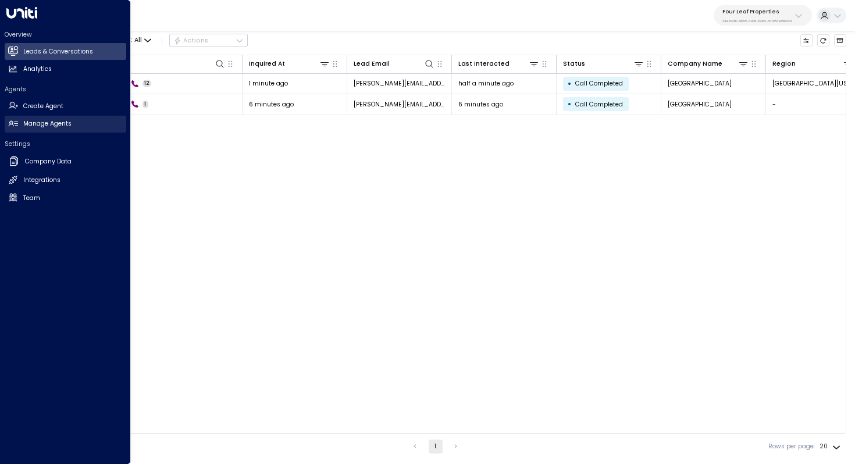
click at [42, 120] on h2 "Manage Agents" at bounding box center [47, 123] width 48 height 9
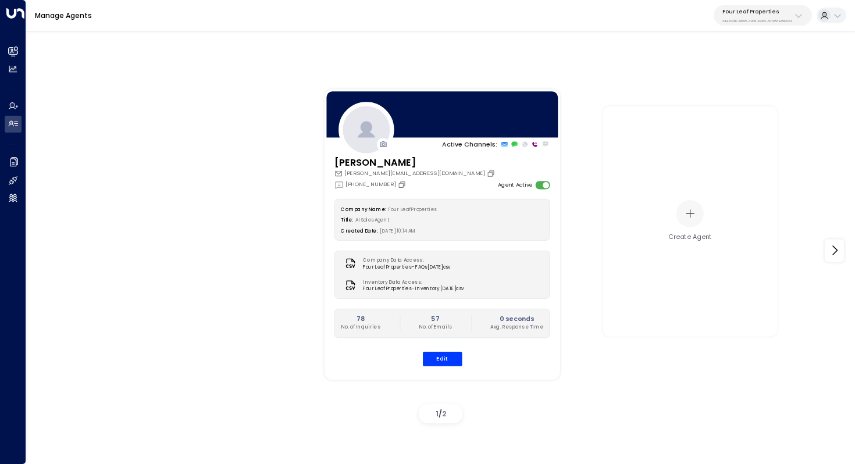
click at [272, 225] on div "Active Channels: Katie Olson kolson@fourleafprop.com +1 (903) 568-8450 Agent Ac…" at bounding box center [441, 251] width 786 height 356
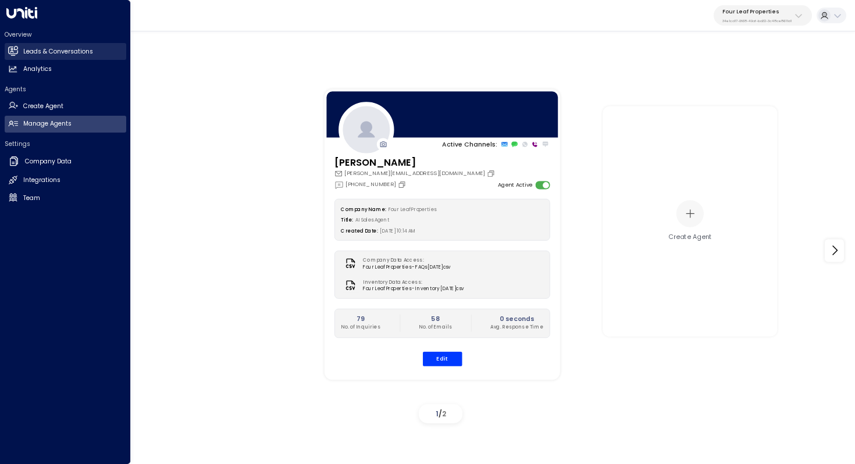
click at [37, 52] on h2 "Leads & Conversations" at bounding box center [58, 51] width 70 height 9
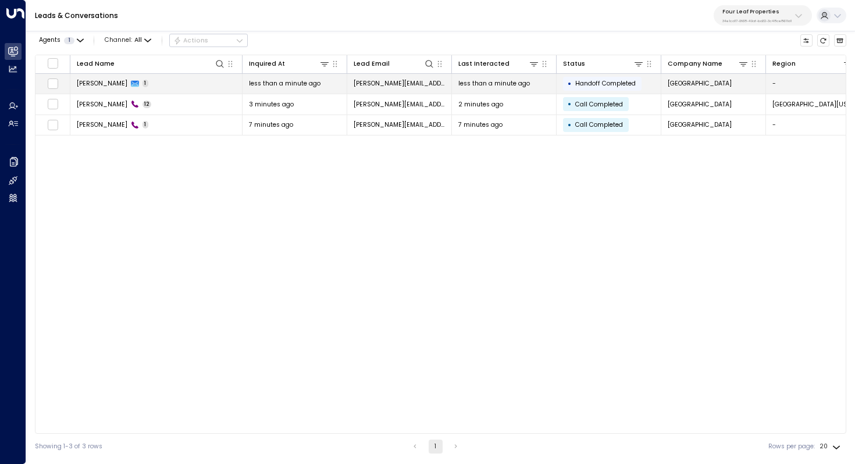
click at [160, 88] on td "Kara Knolls 1" at bounding box center [156, 84] width 172 height 20
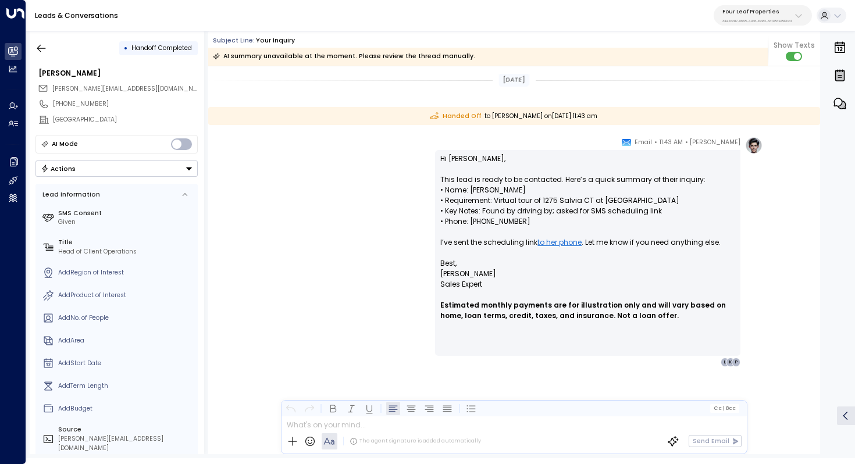
scroll to position [601, 0]
drag, startPoint x: 474, startPoint y: 209, endPoint x: 482, endPoint y: 209, distance: 8.7
click at [482, 209] on p "Hi Paige, This lead is ready to be contacted. Here’s a quick summary of their i…" at bounding box center [588, 206] width 295 height 105
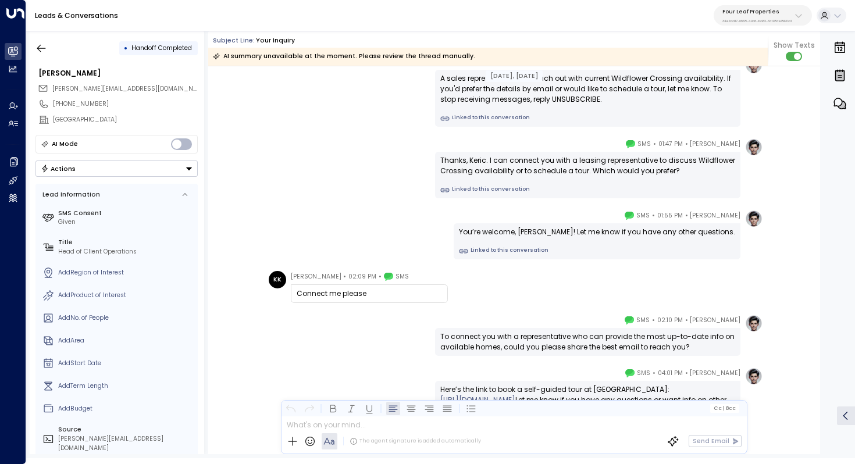
scroll to position [0, 0]
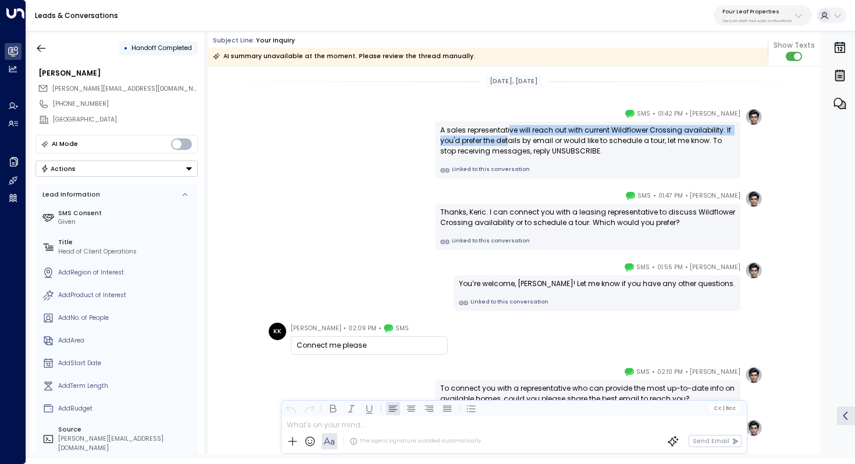
drag, startPoint x: 508, startPoint y: 132, endPoint x: 508, endPoint y: 140, distance: 7.6
click at [508, 140] on div "A sales representative will reach out with current Wildflower Crossing availabi…" at bounding box center [588, 140] width 295 height 31
drag, startPoint x: 545, startPoint y: 134, endPoint x: 545, endPoint y: 146, distance: 12.2
click at [545, 146] on div "A sales representative will reach out with current Wildflower Crossing availabi…" at bounding box center [588, 140] width 295 height 31
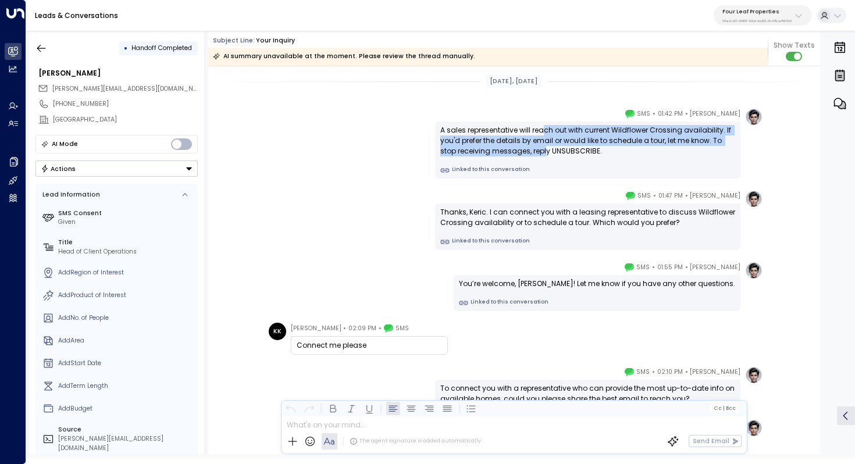
click at [545, 146] on div "A sales representative will reach out with current Wildflower Crossing availabi…" at bounding box center [588, 140] width 295 height 31
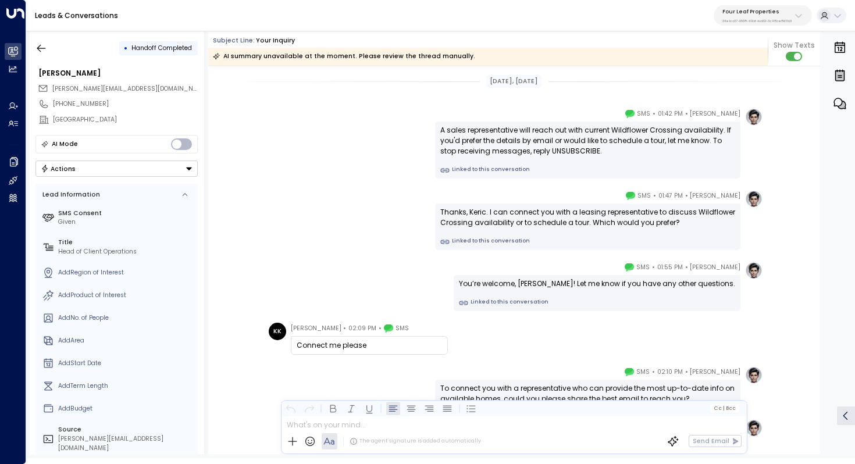
scroll to position [15, 0]
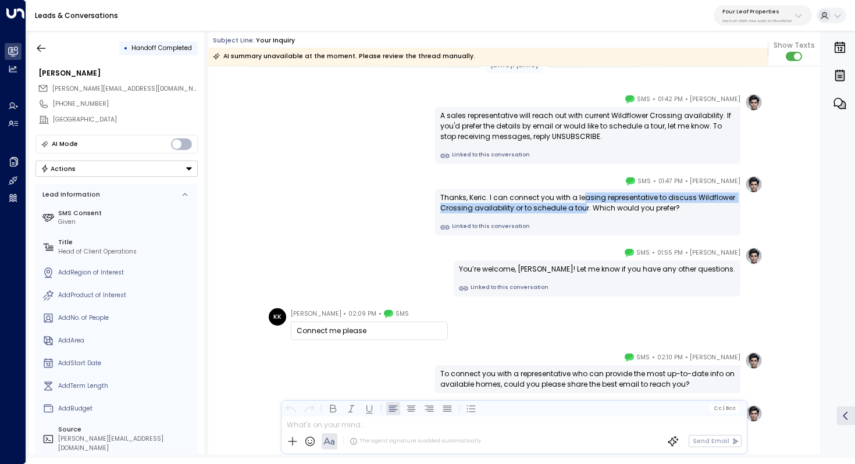
drag, startPoint x: 581, startPoint y: 195, endPoint x: 581, endPoint y: 206, distance: 11.1
click at [581, 206] on div "Thanks, Keric. I can connect you with a leasing representative to discuss Wildf…" at bounding box center [588, 203] width 295 height 21
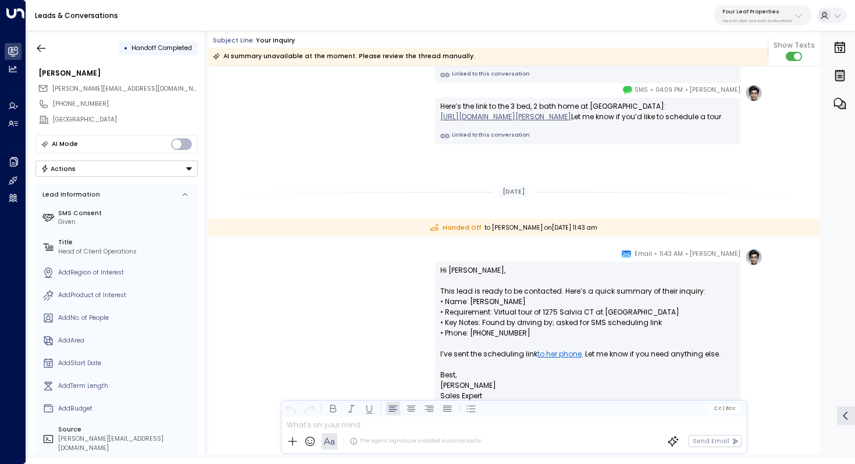
scroll to position [601, 0]
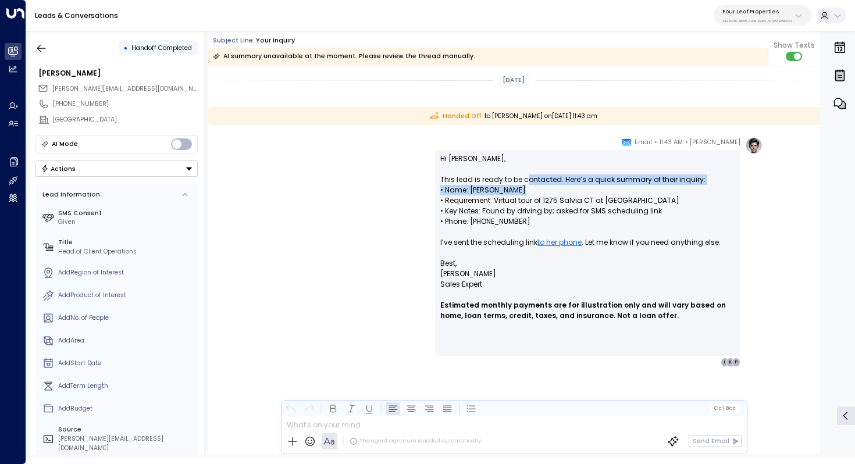
drag, startPoint x: 527, startPoint y: 182, endPoint x: 526, endPoint y: 188, distance: 5.9
click at [526, 187] on p "Hi Paige, This lead is ready to be contacted. Here’s a quick summary of their i…" at bounding box center [588, 206] width 295 height 105
click at [526, 188] on p "Hi Paige, This lead is ready to be contacted. Here’s a quick summary of their i…" at bounding box center [588, 206] width 295 height 105
drag, startPoint x: 510, startPoint y: 182, endPoint x: 509, endPoint y: 203, distance: 20.4
click at [509, 203] on p "Hi Paige, This lead is ready to be contacted. Here’s a quick summary of their i…" at bounding box center [588, 206] width 295 height 105
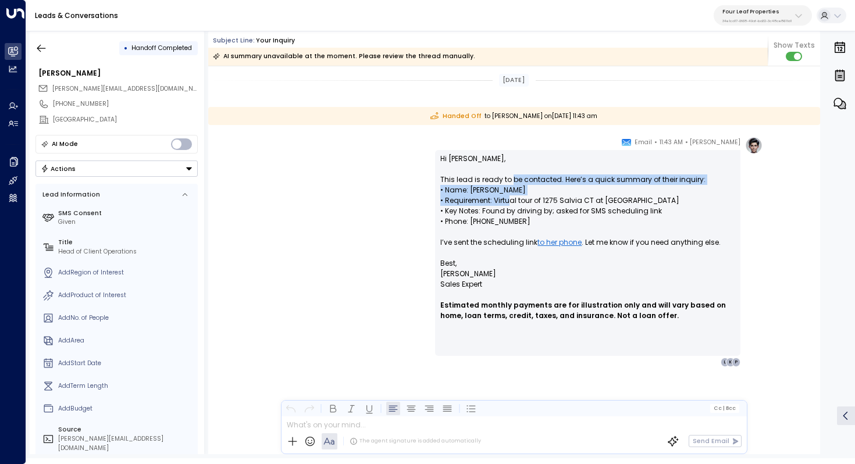
click at [509, 203] on p "Hi Paige, This lead is ready to be contacted. Here’s a quick summary of their i…" at bounding box center [588, 206] width 295 height 105
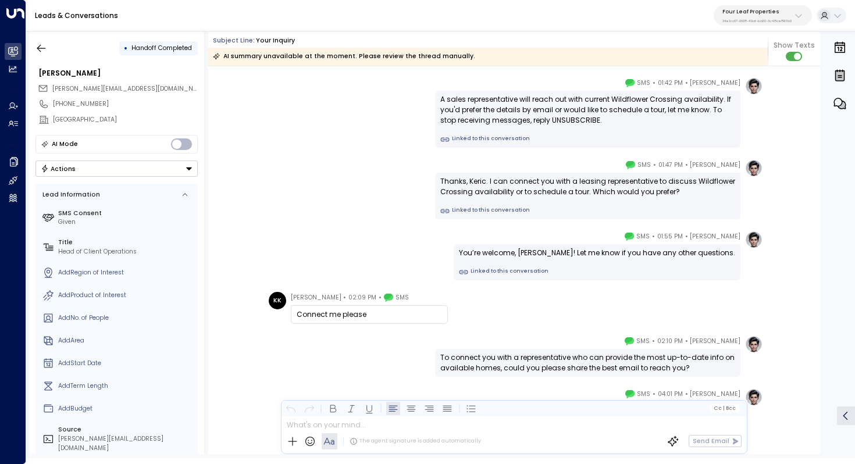
scroll to position [0, 0]
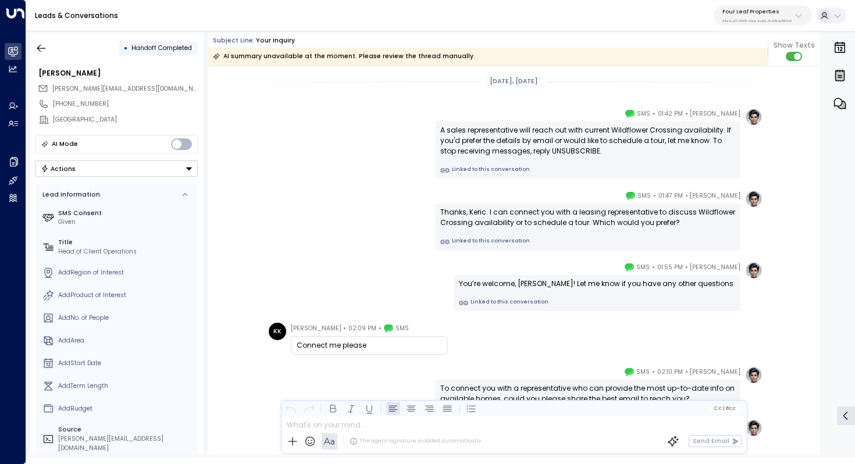
click at [604, 134] on div "A sales representative will reach out with current Wildflower Crossing availabi…" at bounding box center [588, 140] width 295 height 31
drag, startPoint x: 611, startPoint y: 132, endPoint x: 611, endPoint y: 139, distance: 7.6
click at [611, 139] on div "A sales representative will reach out with current Wildflower Crossing availabi…" at bounding box center [588, 140] width 295 height 31
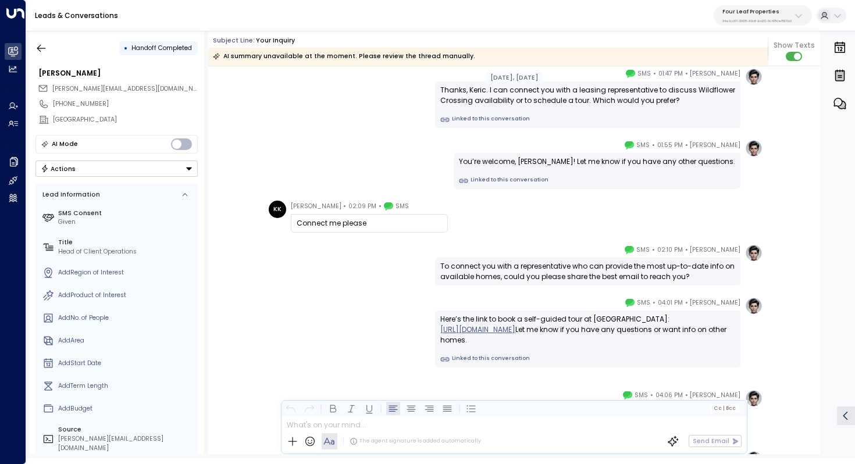
scroll to position [124, 0]
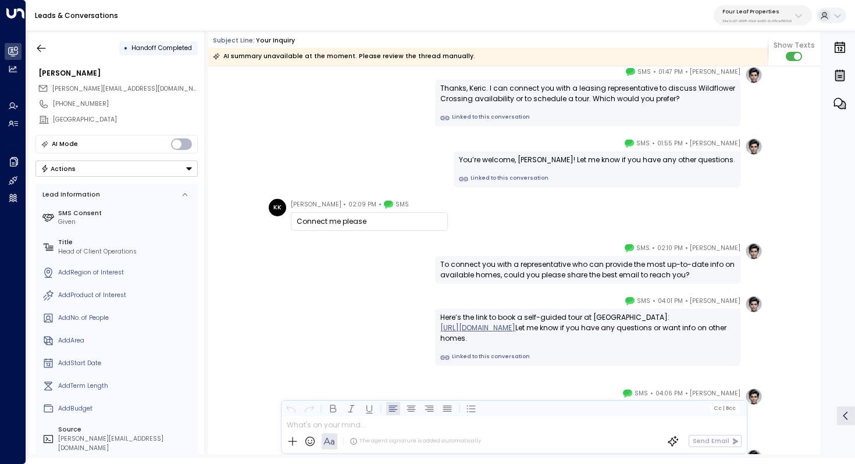
drag, startPoint x: 543, startPoint y: 154, endPoint x: 559, endPoint y: 154, distance: 15.7
click at [559, 154] on div "You’re welcome, Keric! Let me know if you have any other questions. Linked to t…" at bounding box center [597, 169] width 287 height 36
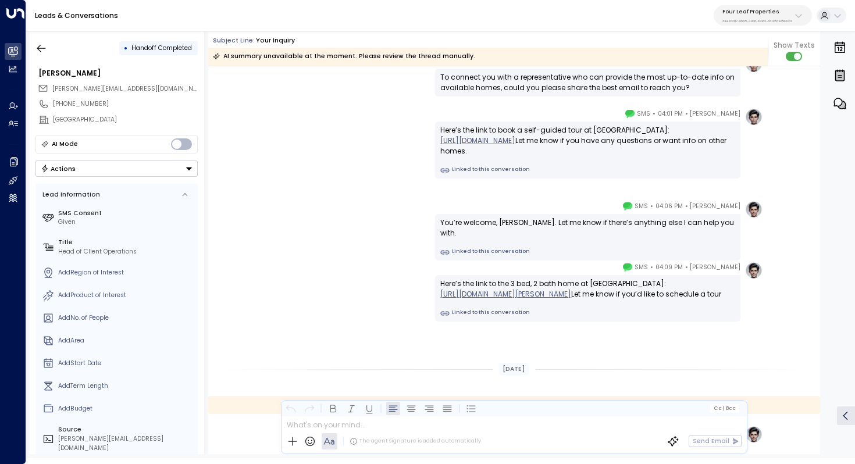
scroll to position [314, 0]
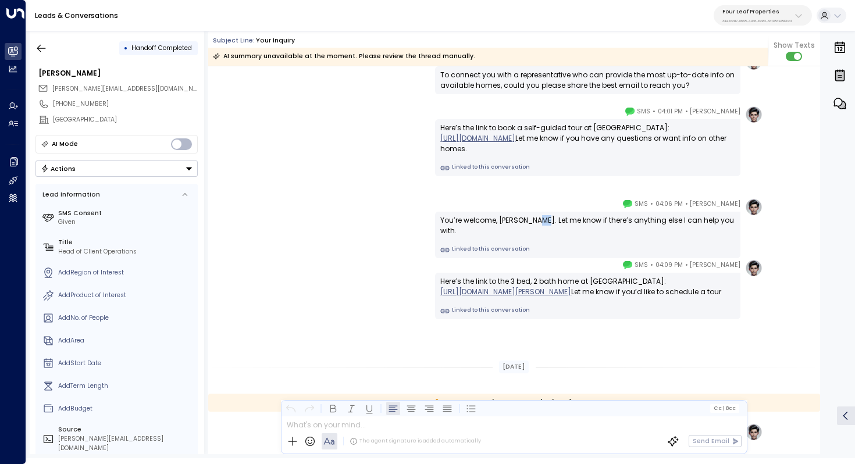
drag, startPoint x: 552, startPoint y: 216, endPoint x: 562, endPoint y: 216, distance: 9.3
click at [562, 216] on div "You’re welcome, Keric. Let me know if there’s anything else I can help you with." at bounding box center [588, 225] width 295 height 21
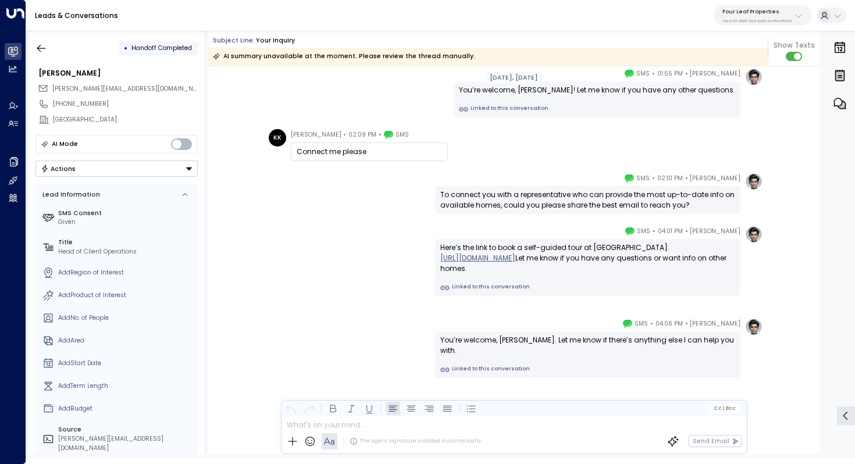
scroll to position [0, 0]
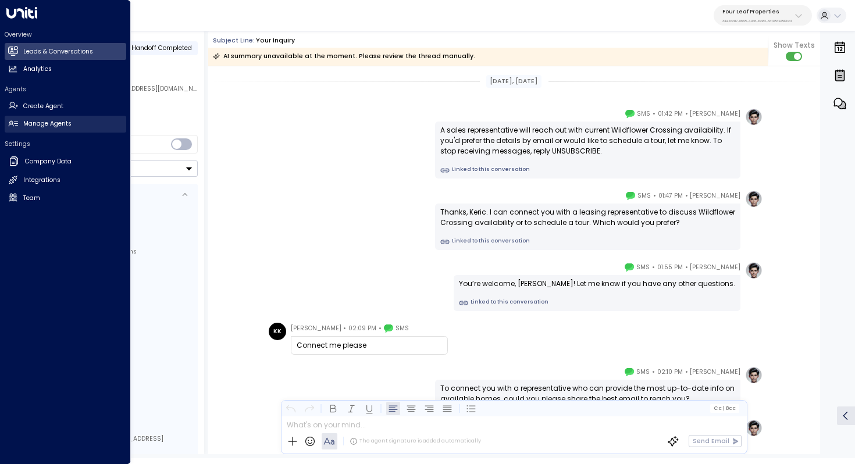
click at [38, 120] on h2 "Manage Agents" at bounding box center [47, 123] width 48 height 9
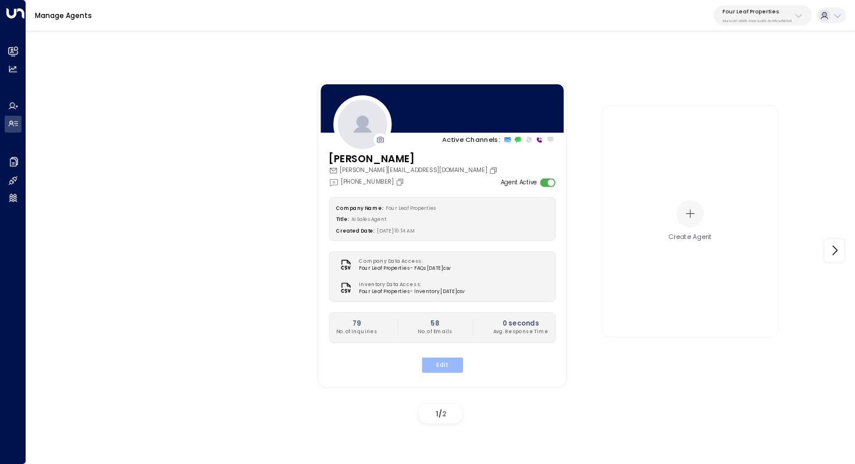
click at [436, 364] on button "Edit" at bounding box center [441, 364] width 41 height 15
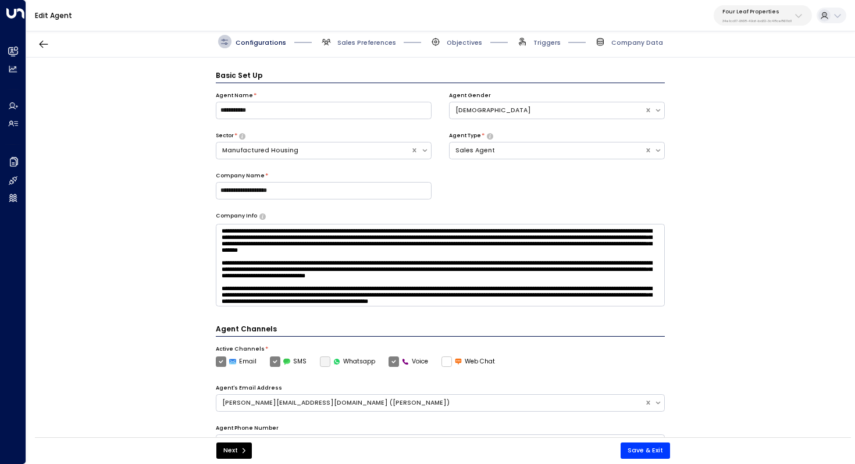
scroll to position [13, 0]
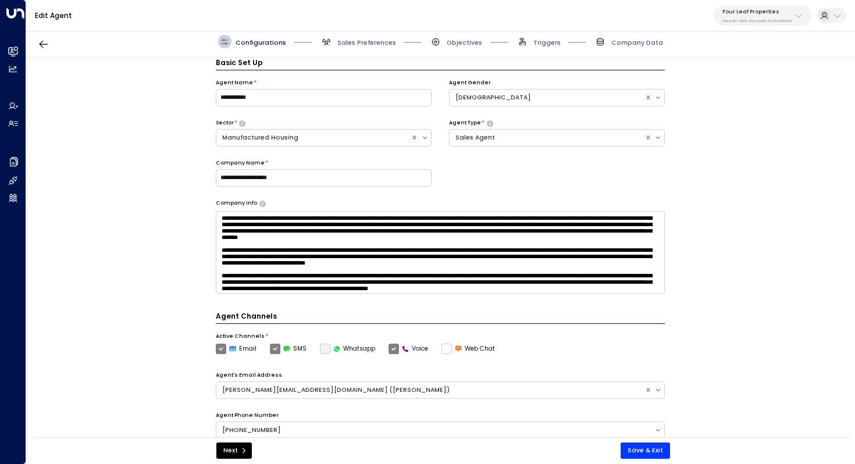
click at [720, 187] on div "**********" at bounding box center [440, 251] width 829 height 386
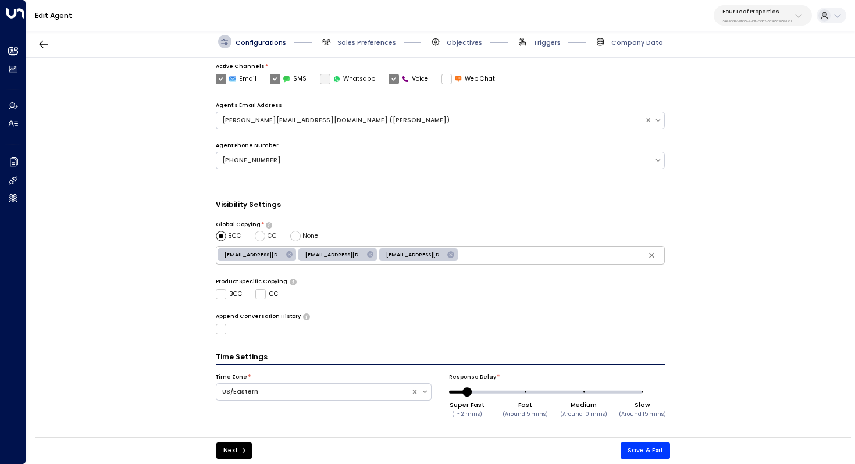
scroll to position [0, 0]
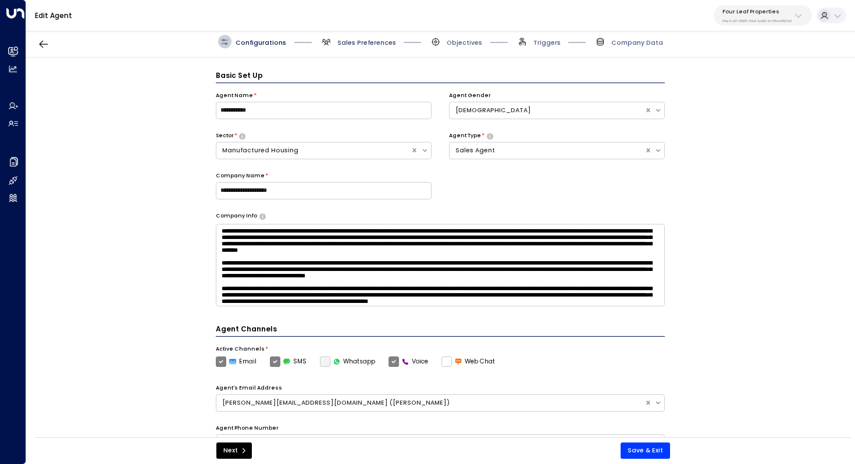
click at [368, 42] on span "Sales Preferences" at bounding box center [367, 42] width 59 height 9
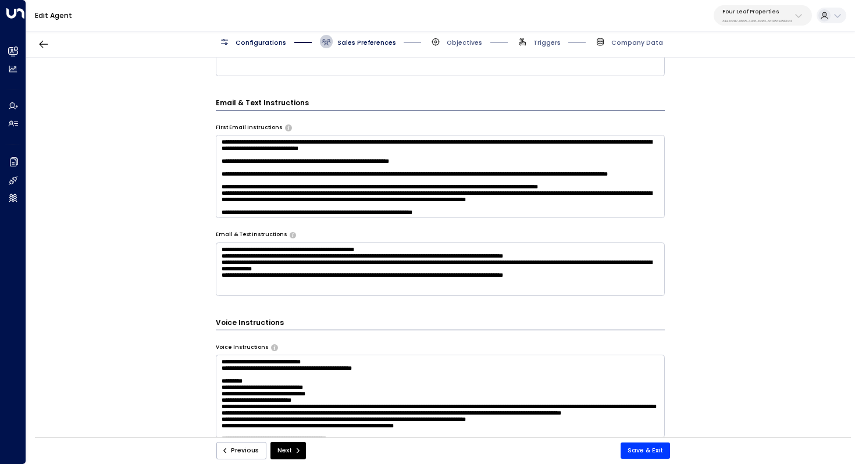
scroll to position [384, 0]
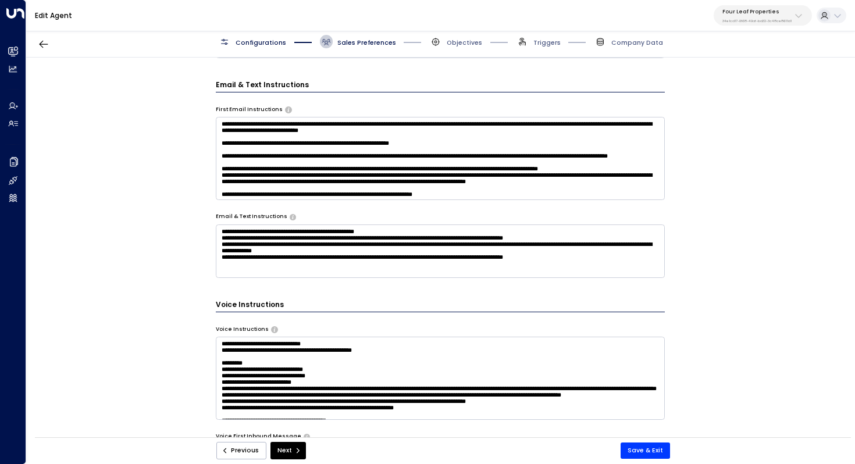
click at [517, 159] on textarea "**********" at bounding box center [441, 158] width 450 height 83
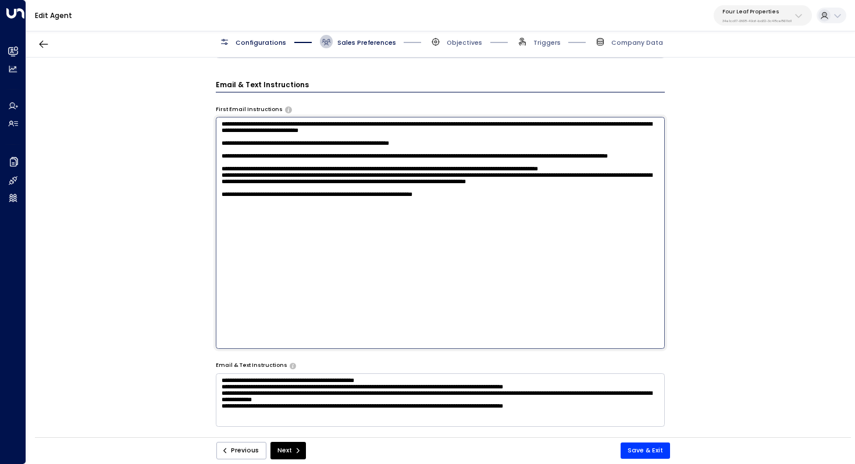
click at [548, 227] on textarea "**********" at bounding box center [441, 233] width 450 height 232
click at [720, 215] on div "**********" at bounding box center [440, 251] width 829 height 386
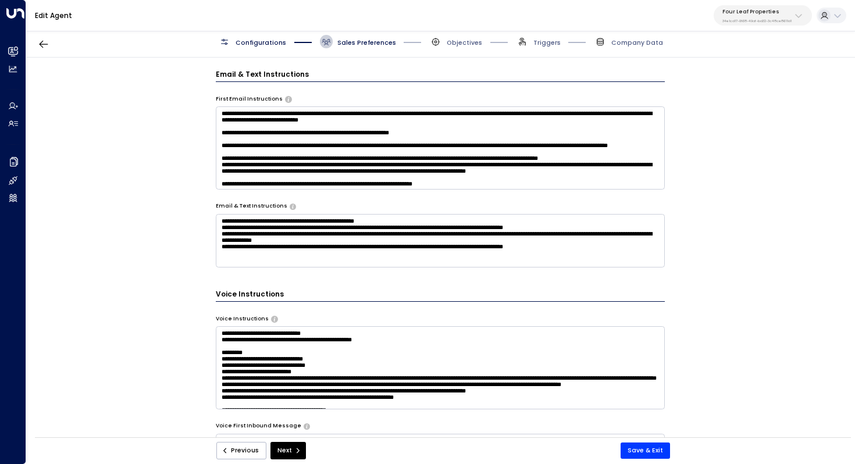
scroll to position [381, 0]
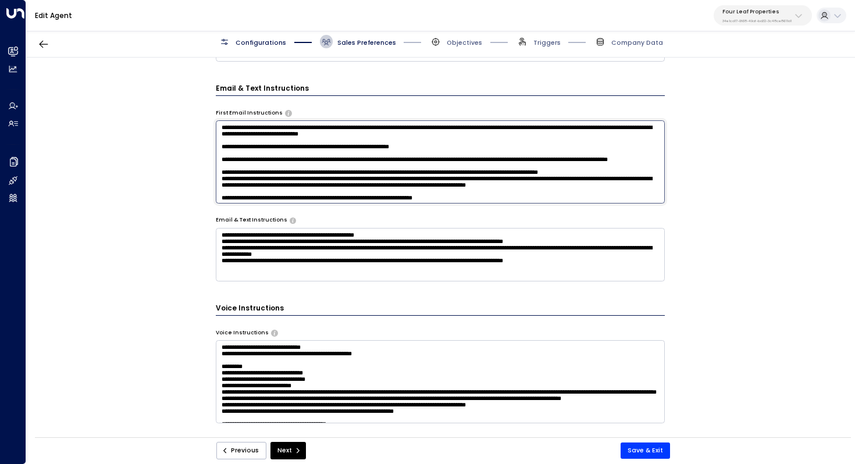
click at [543, 141] on textarea "**********" at bounding box center [441, 161] width 450 height 83
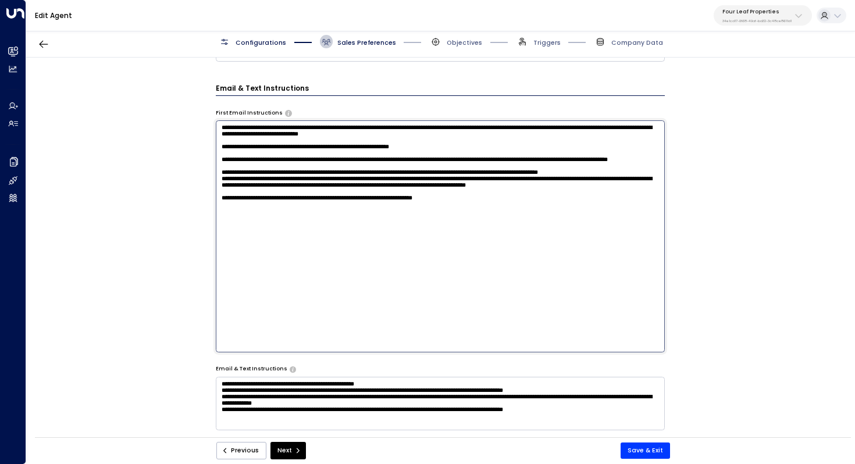
click at [503, 160] on textarea "**********" at bounding box center [441, 236] width 450 height 232
click at [724, 229] on div "**********" at bounding box center [440, 251] width 829 height 386
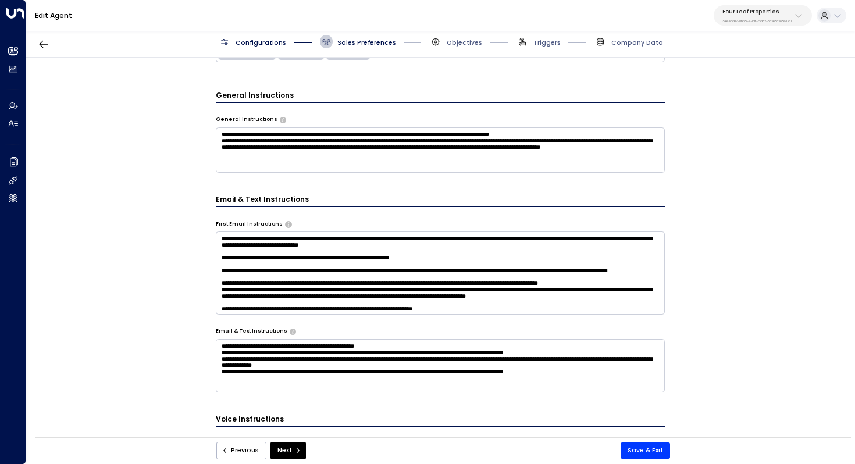
scroll to position [276, 0]
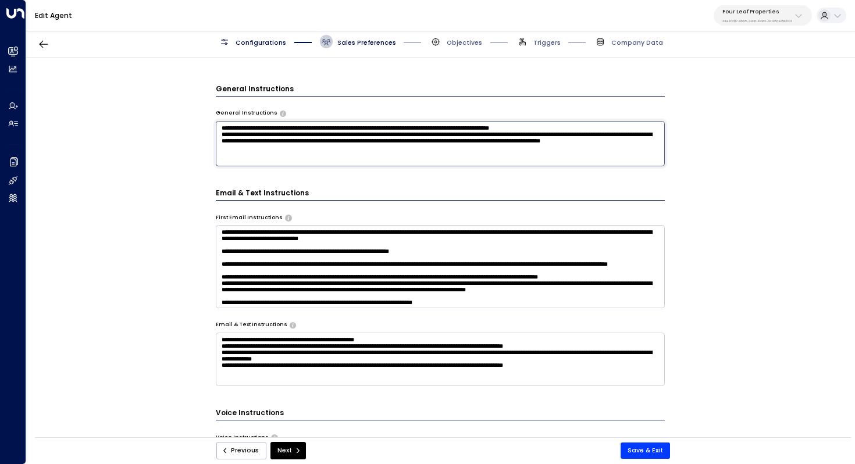
click at [417, 162] on textarea "**********" at bounding box center [441, 143] width 450 height 45
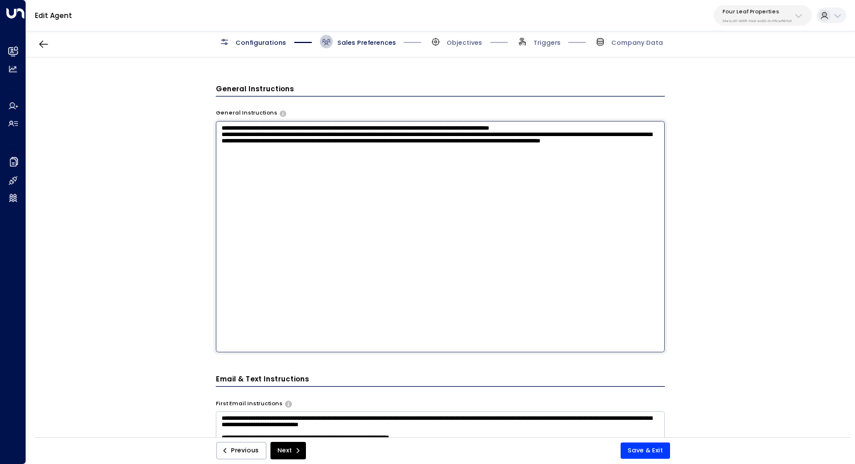
drag, startPoint x: 426, startPoint y: 138, endPoint x: 516, endPoint y: 138, distance: 89.6
click at [516, 138] on textarea "**********" at bounding box center [441, 237] width 450 height 232
click at [440, 157] on textarea "**********" at bounding box center [441, 237] width 450 height 232
drag, startPoint x: 330, startPoint y: 158, endPoint x: 519, endPoint y: 148, distance: 189.4
click at [519, 148] on textarea "**********" at bounding box center [441, 237] width 450 height 232
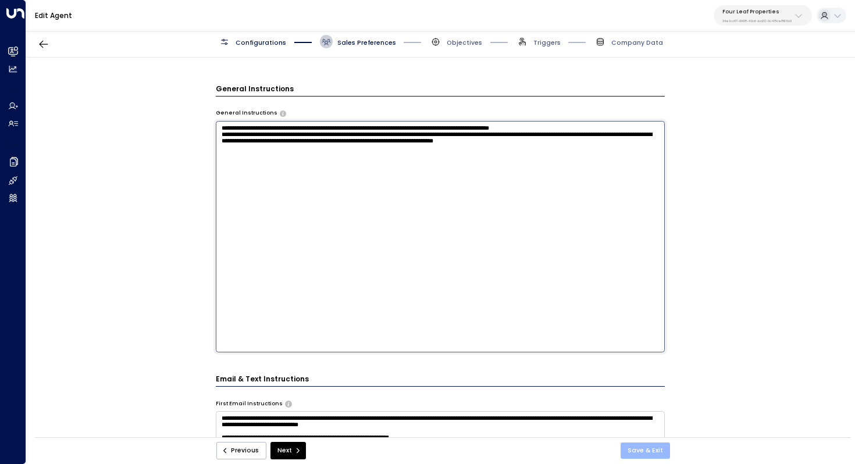
type textarea "**********"
click at [642, 449] on button "Save & Exit" at bounding box center [645, 451] width 49 height 16
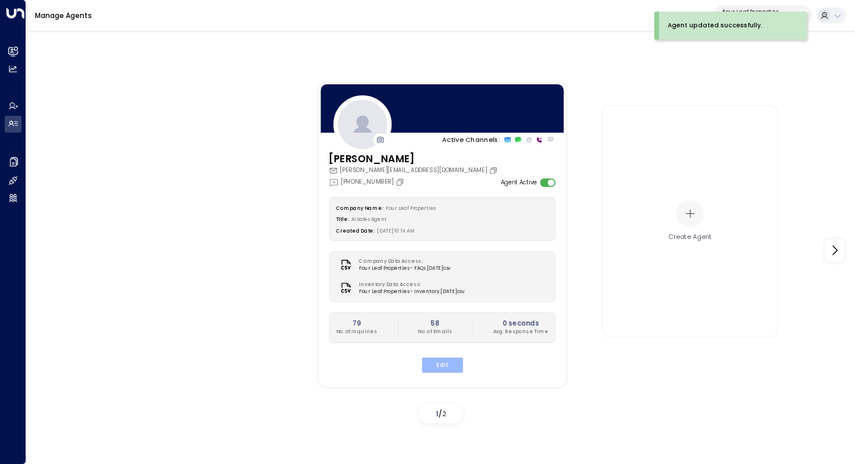
click at [450, 364] on button "Edit" at bounding box center [441, 364] width 41 height 15
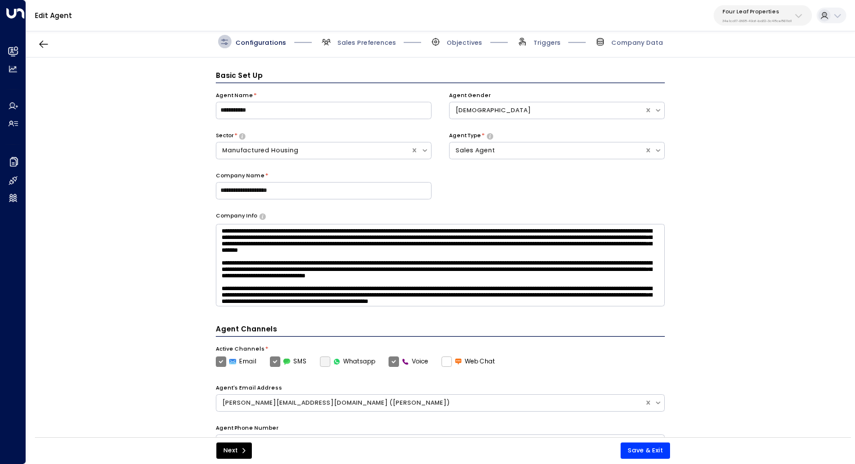
click at [768, 209] on div "**********" at bounding box center [440, 251] width 829 height 386
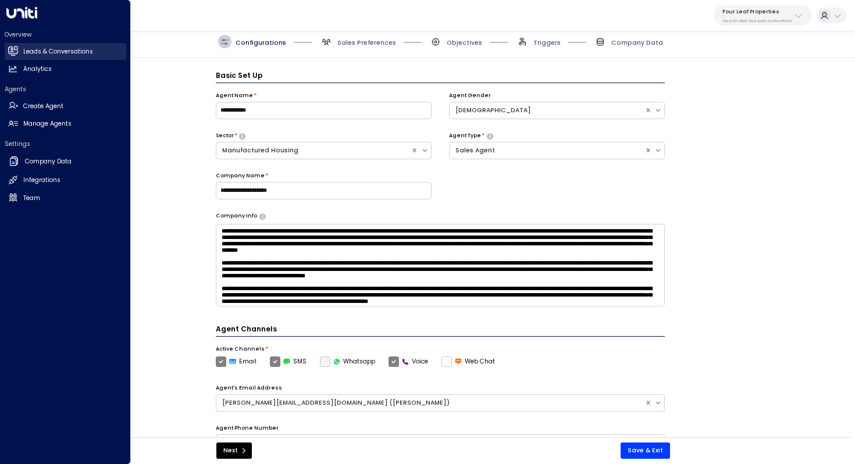
click at [48, 55] on h2 "Leads & Conversations" at bounding box center [58, 51] width 70 height 9
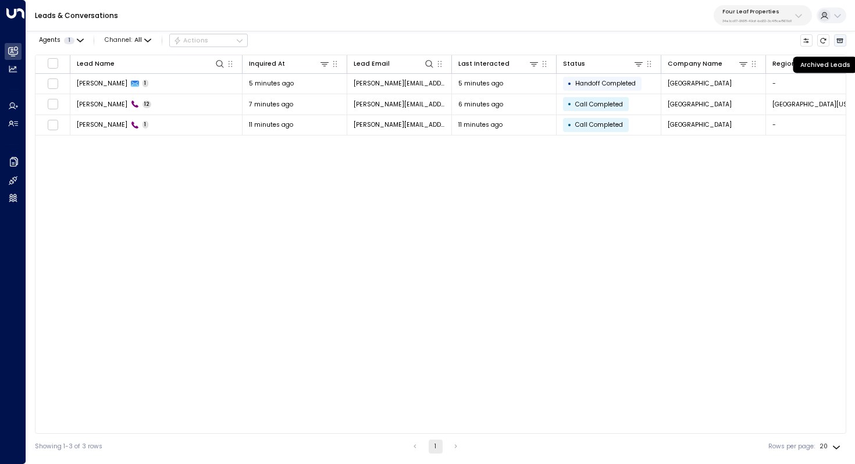
click at [839, 36] on button "Archived Leads" at bounding box center [840, 40] width 13 height 13
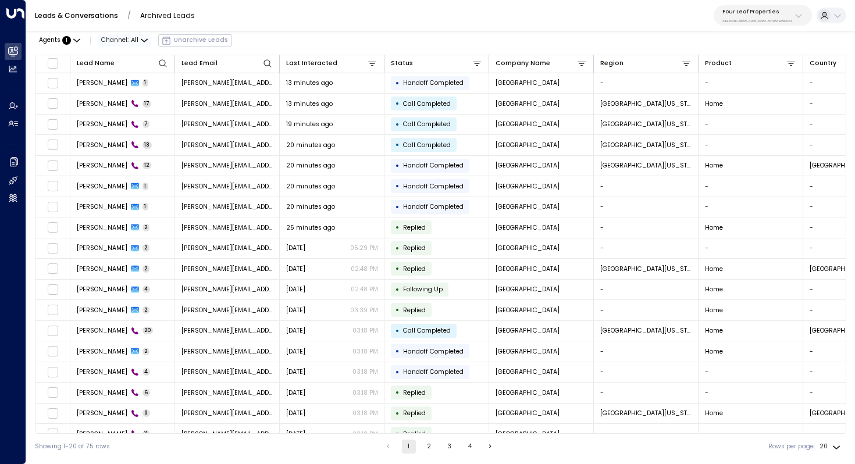
click at [138, 38] on span "Channel: All" at bounding box center [125, 40] width 54 height 12
click at [134, 68] on p "SMS" at bounding box center [120, 64] width 28 height 5
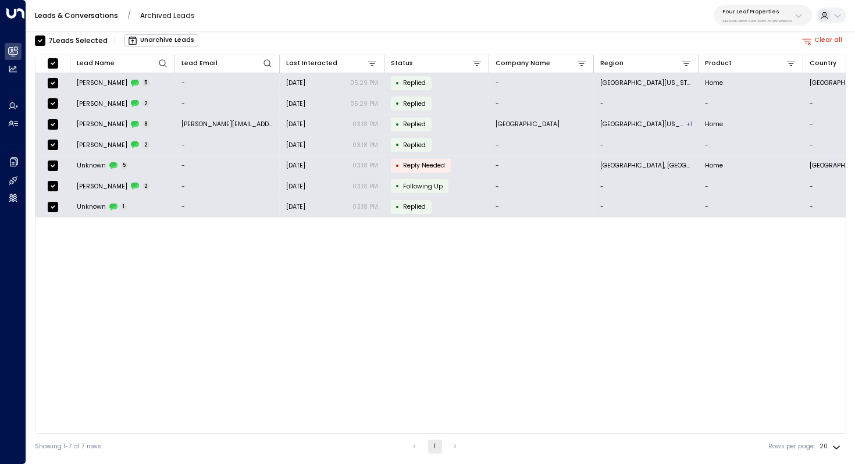
click at [180, 40] on button "Unarchive Leads" at bounding box center [162, 40] width 74 height 12
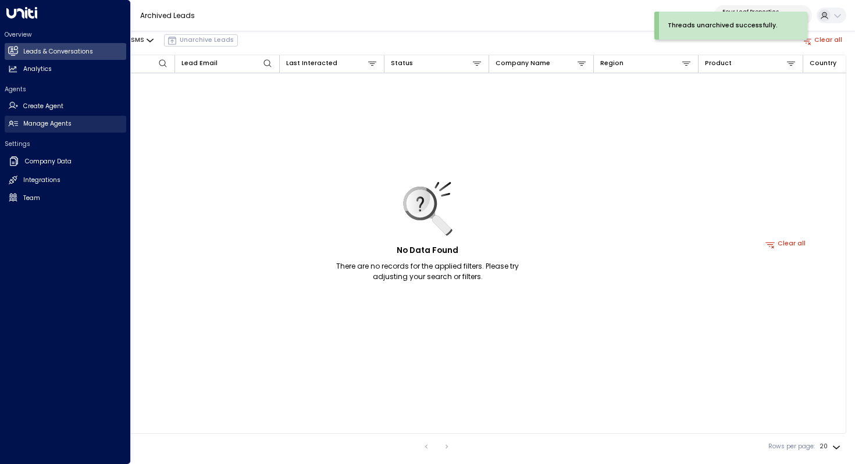
click at [73, 124] on link "Manage Agents Manage Agents" at bounding box center [66, 124] width 122 height 17
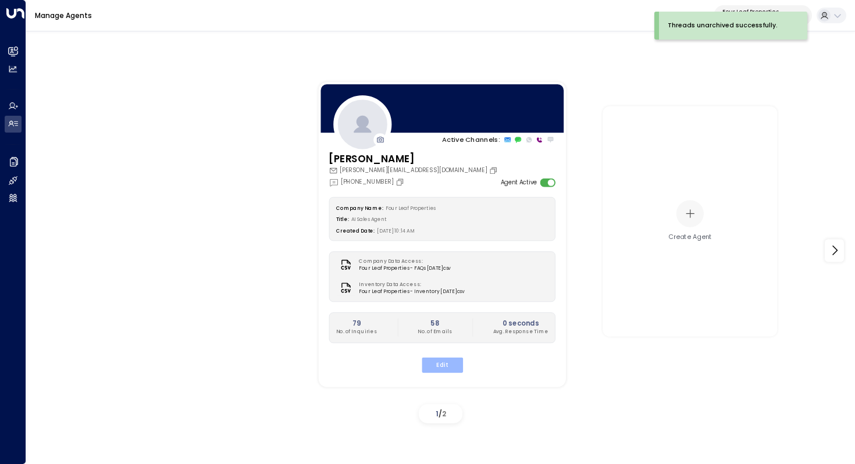
click at [449, 359] on button "Edit" at bounding box center [441, 364] width 41 height 15
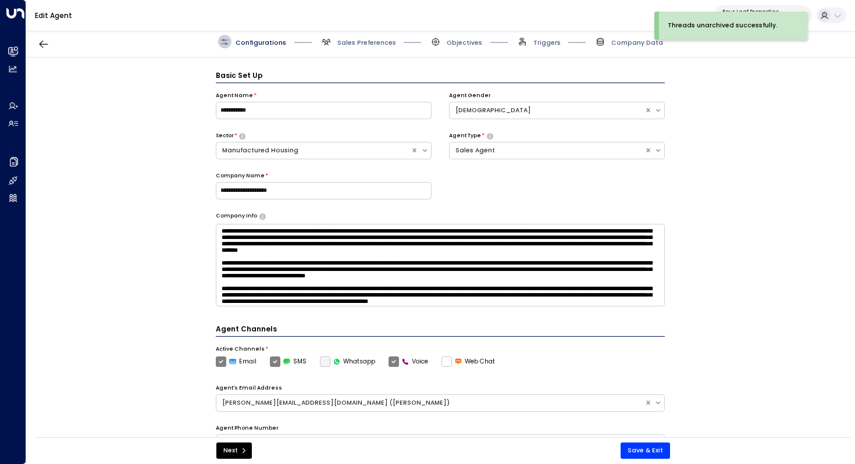
scroll to position [13, 0]
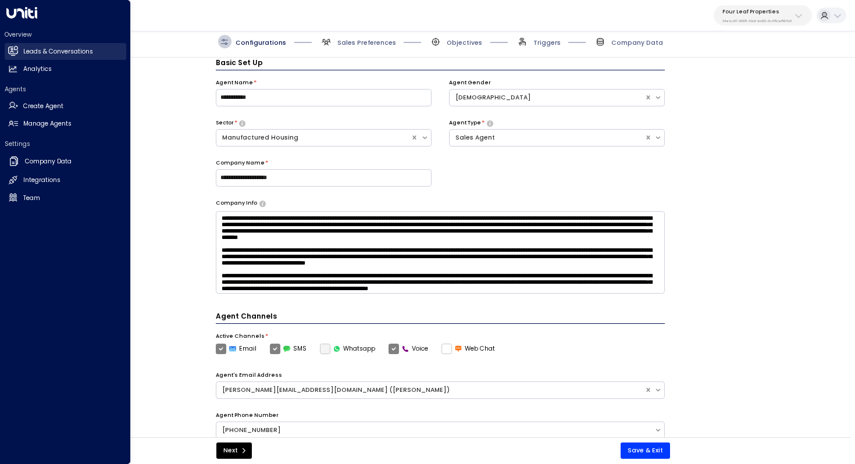
click at [45, 51] on h2 "Leads & Conversations" at bounding box center [58, 51] width 70 height 9
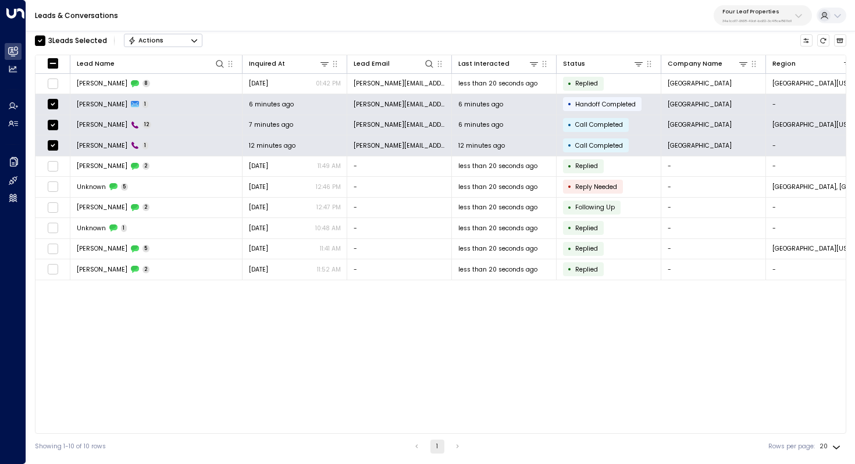
click at [195, 42] on icon "Button group with a nested menu" at bounding box center [194, 41] width 8 height 8
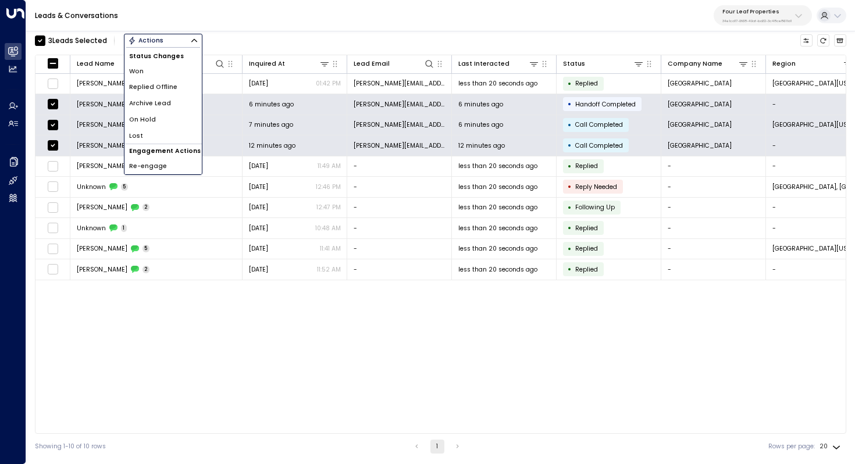
click at [170, 108] on li "Archive Lead" at bounding box center [163, 103] width 77 height 16
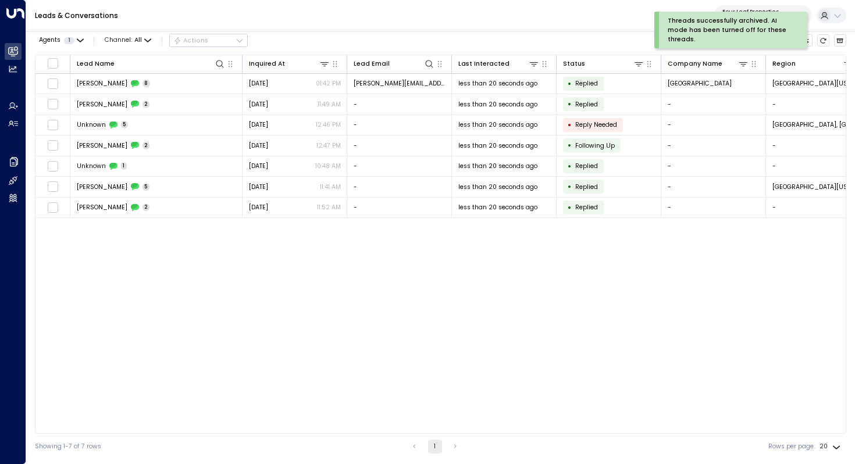
click at [240, 307] on div "Lead Name Inquired At Lead Email Last Interacted Status Company Name Region Pro…" at bounding box center [441, 244] width 812 height 379
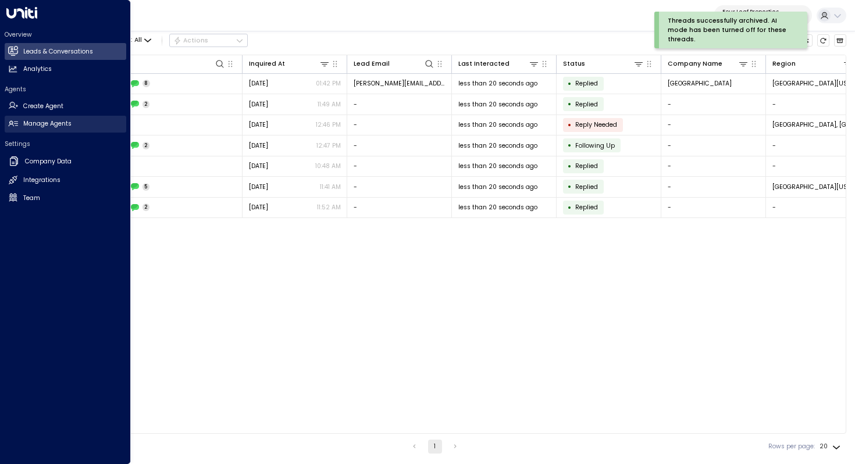
click at [41, 125] on h2 "Manage Agents" at bounding box center [47, 123] width 48 height 9
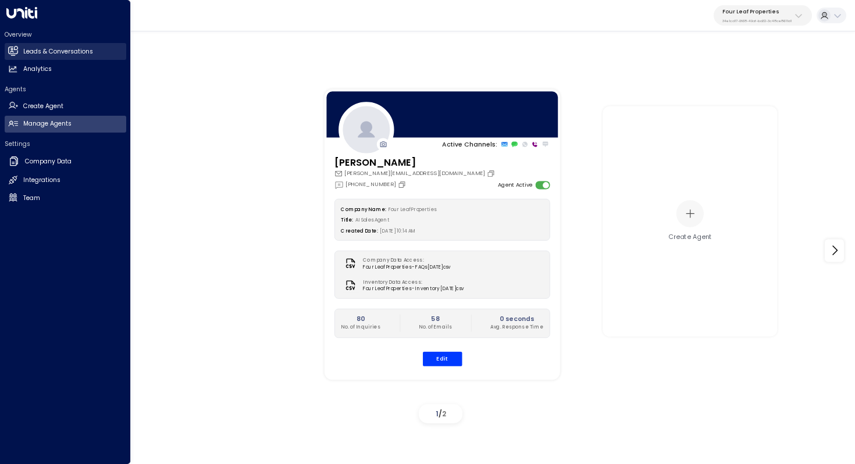
click at [79, 48] on h2 "Leads & Conversations" at bounding box center [58, 51] width 70 height 9
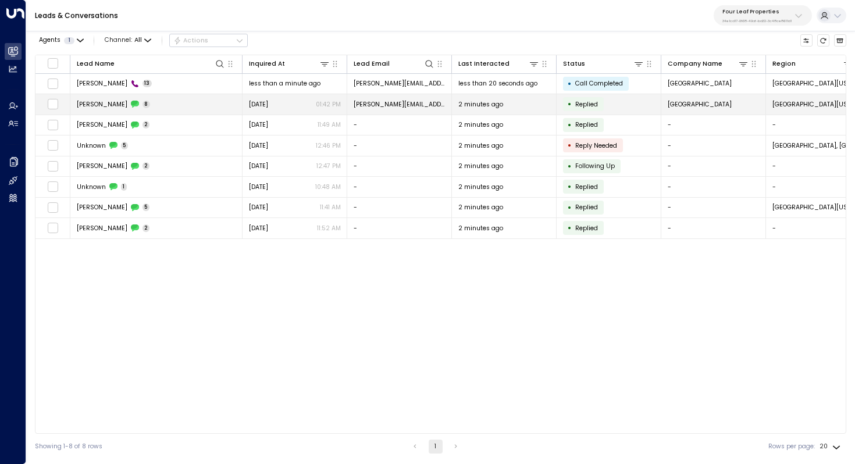
click at [87, 101] on span "John Knolls" at bounding box center [102, 104] width 51 height 9
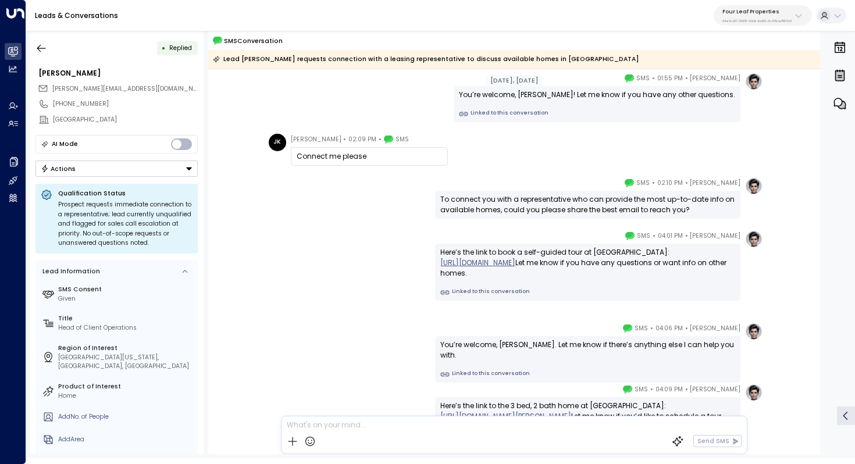
scroll to position [290, 0]
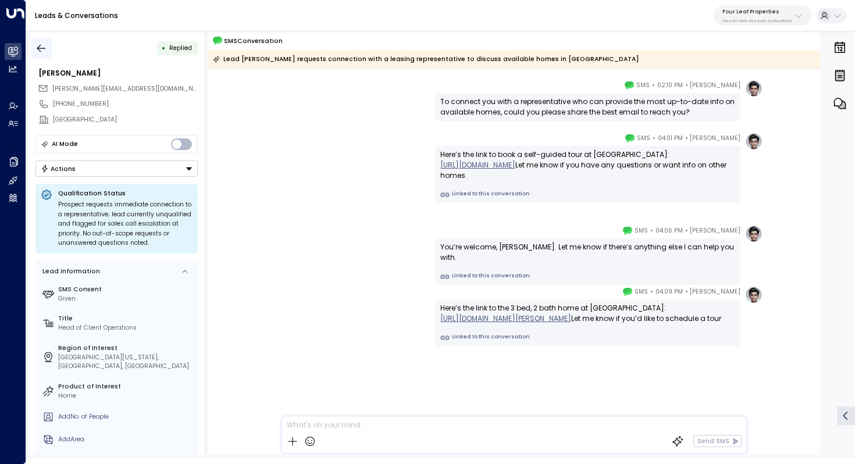
click at [41, 42] on icon "button" at bounding box center [41, 48] width 12 height 12
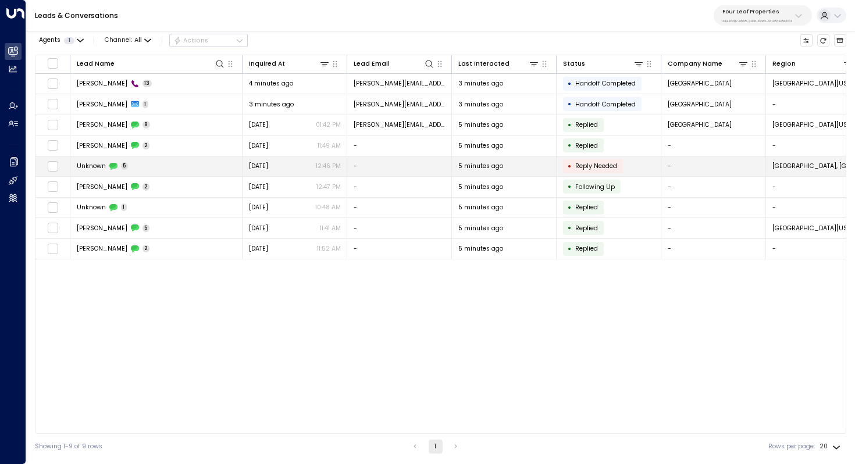
click at [199, 172] on td "Unknown 5" at bounding box center [156, 167] width 172 height 20
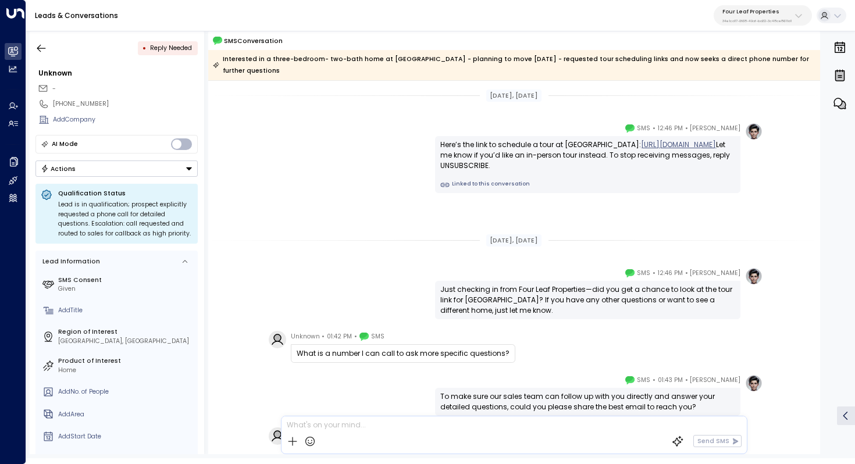
scroll to position [93, 0]
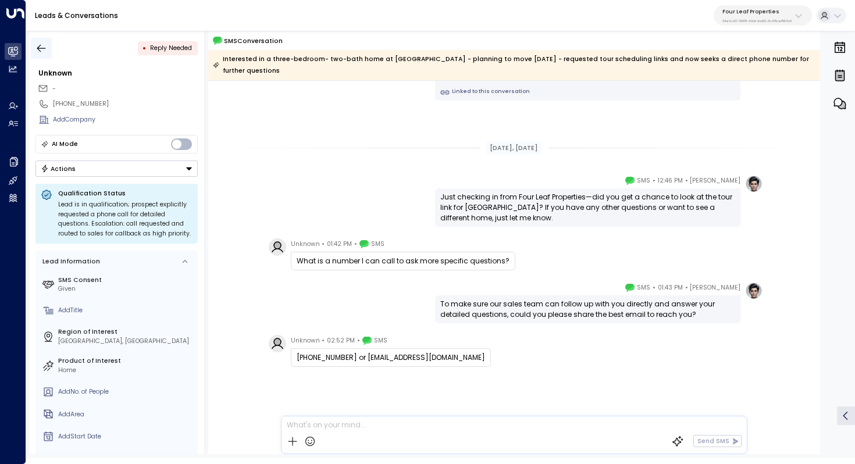
click at [39, 46] on icon "button" at bounding box center [41, 48] width 9 height 8
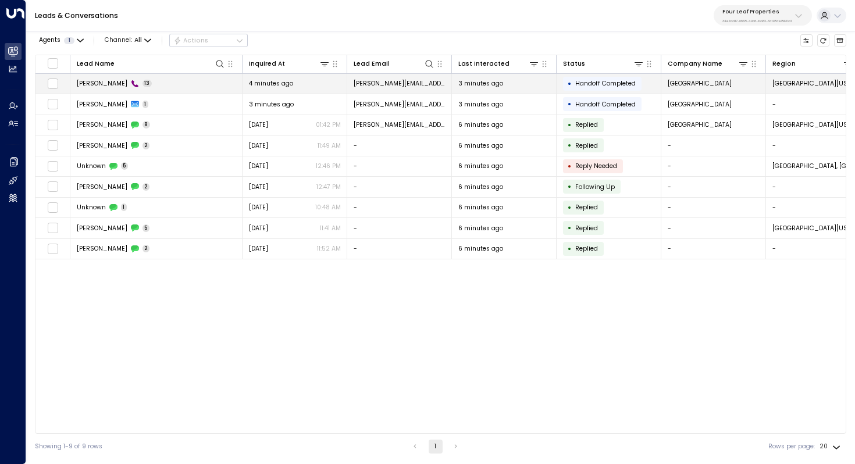
click at [159, 90] on td "John Knolls 13" at bounding box center [156, 84] width 172 height 20
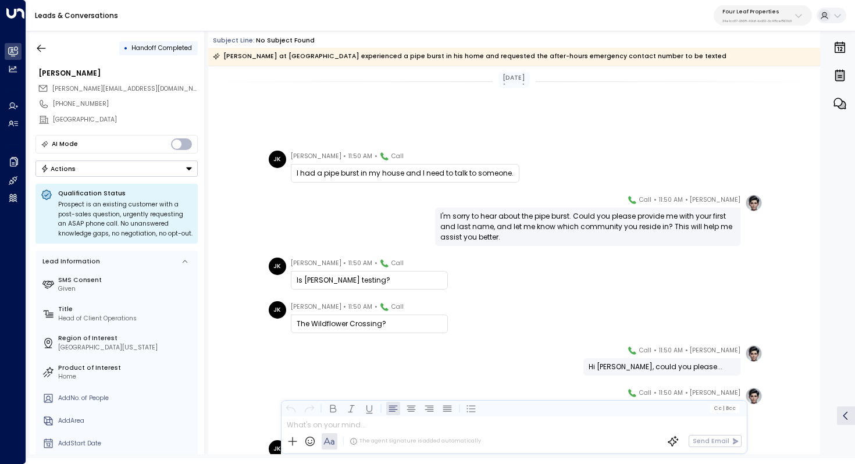
scroll to position [351, 0]
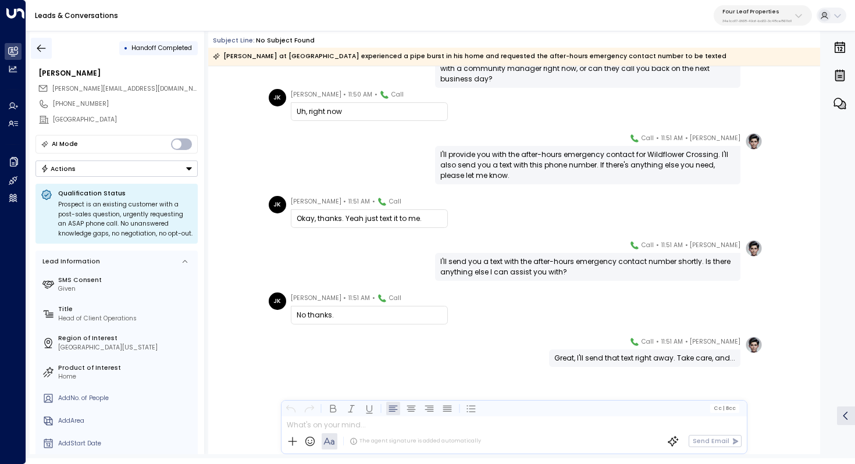
click at [41, 43] on icon "button" at bounding box center [41, 48] width 12 height 12
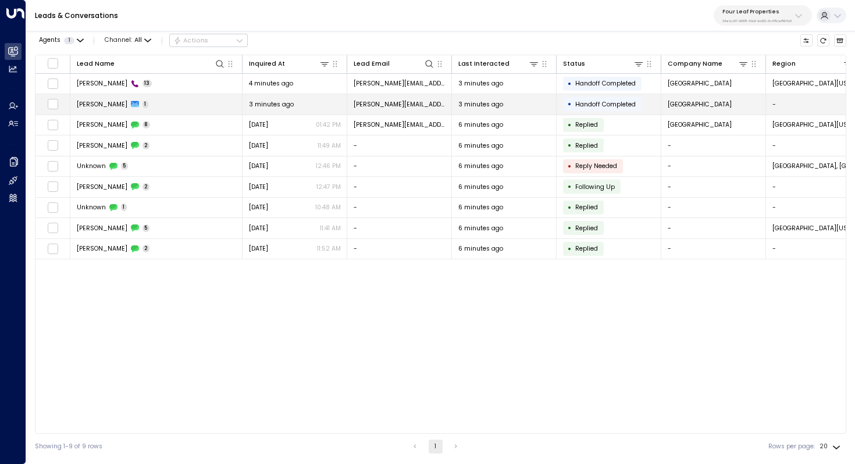
click at [153, 106] on td "John Knolls 1" at bounding box center [156, 104] width 172 height 20
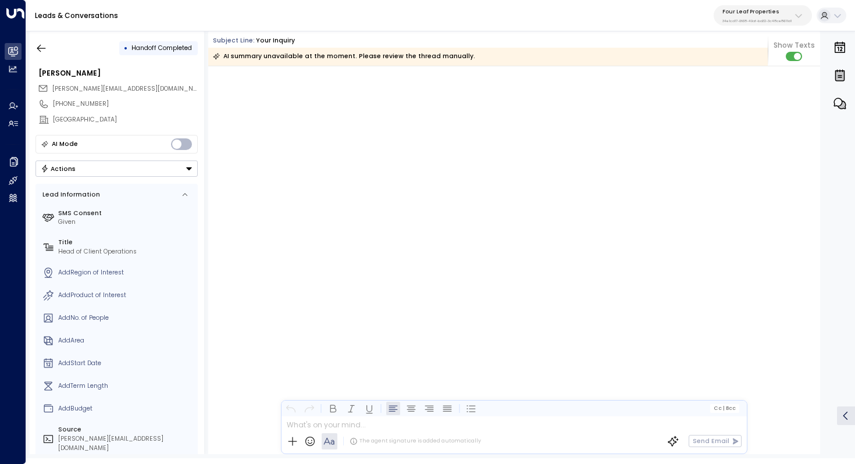
scroll to position [1540, 0]
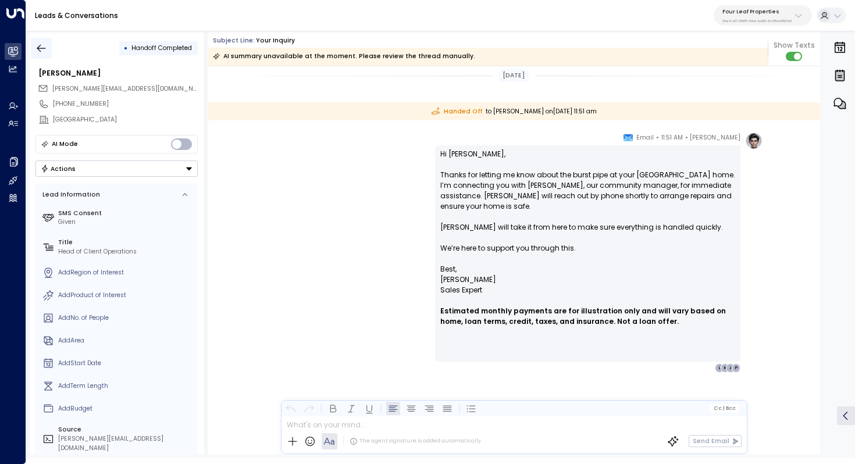
click at [49, 41] on button "button" at bounding box center [41, 48] width 21 height 21
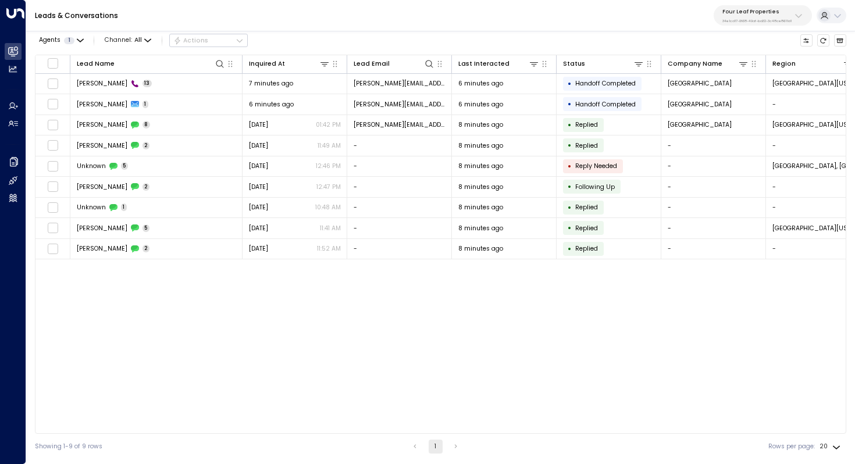
click at [748, 12] on p "Four Leaf Properties" at bounding box center [757, 11] width 69 height 7
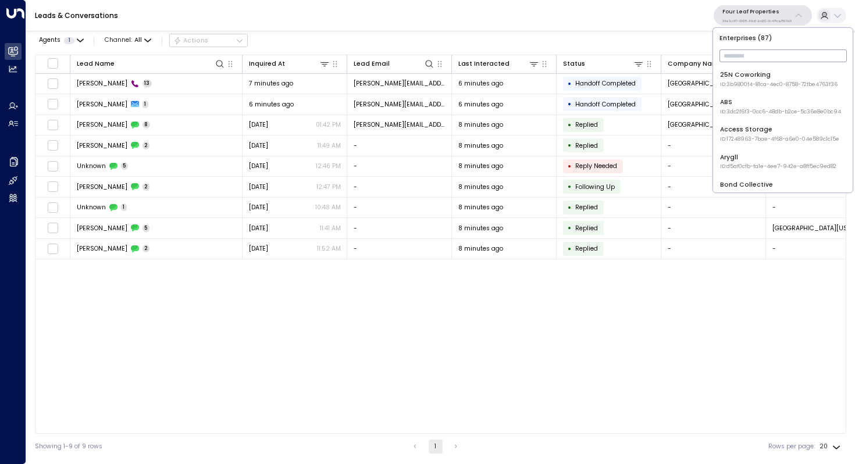
click at [734, 58] on input "text" at bounding box center [783, 56] width 127 height 19
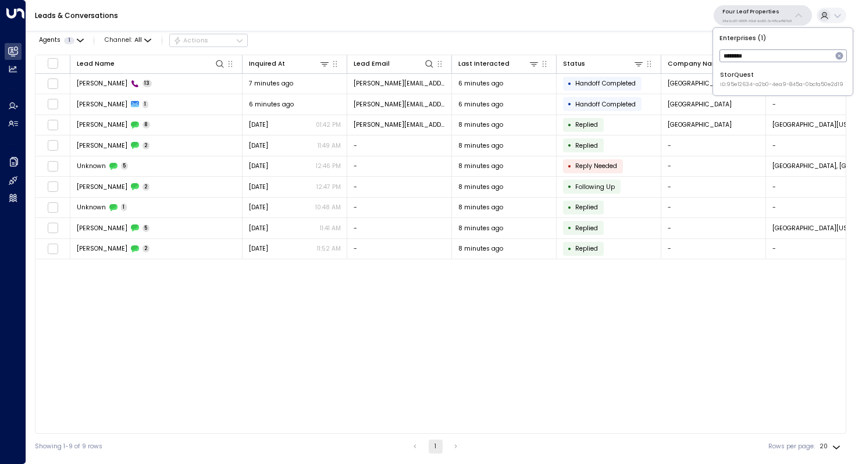
type input "********"
click at [739, 75] on div "StorQuest ID: 95e12634-a2b0-4ea9-845a-0bcfa50e2d19" at bounding box center [781, 79] width 123 height 18
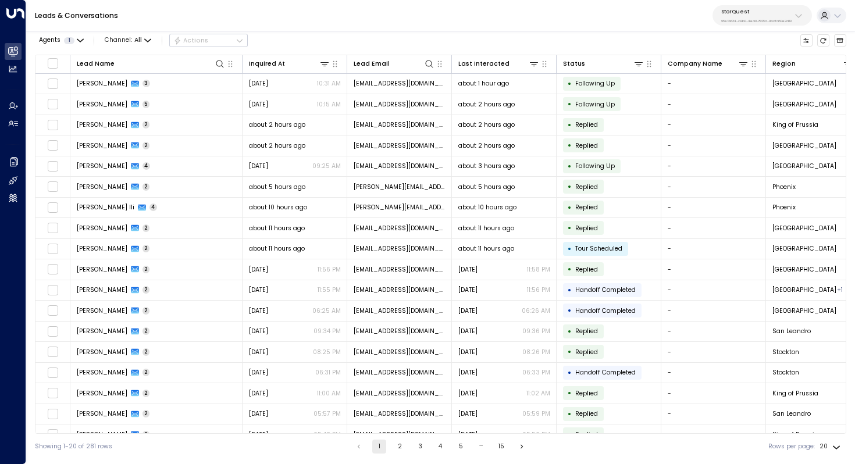
click at [829, 15] on div at bounding box center [825, 15] width 12 height 12
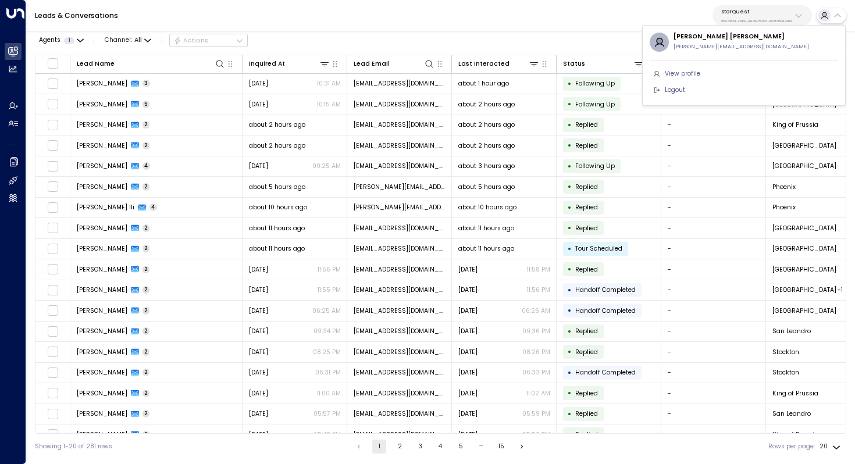
click at [676, 20] on div at bounding box center [427, 232] width 855 height 464
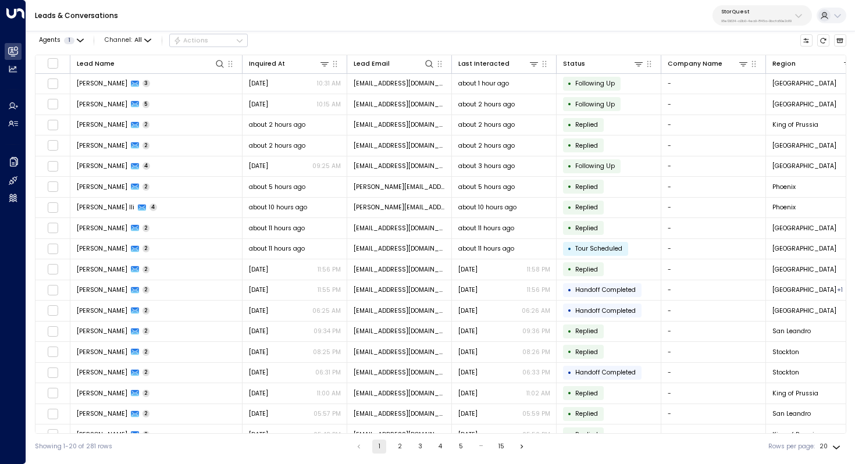
click at [779, 12] on p "StorQuest" at bounding box center [757, 11] width 70 height 7
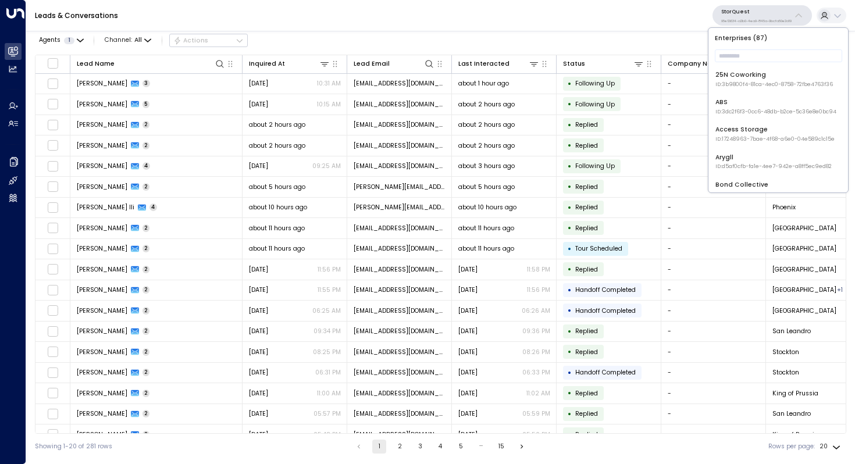
click at [736, 19] on p "95e12634-a2b0-4ea9-845a-0bcfa50e2d19" at bounding box center [757, 21] width 70 height 5
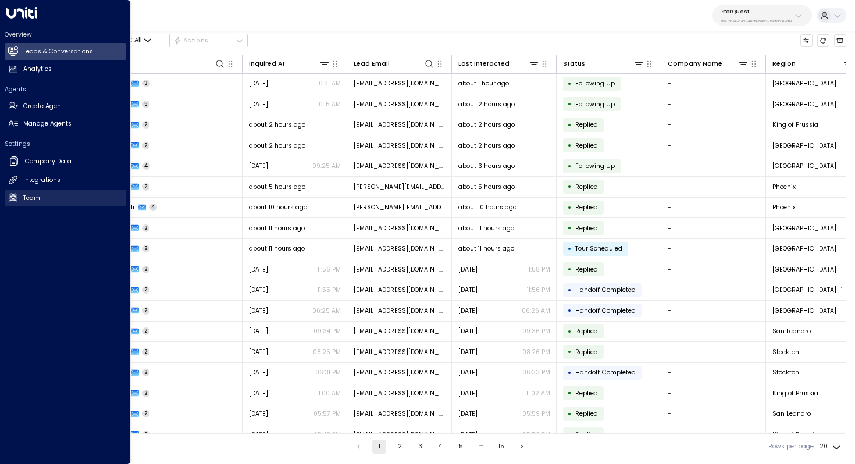
click at [21, 200] on link "Team Team" at bounding box center [66, 198] width 122 height 17
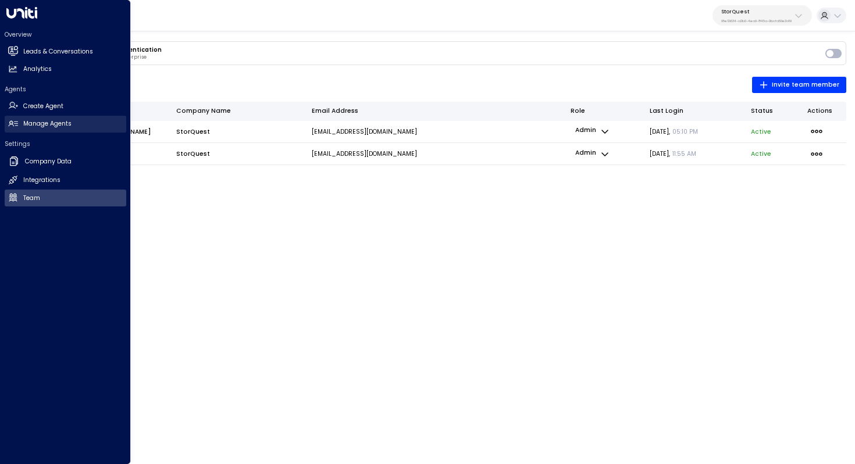
click at [43, 122] on h2 "Manage Agents" at bounding box center [47, 123] width 48 height 9
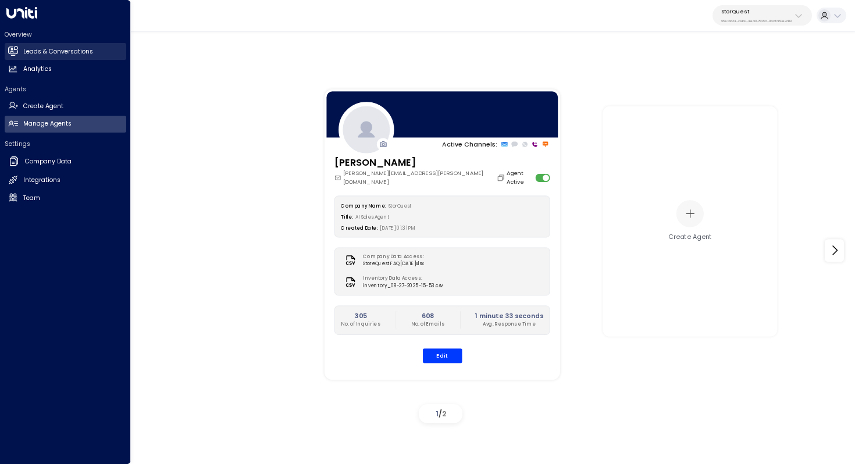
click at [68, 54] on h2 "Leads & Conversations" at bounding box center [58, 51] width 70 height 9
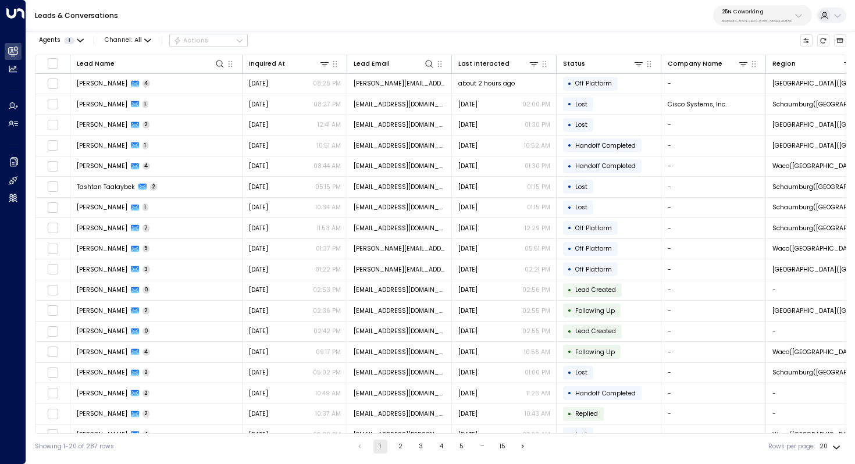
click at [774, 13] on p "25N Coworking" at bounding box center [757, 11] width 70 height 7
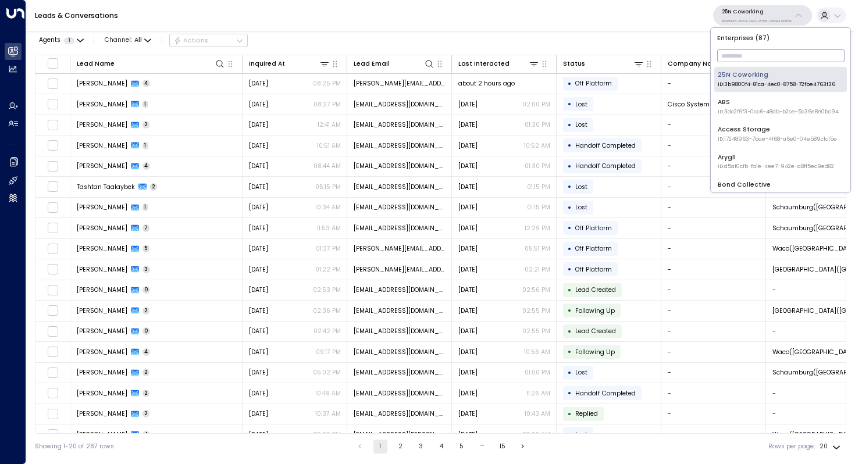
click at [756, 54] on input "text" at bounding box center [780, 56] width 127 height 19
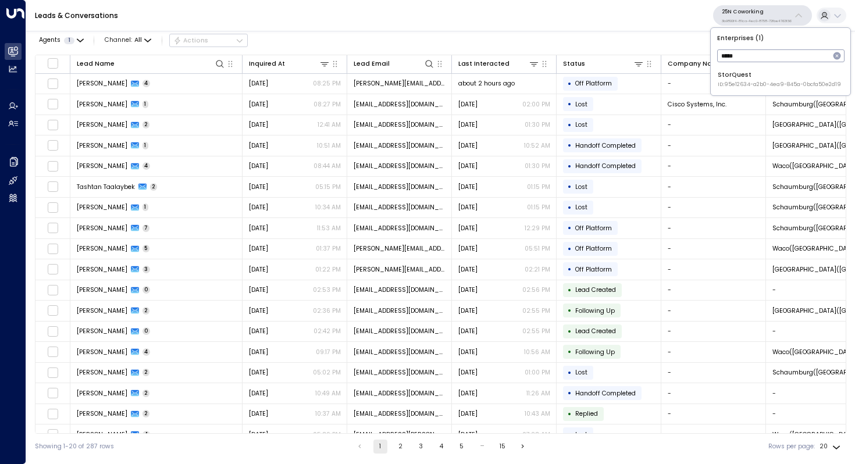
type input "*****"
click at [737, 79] on div "StorQuest ID: 95e12634-a2b0-4ea9-845a-0bcfa50e2d19" at bounding box center [779, 79] width 123 height 18
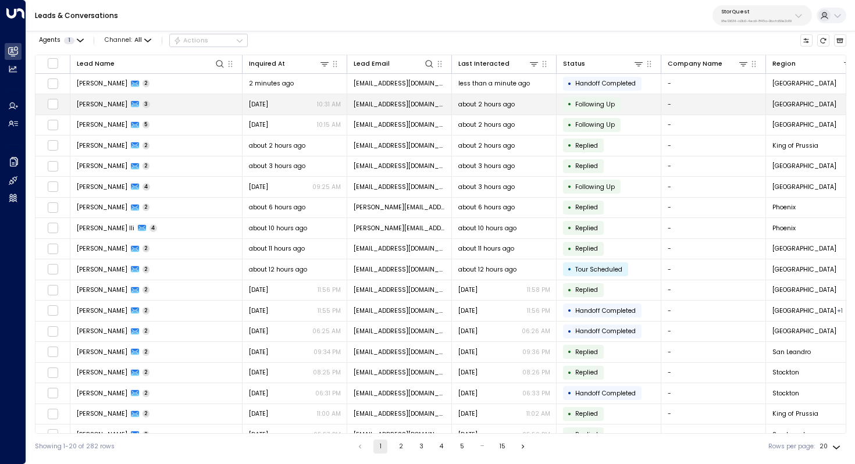
click at [106, 102] on span "Bryann Revilla" at bounding box center [102, 104] width 51 height 9
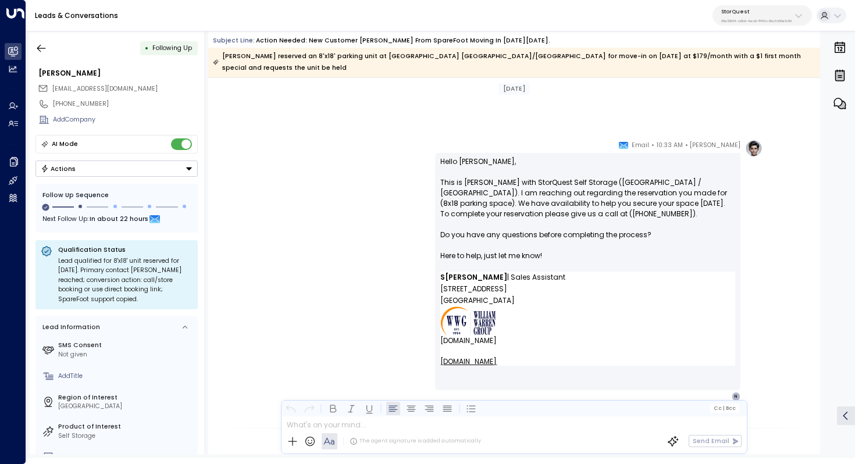
scroll to position [1031, 0]
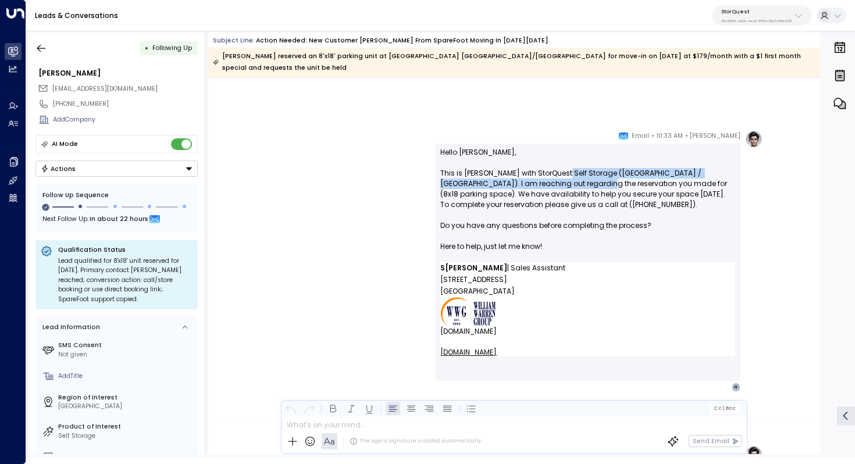
click at [559, 169] on p "Hello Bryann, This is Sarah with StorQuest Self Storage (Redwood City / Bayshor…" at bounding box center [588, 204] width 295 height 115
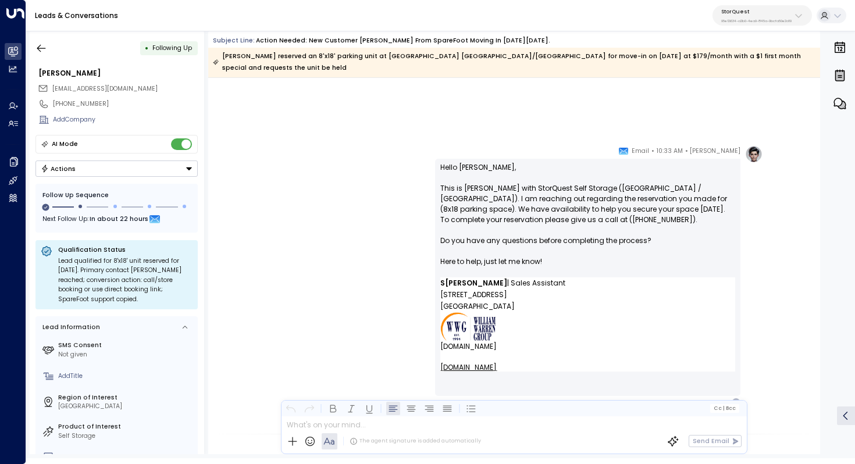
scroll to position [1022, 0]
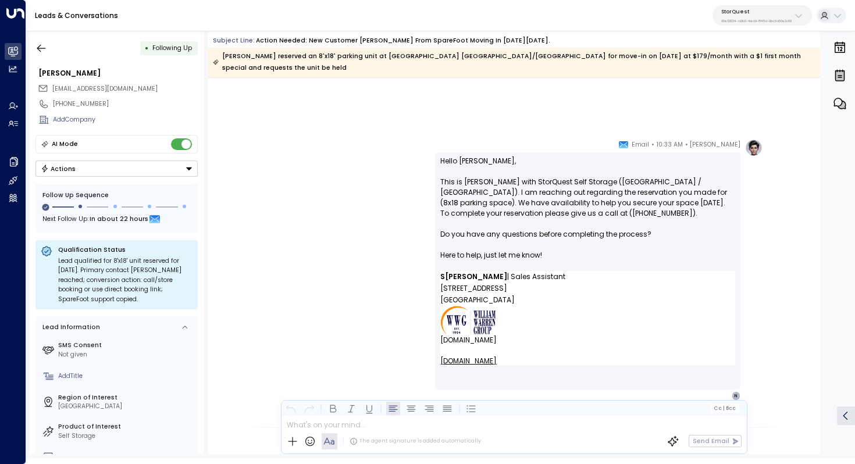
click at [532, 194] on p "Hello Bryann, This is Sarah with StorQuest Self Storage (Redwood City / Bayshor…" at bounding box center [588, 213] width 295 height 115
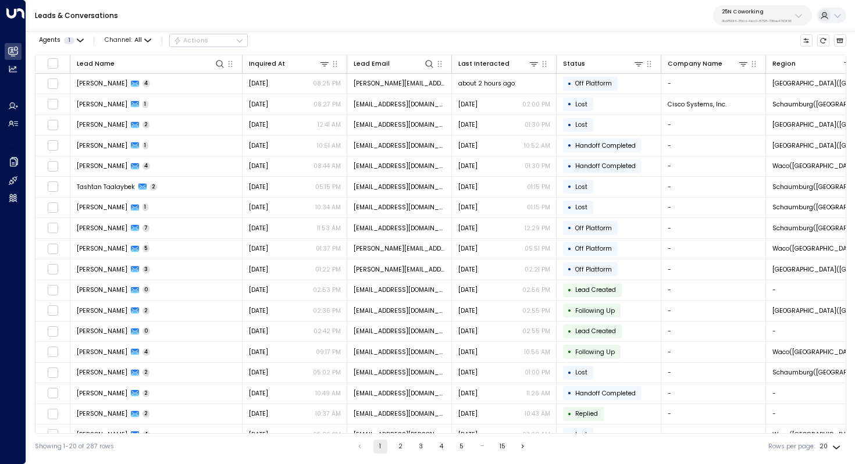
click at [761, 15] on div "25N Coworking 3b9800f4-81ca-4ec0-8758-72fbe4763f36" at bounding box center [757, 15] width 70 height 15
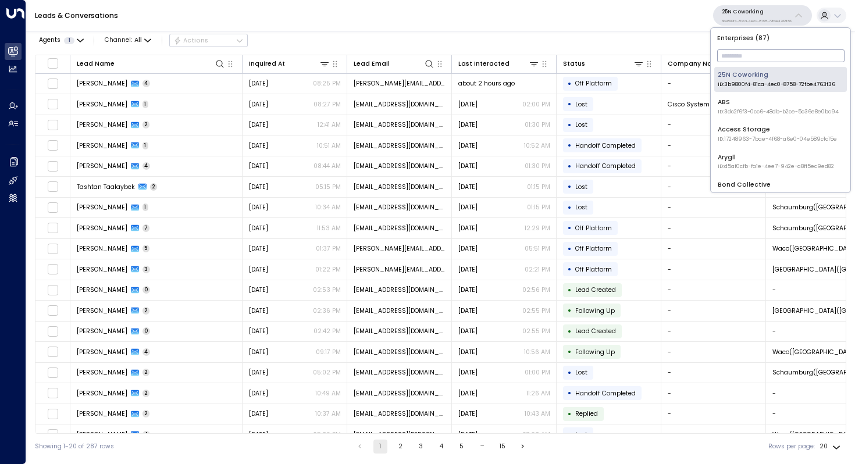
click at [746, 59] on input "text" at bounding box center [780, 56] width 127 height 19
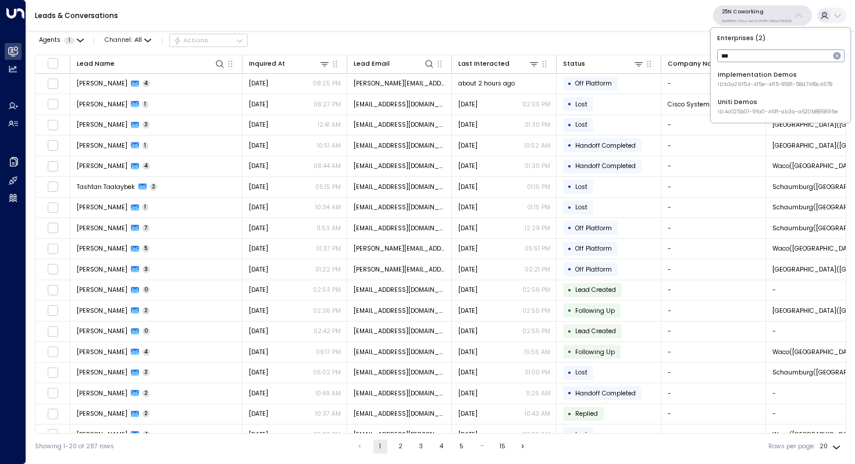
type input "***"
click at [743, 100] on div "Uniti Demos ID: 4c025b01-9fa0-46ff-ab3a-a620b886896e" at bounding box center [778, 107] width 120 height 18
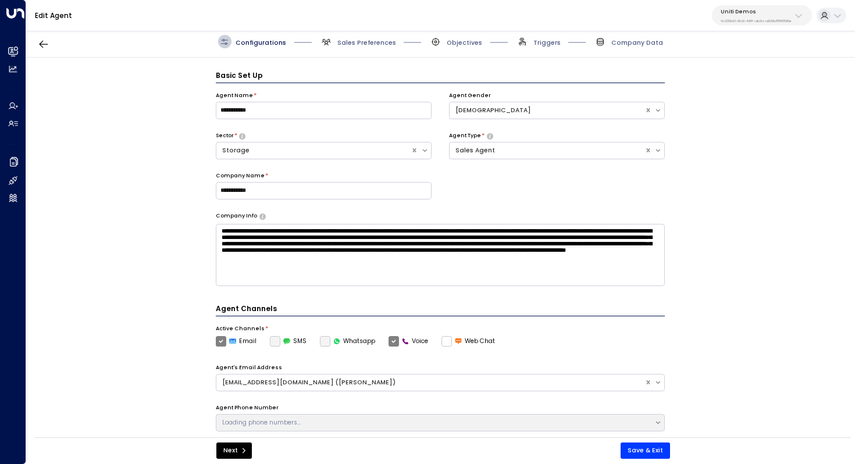
scroll to position [13, 0]
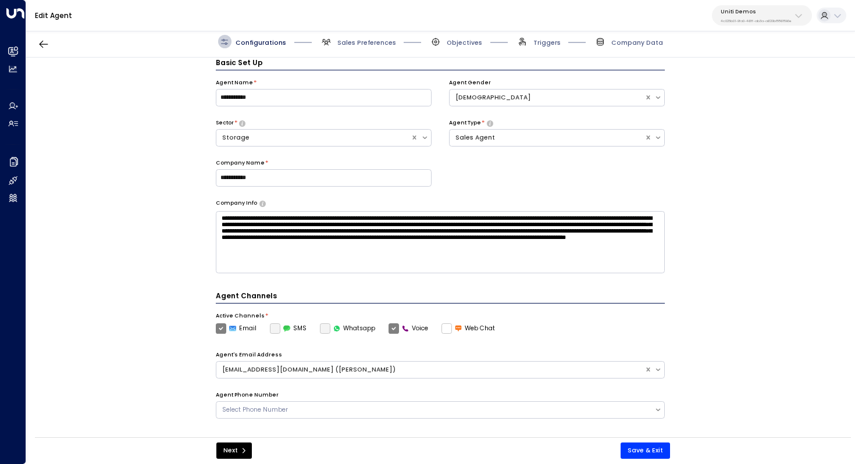
click at [639, 37] on span "Company Data" at bounding box center [628, 41] width 69 height 13
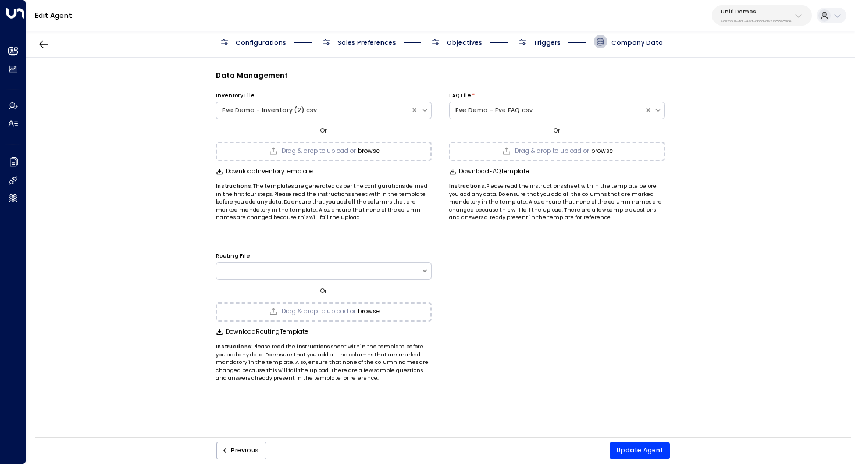
scroll to position [0, 0]
click at [373, 149] on button "browse" at bounding box center [369, 151] width 22 height 7
click at [369, 150] on button "browse" at bounding box center [369, 151] width 22 height 7
click at [609, 150] on button "browse" at bounding box center [602, 151] width 22 height 7
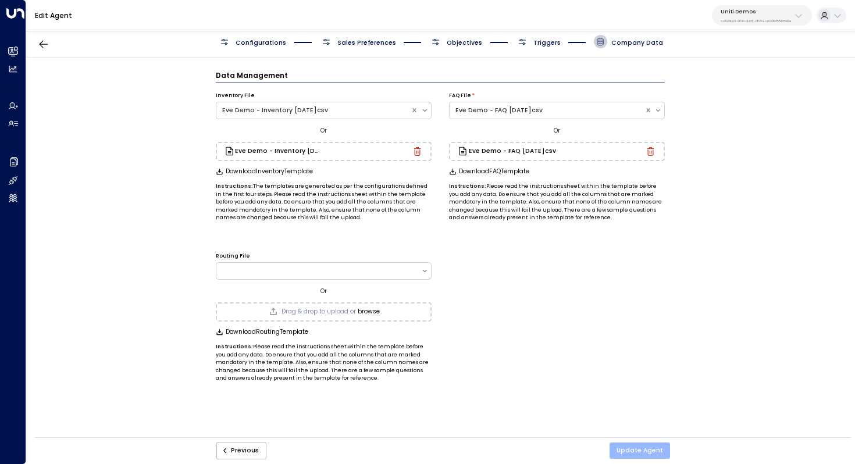
click at [645, 449] on button "Update Agent" at bounding box center [640, 451] width 61 height 16
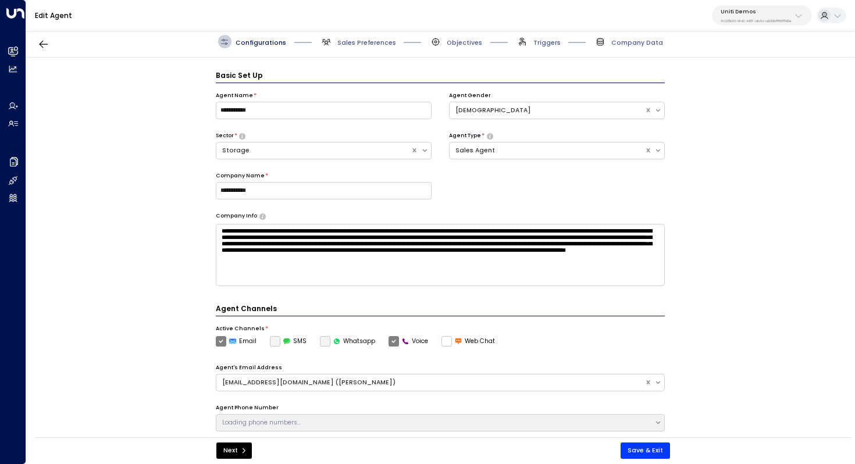
scroll to position [13, 0]
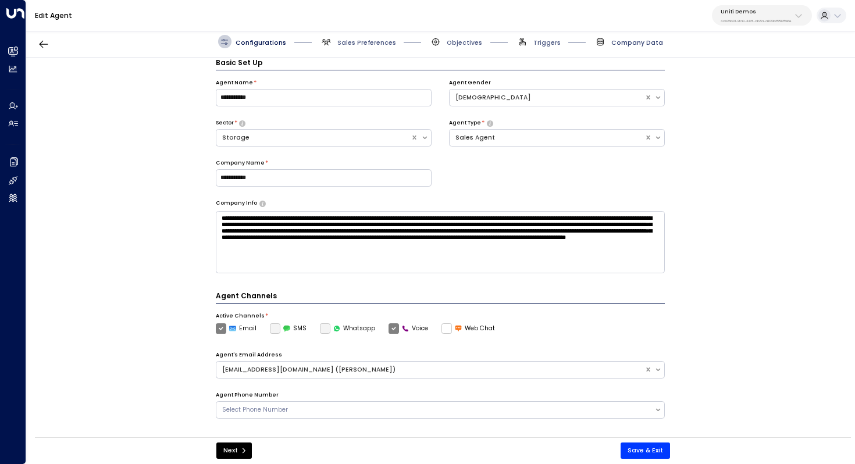
click at [627, 42] on span "Company Data" at bounding box center [638, 42] width 52 height 9
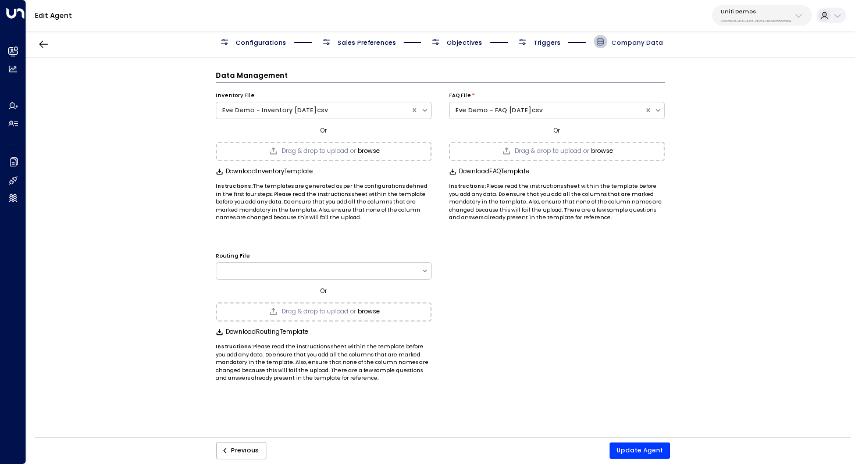
scroll to position [0, 0]
